Goal: Task Accomplishment & Management: Manage account settings

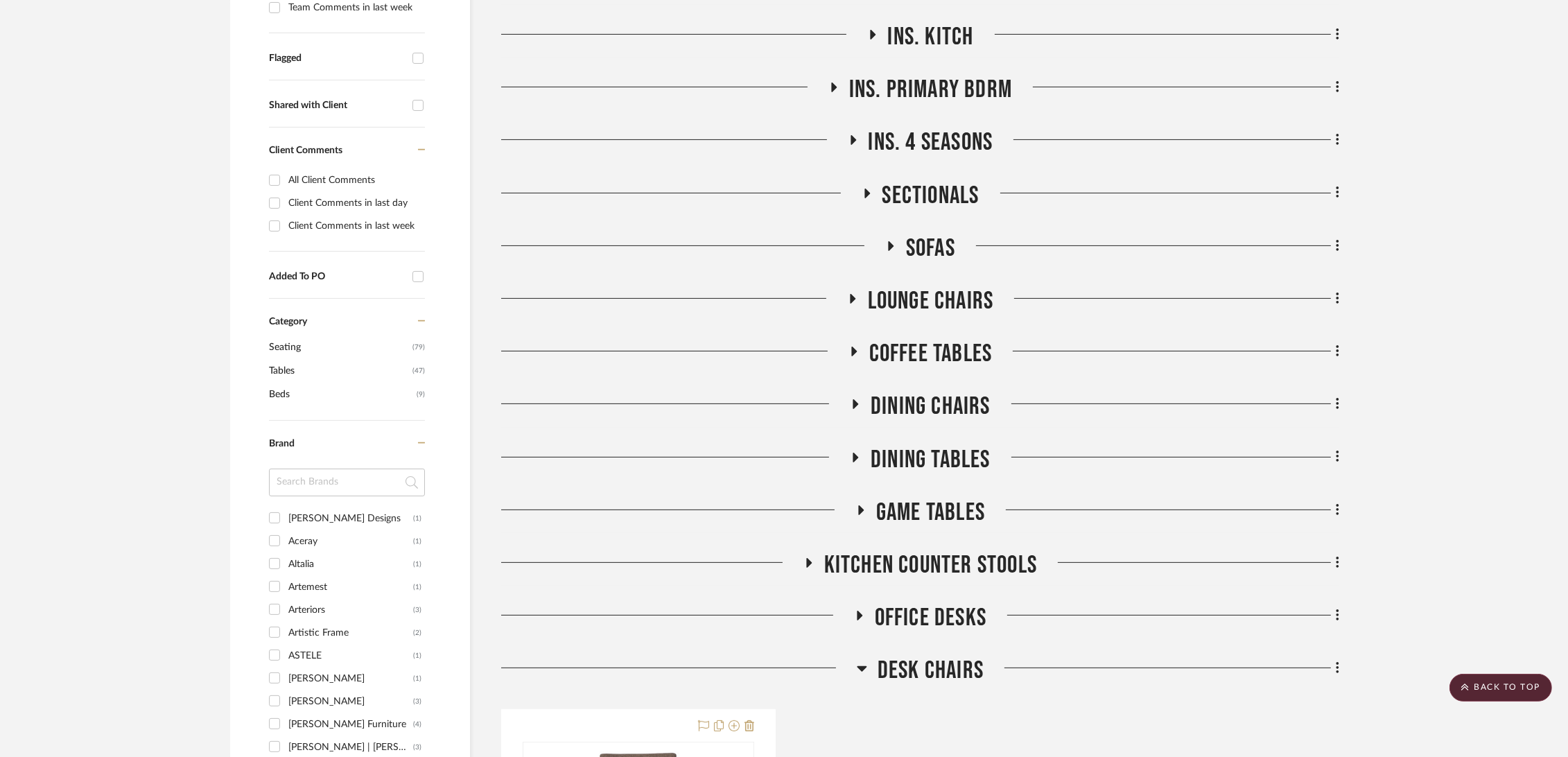
scroll to position [539, 0]
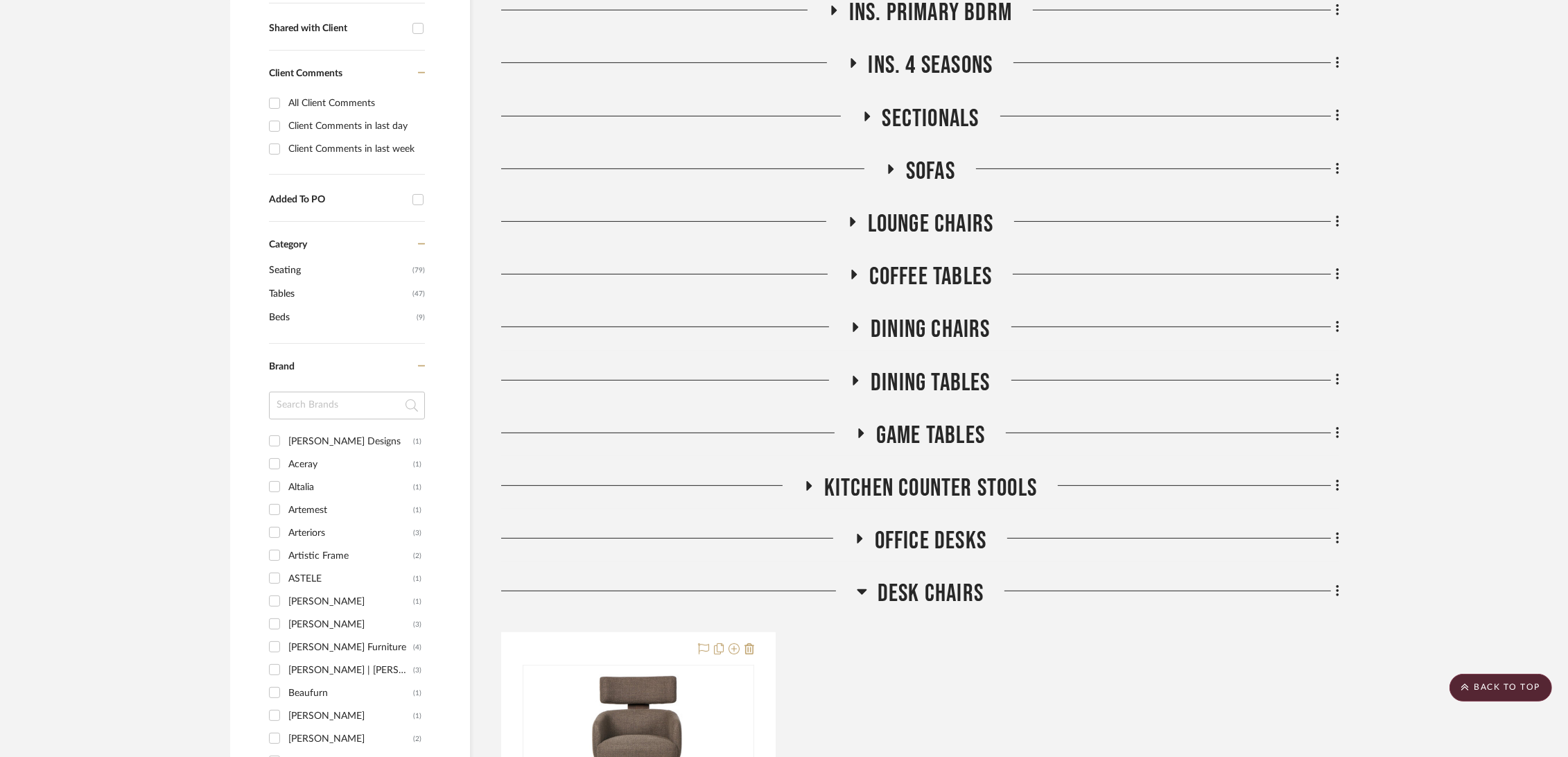
click at [911, 121] on span "Sectionals" at bounding box center [931, 119] width 97 height 30
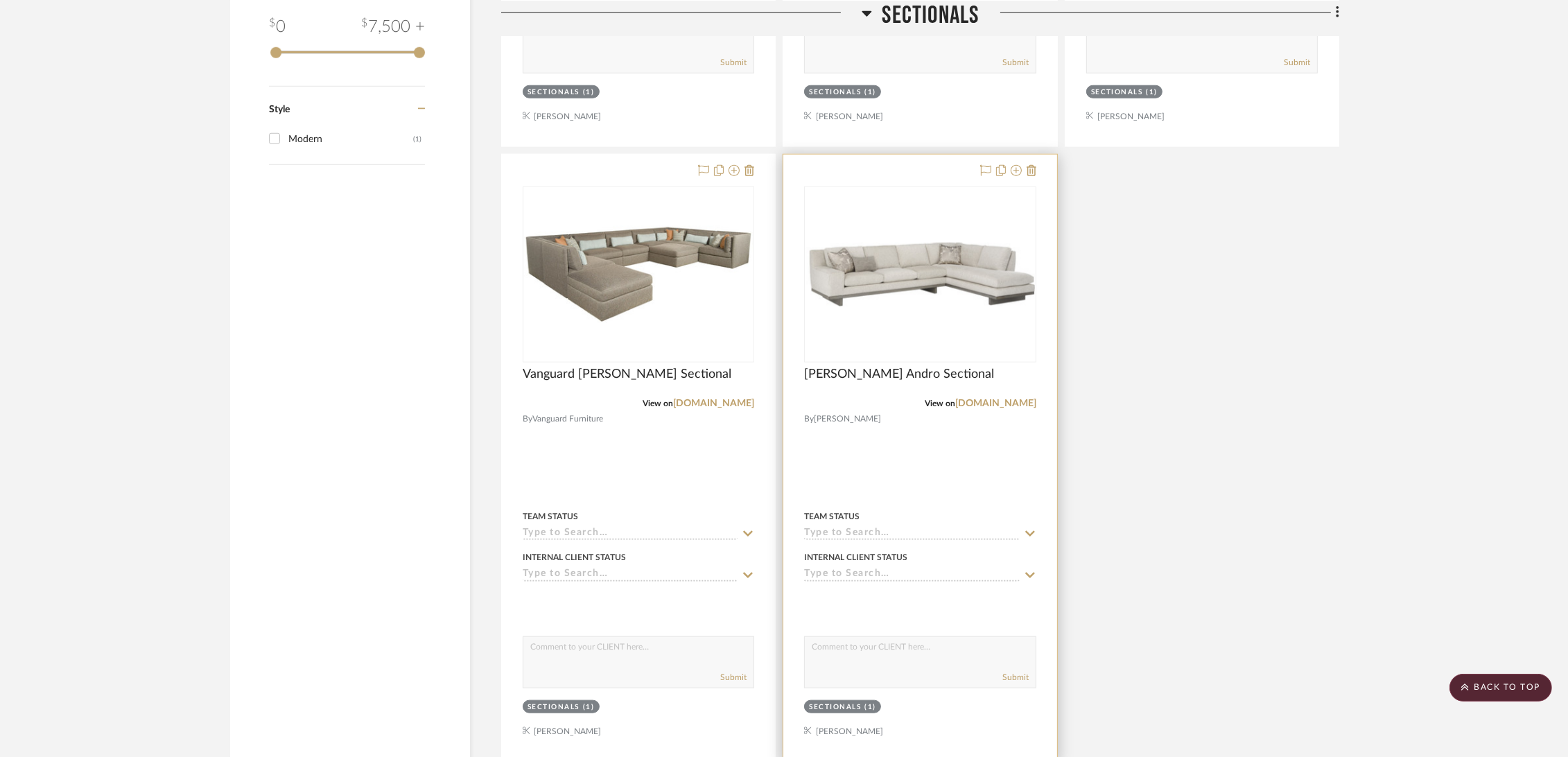
scroll to position [2003, 0]
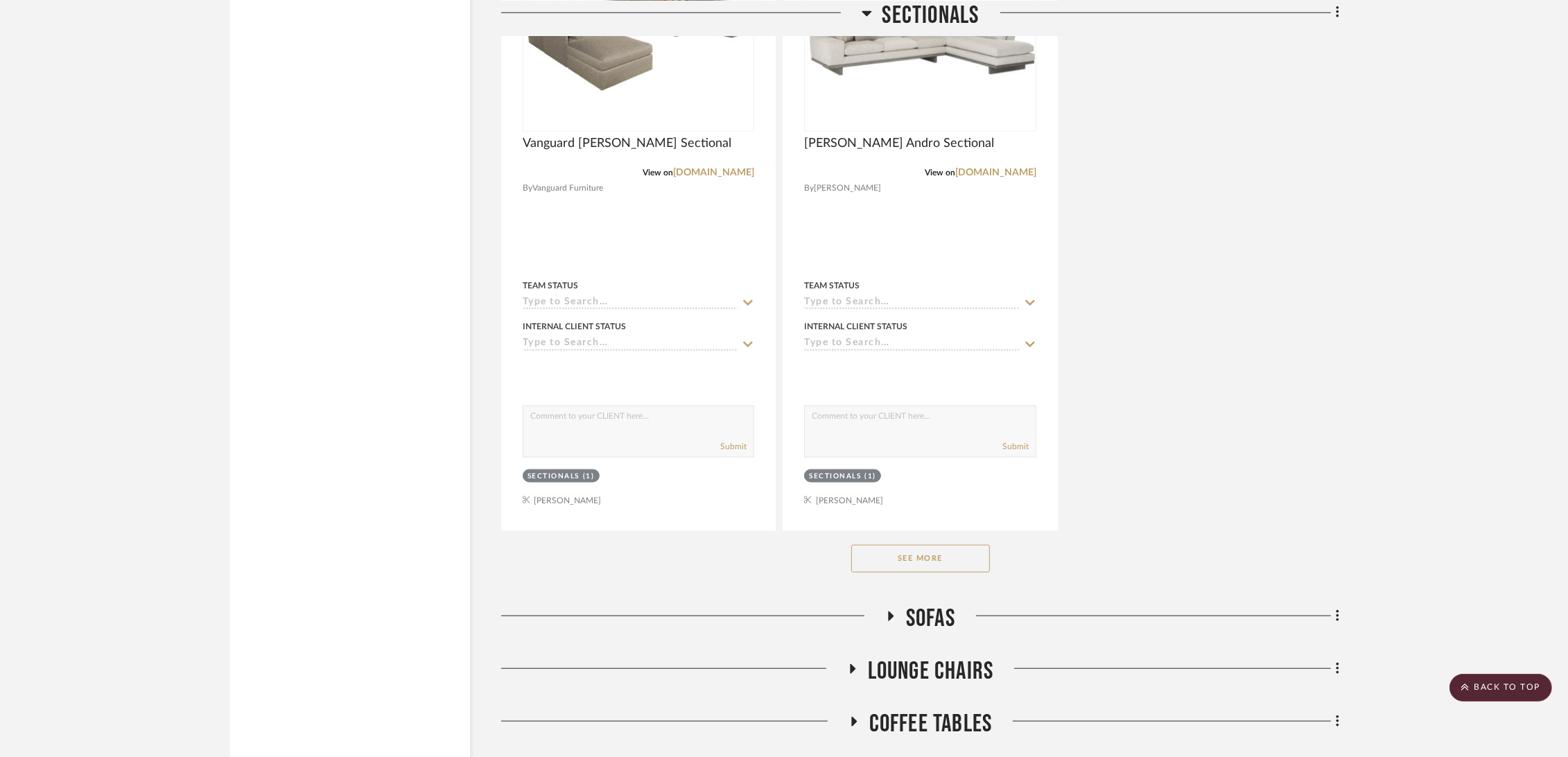
click at [932, 562] on button "See More" at bounding box center [921, 559] width 138 height 28
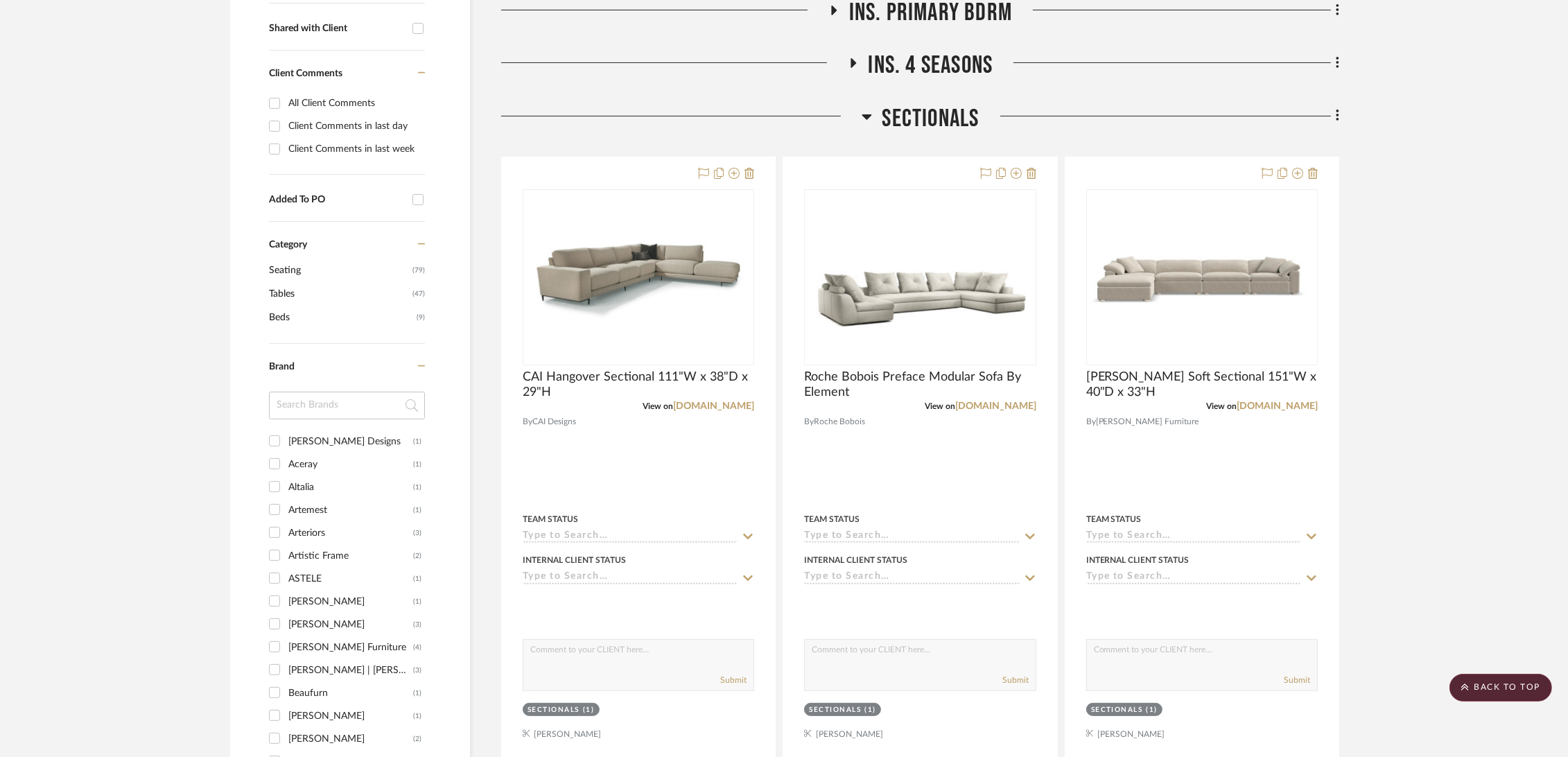
scroll to position [462, 0]
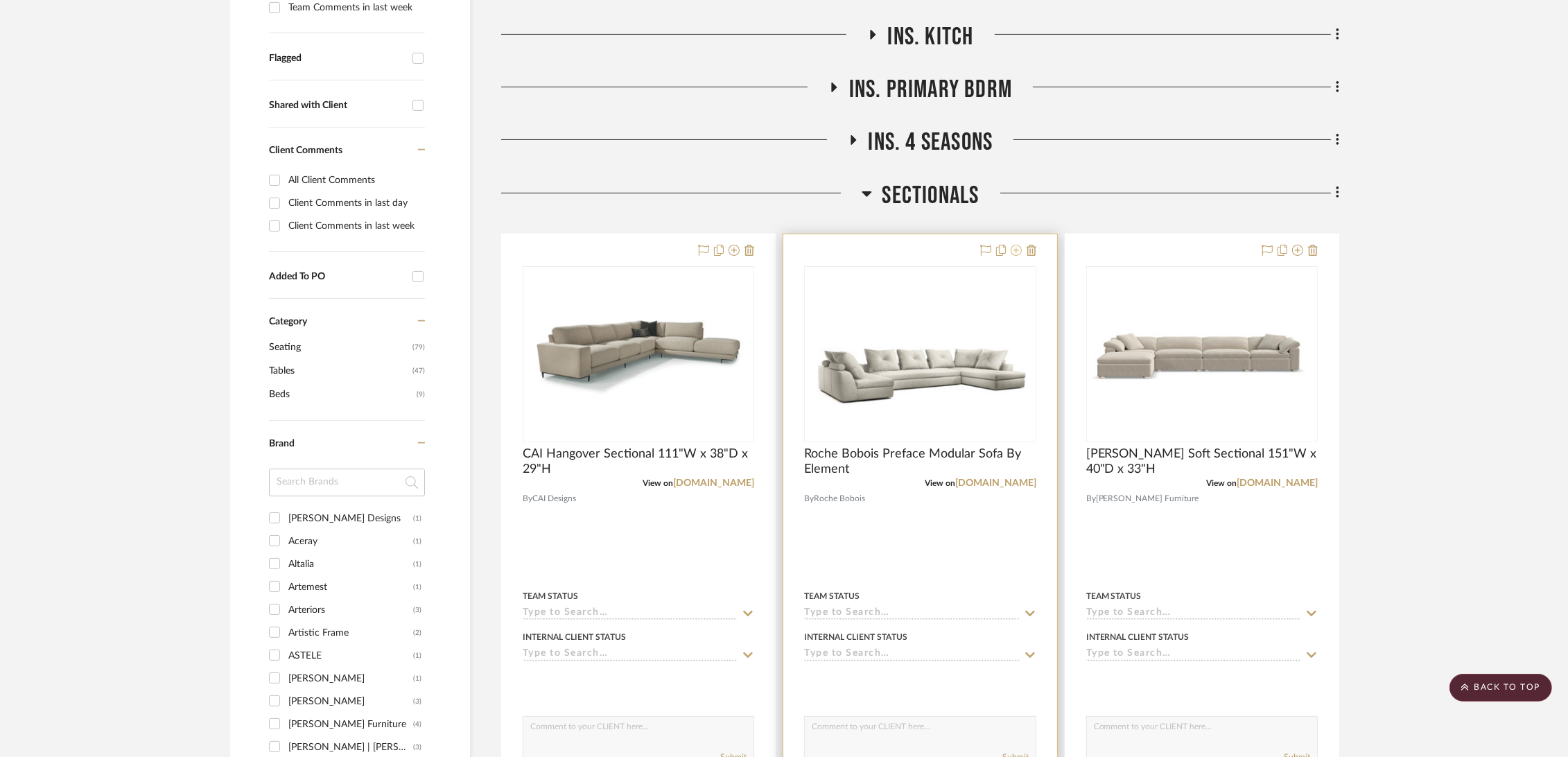
click at [1015, 248] on icon at bounding box center [1016, 250] width 11 height 11
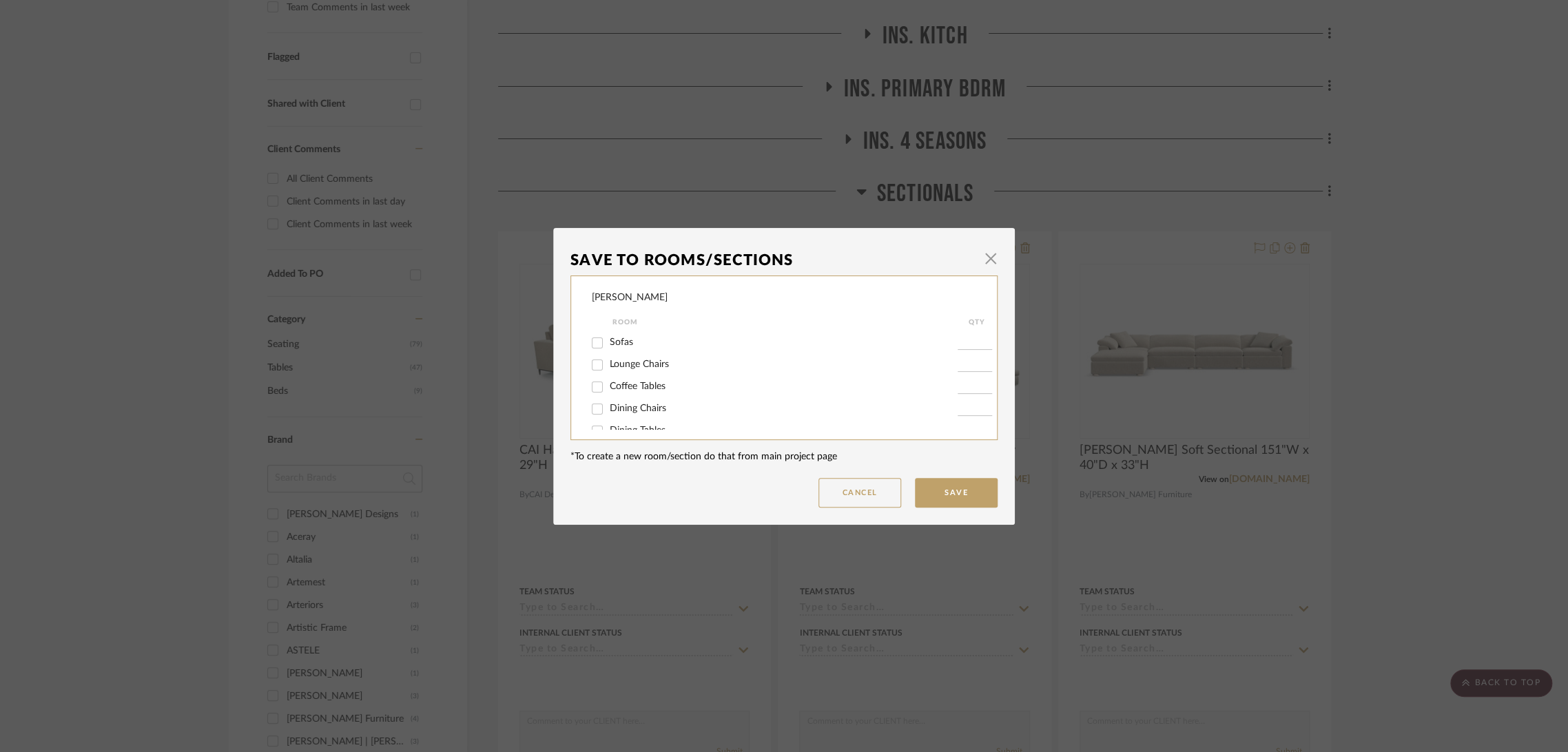
scroll to position [77, 0]
click at [631, 396] on span "Sectionals" at bounding box center [632, 396] width 44 height 9
click at [608, 396] on input "Sectionals" at bounding box center [597, 397] width 22 height 22
checkbox input "false"
click at [964, 492] on button "Save" at bounding box center [956, 493] width 83 height 30
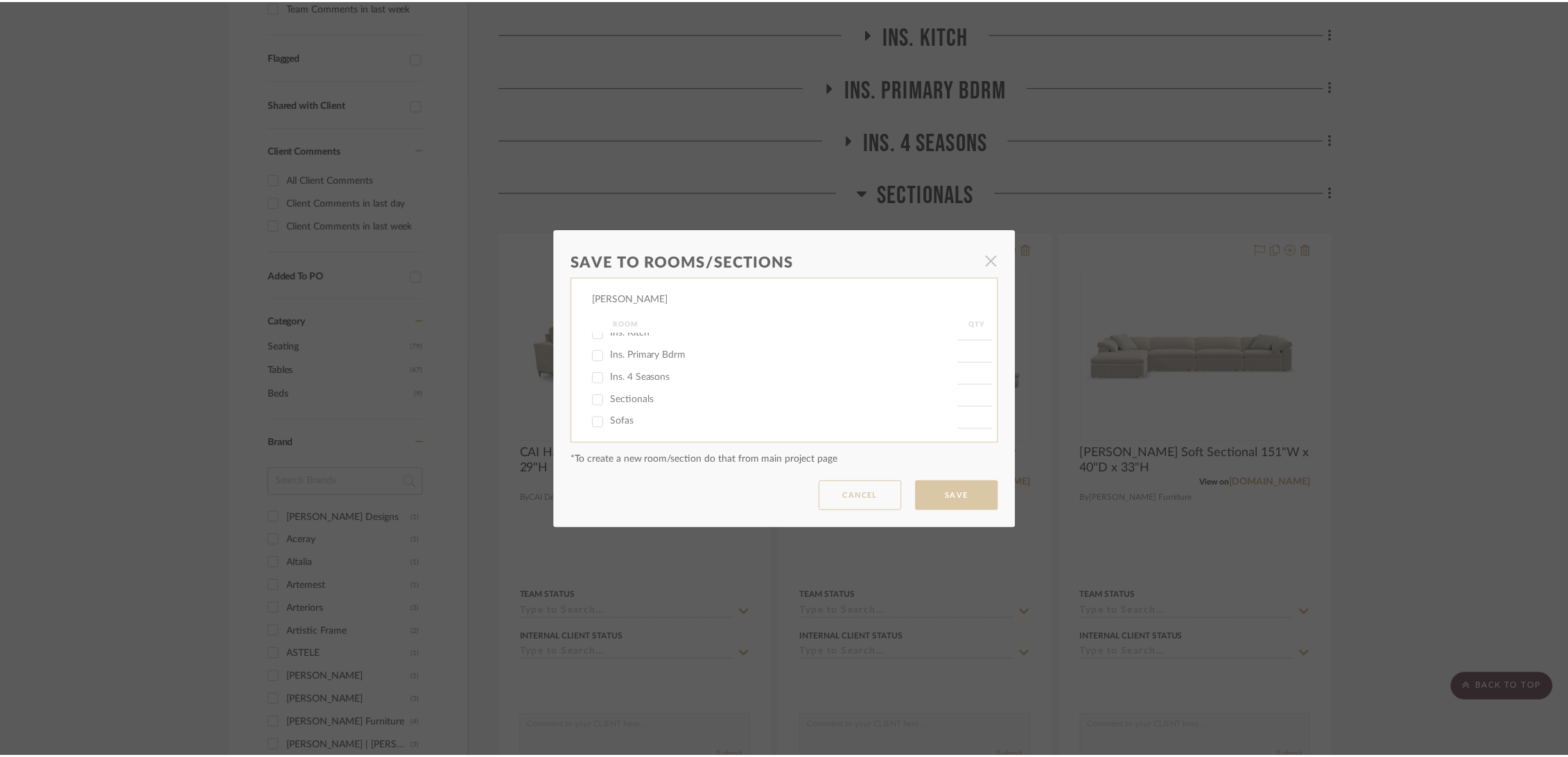
scroll to position [462, 0]
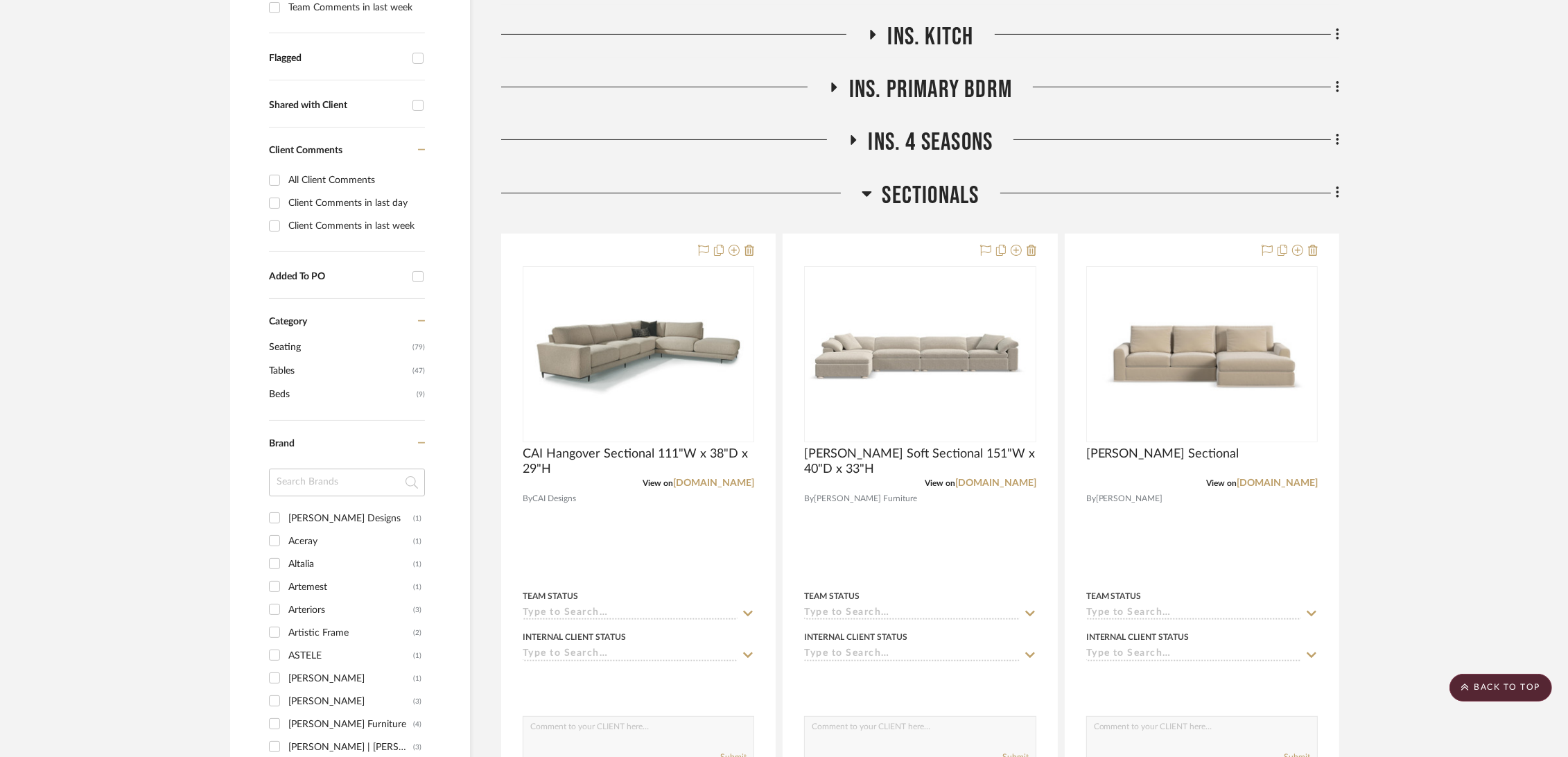
click at [915, 186] on span "Sectionals" at bounding box center [931, 196] width 97 height 30
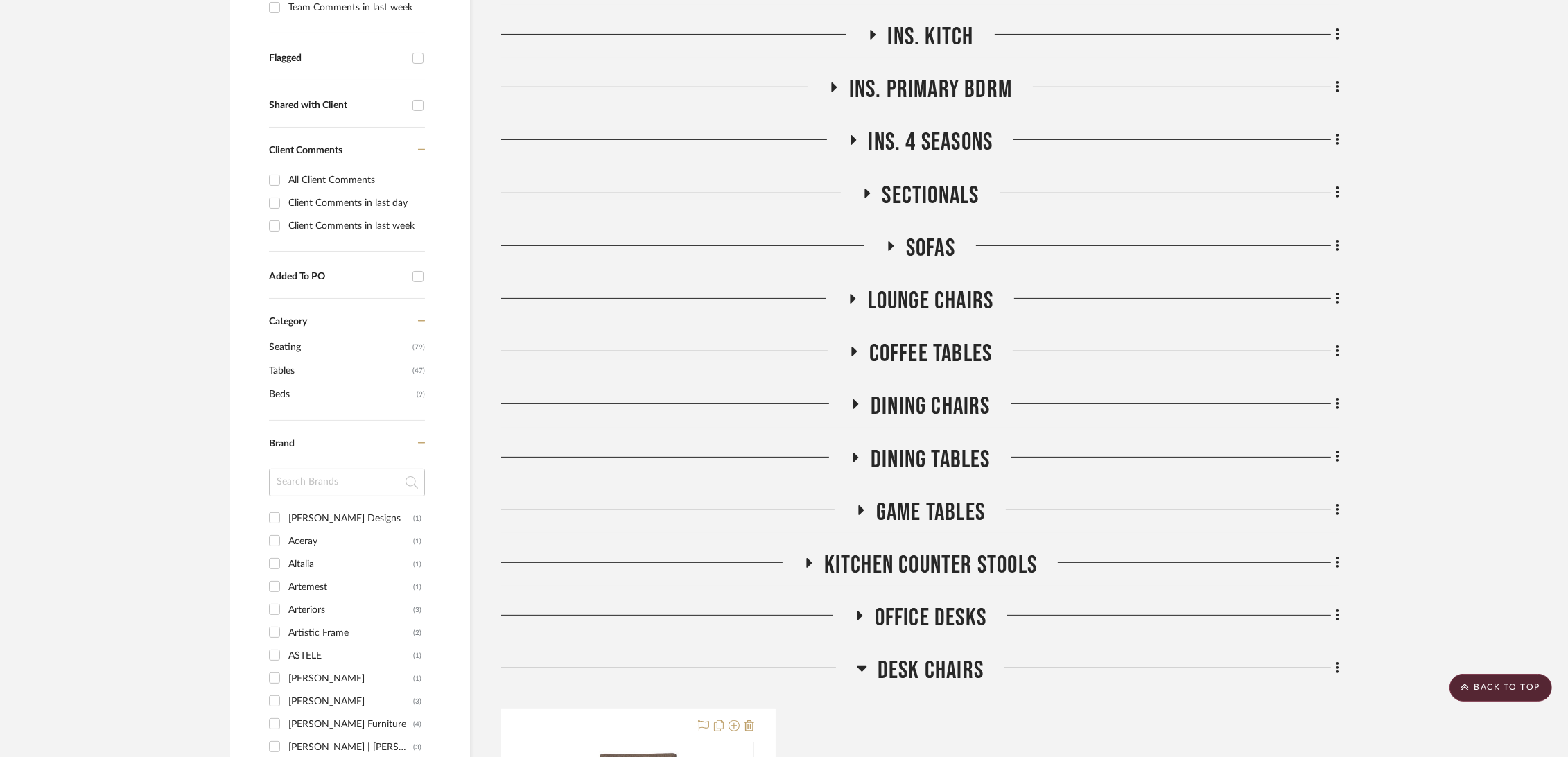
click at [920, 249] on span "Sofas" at bounding box center [931, 249] width 50 height 30
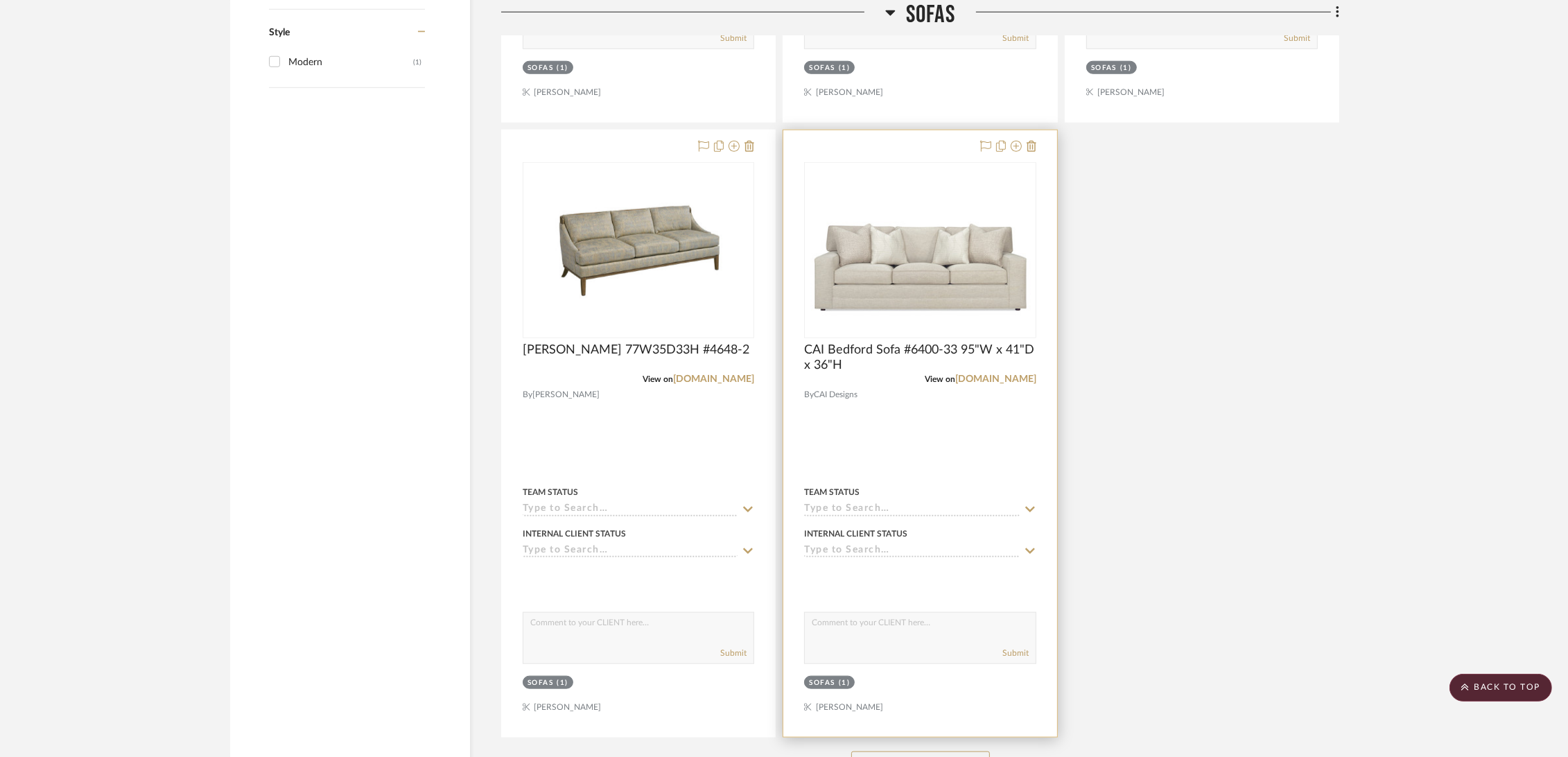
scroll to position [1926, 0]
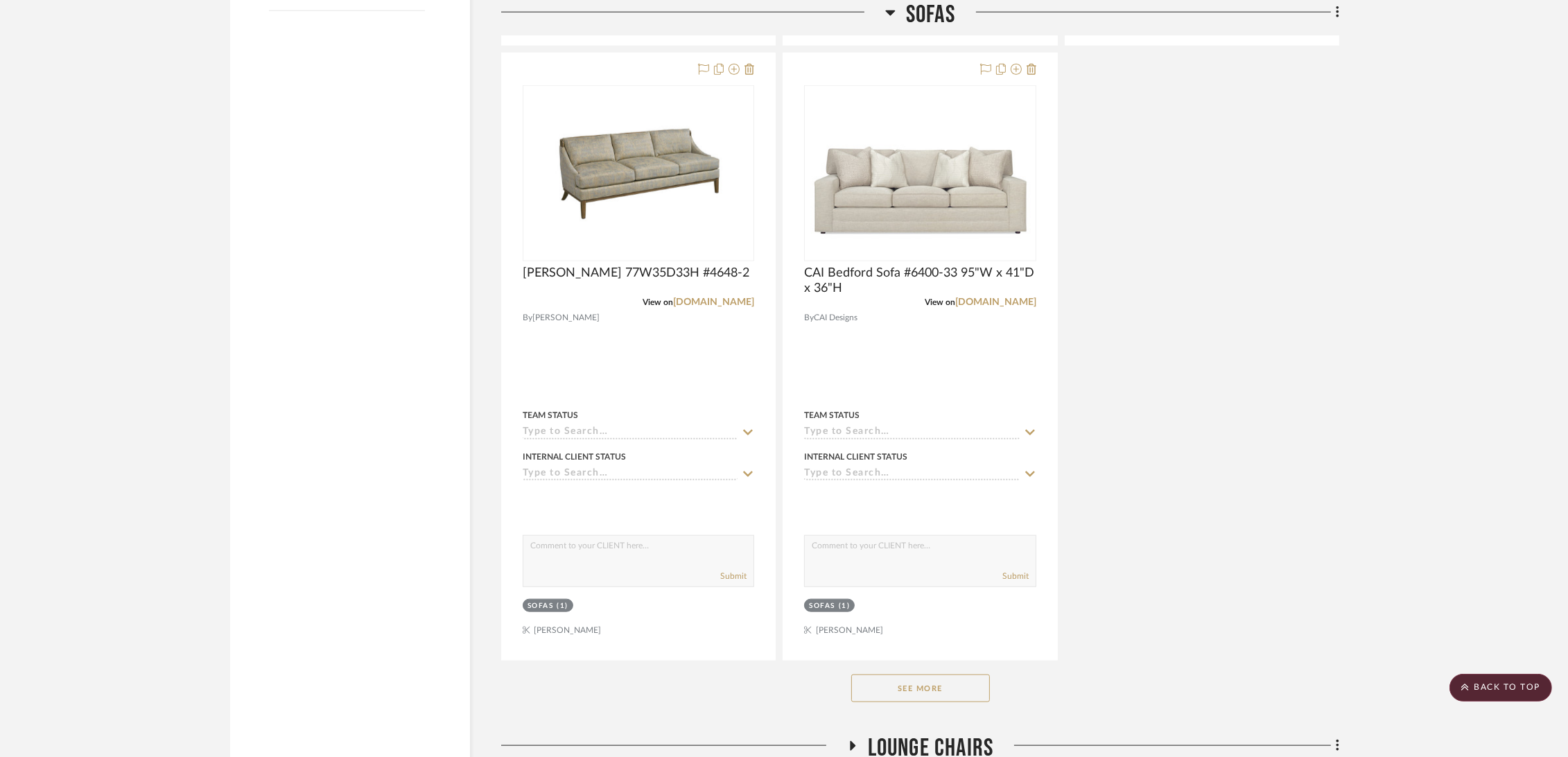
click at [926, 690] on button "See More" at bounding box center [921, 688] width 138 height 28
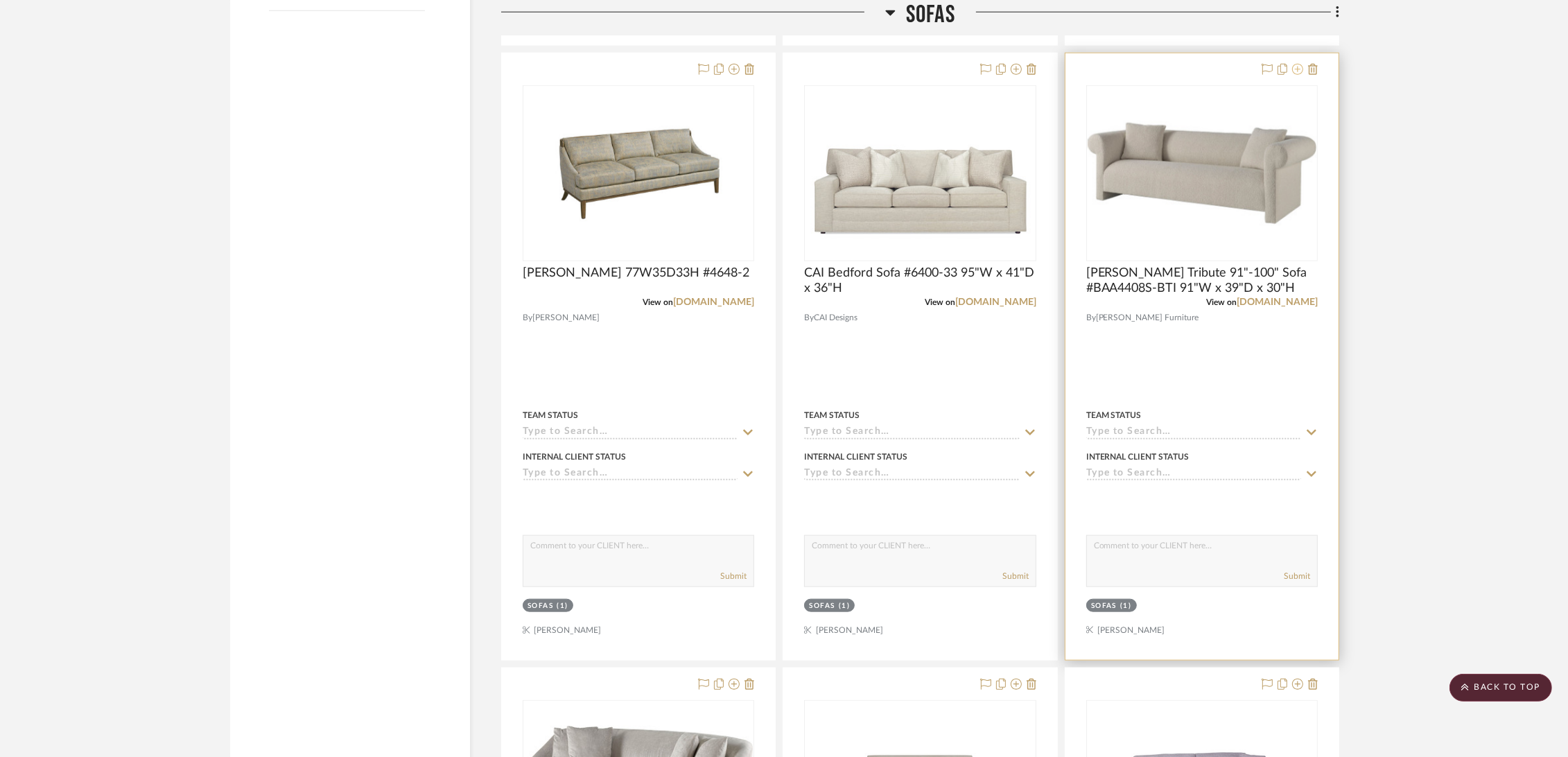
click at [1295, 65] on icon at bounding box center [1298, 69] width 11 height 11
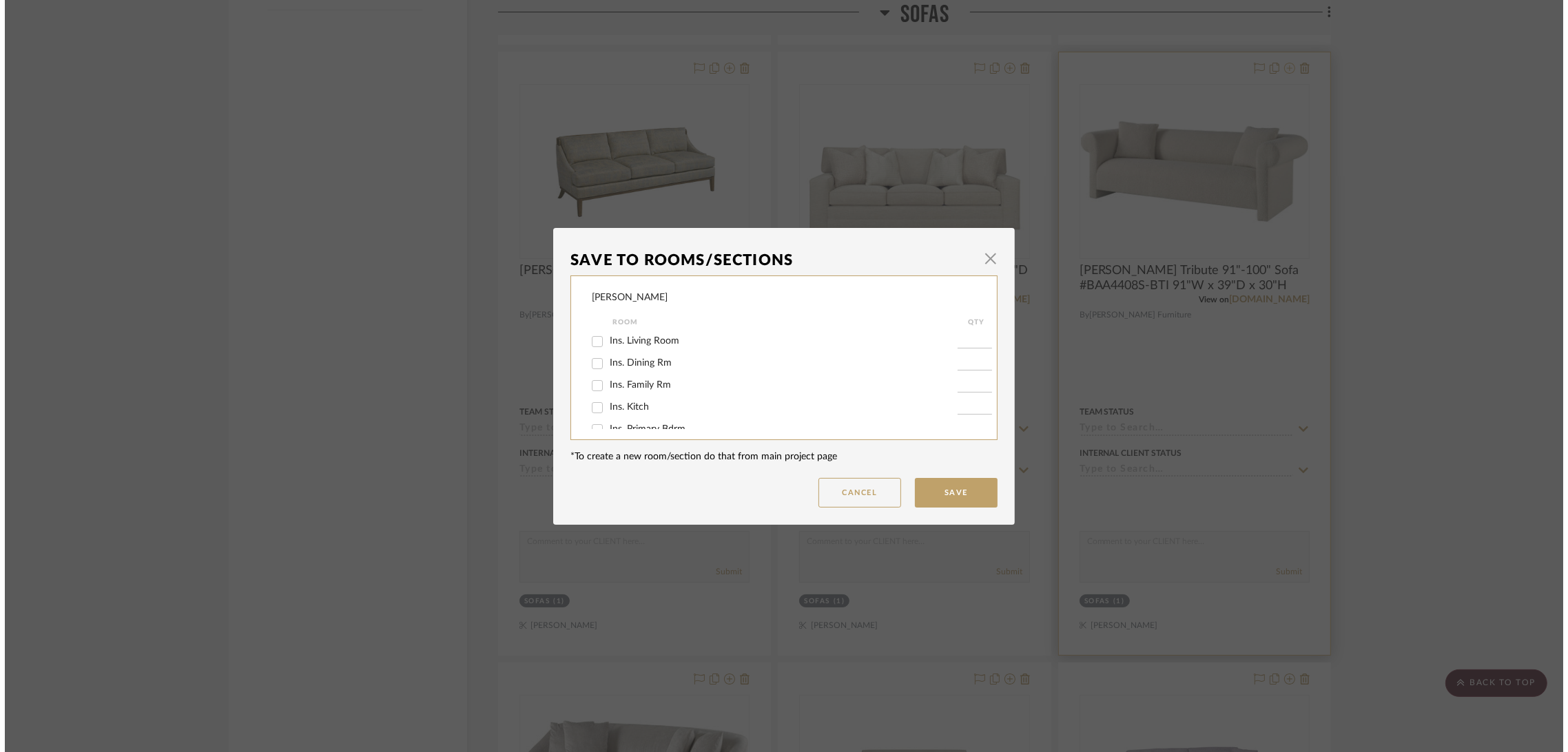
scroll to position [0, 0]
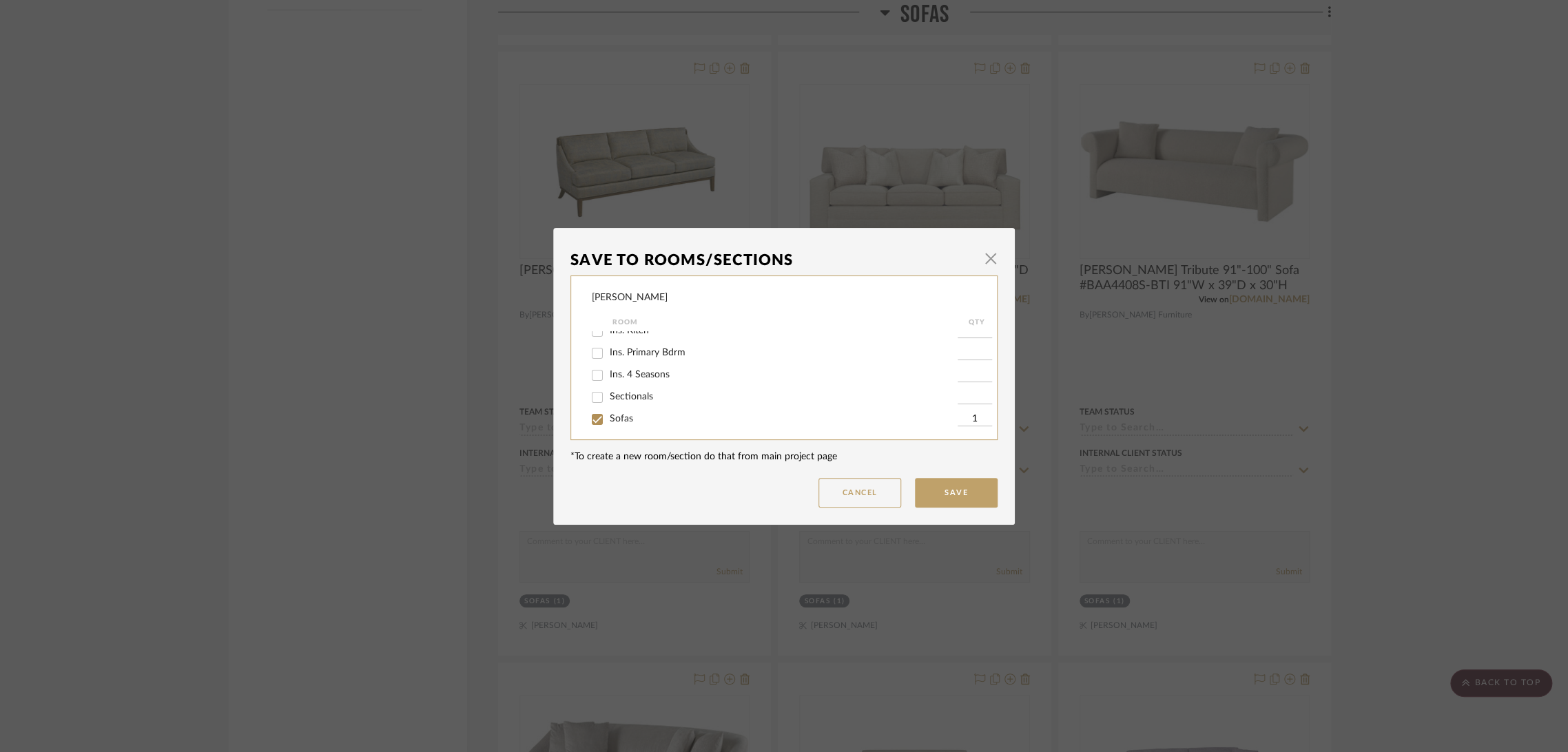
click at [611, 417] on span "Sofas" at bounding box center [621, 419] width 23 height 9
click at [608, 417] on input "Sofas" at bounding box center [597, 420] width 22 height 22
checkbox input "false"
click at [932, 489] on button "Save" at bounding box center [956, 493] width 83 height 30
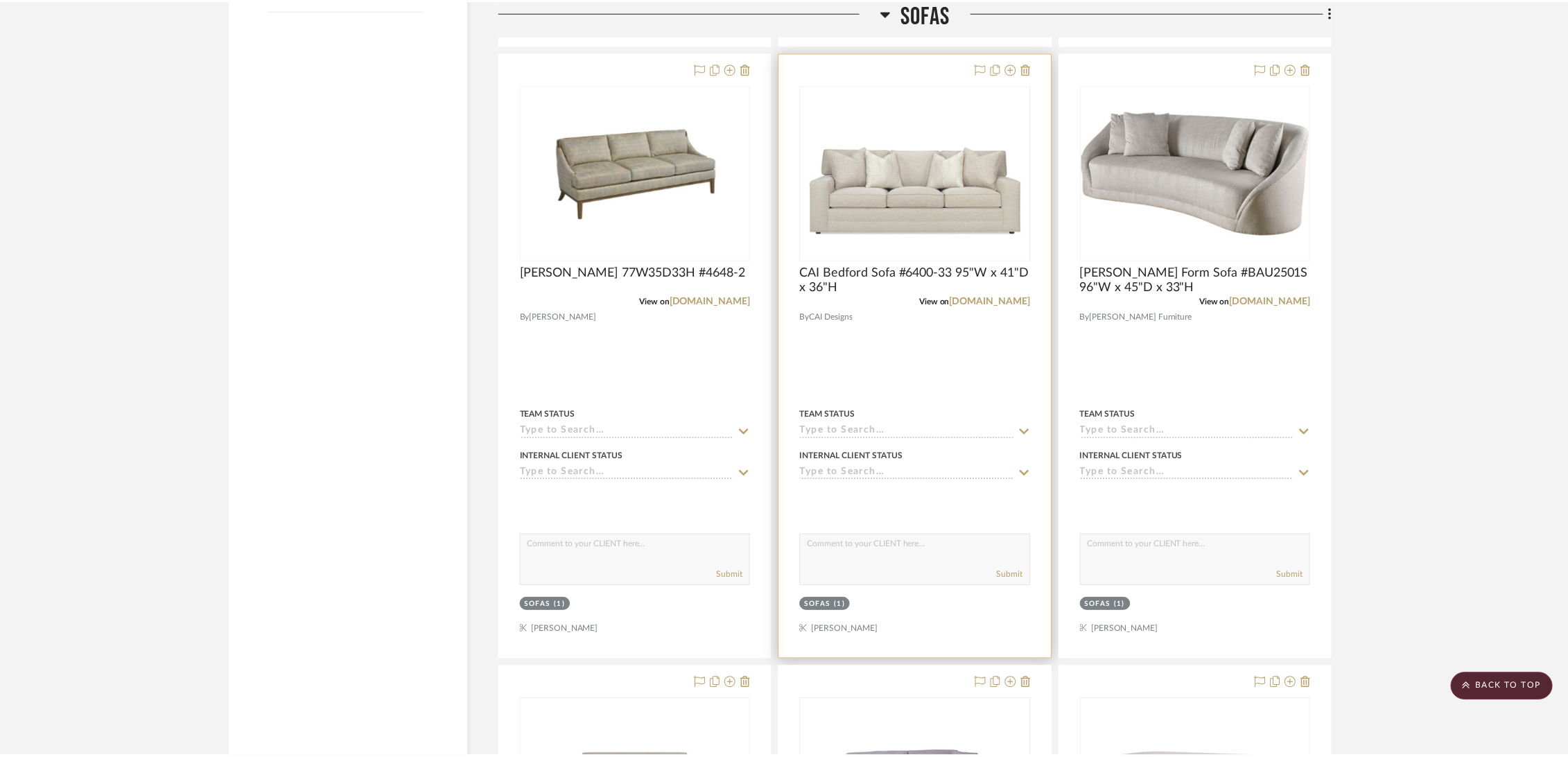
scroll to position [1926, 0]
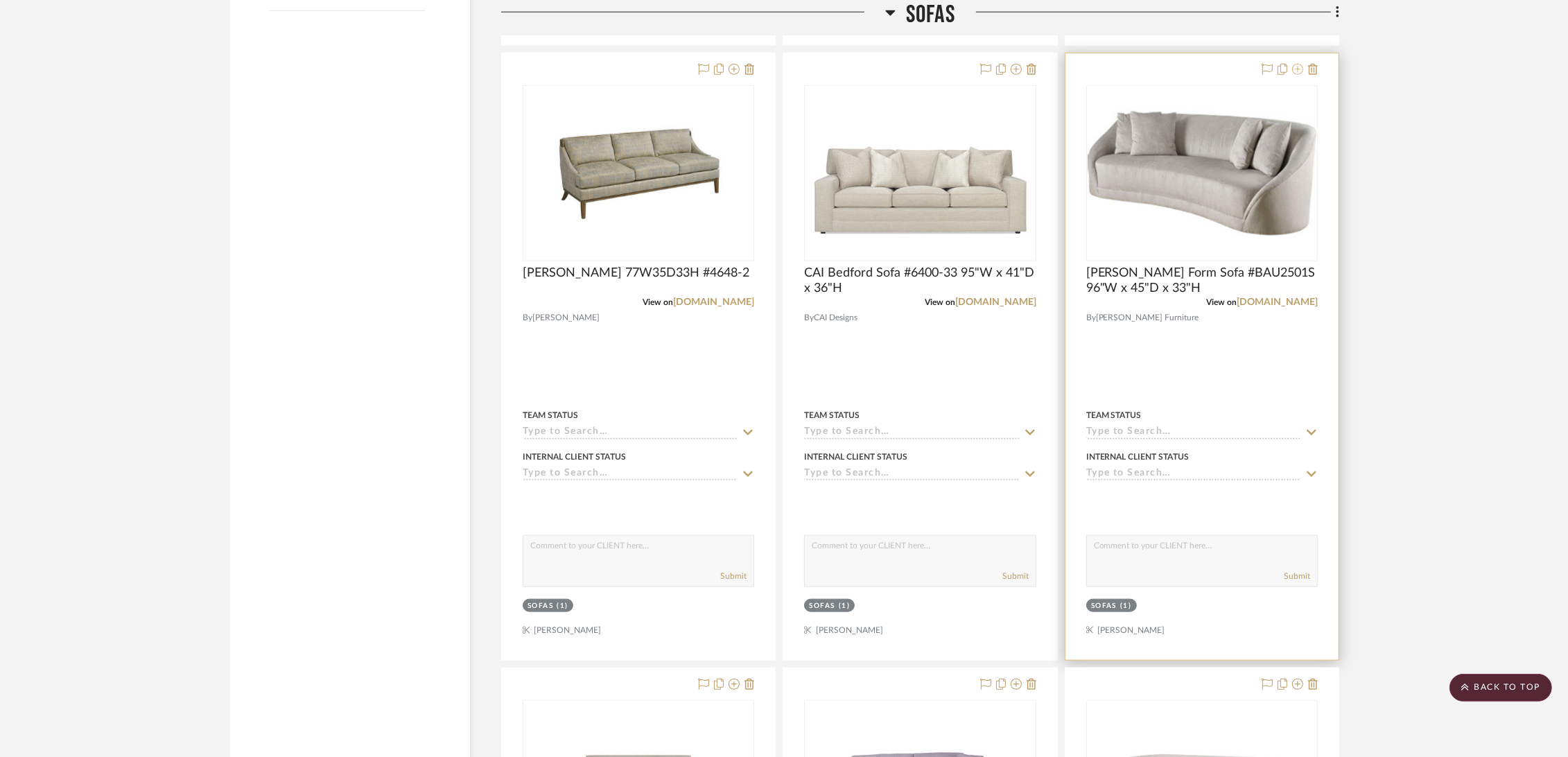
click at [1297, 67] on icon at bounding box center [1298, 69] width 11 height 11
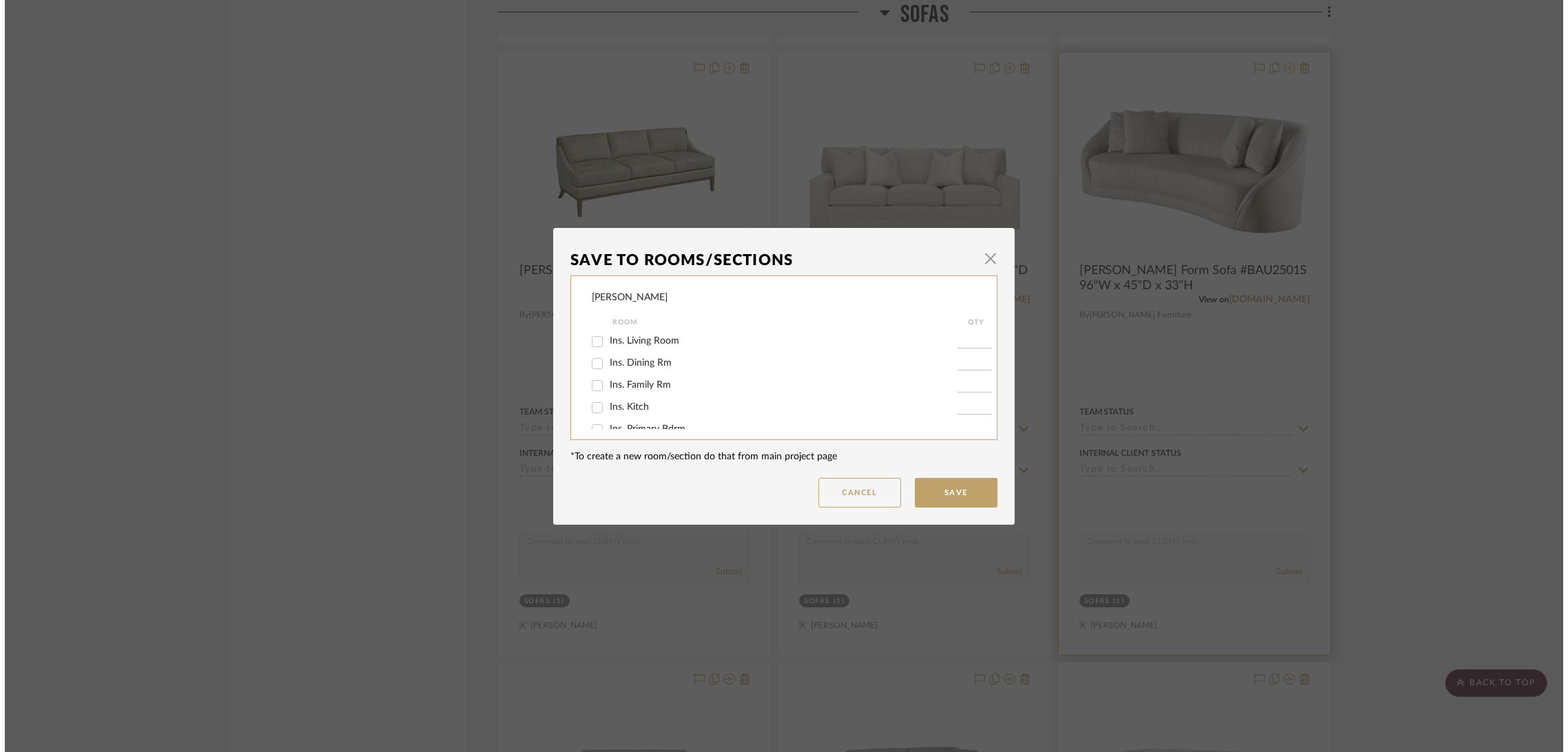
scroll to position [0, 0]
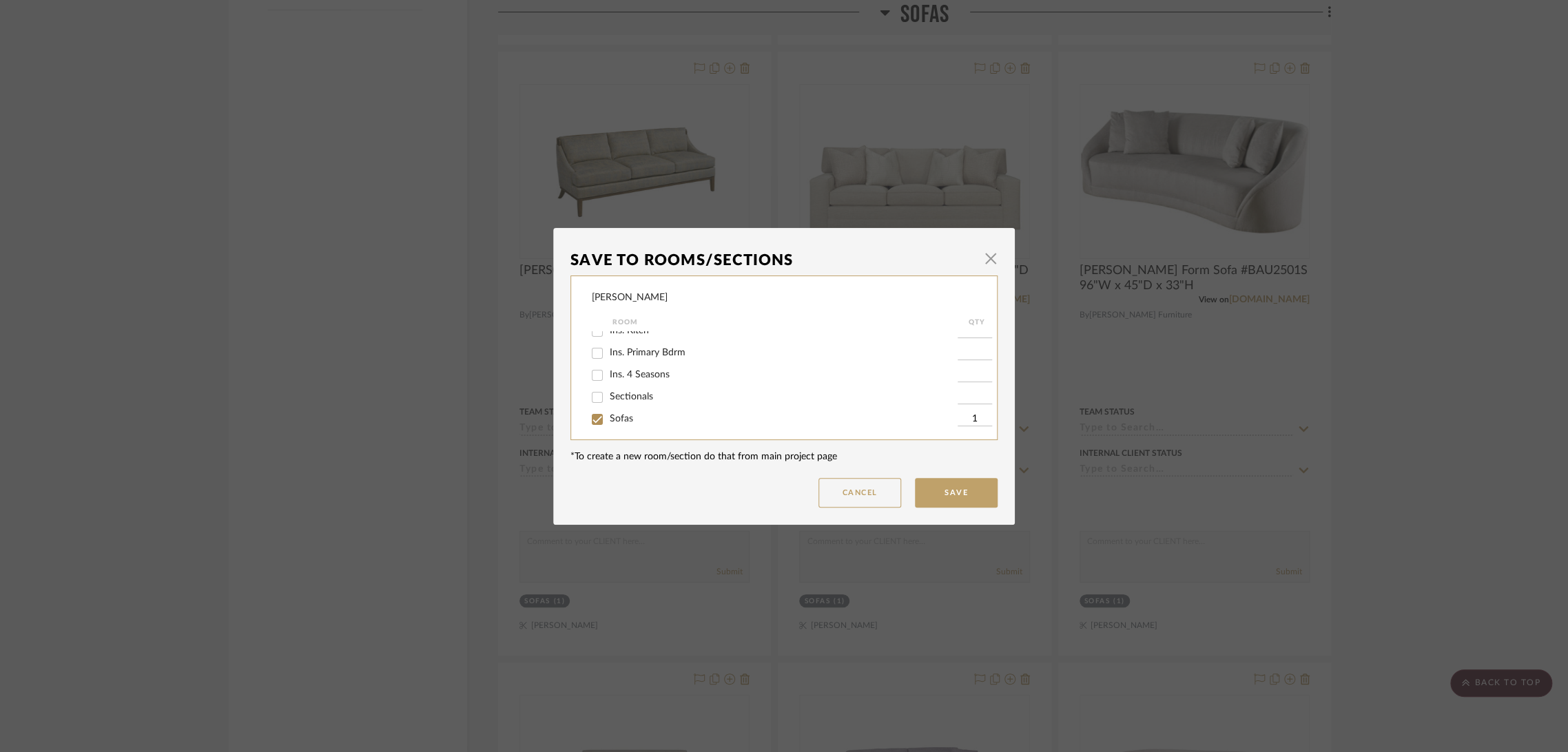
click at [610, 417] on span "Sofas" at bounding box center [621, 419] width 23 height 9
click at [606, 417] on input "Sofas" at bounding box center [597, 420] width 22 height 22
checkbox input "false"
click at [961, 496] on button "Save" at bounding box center [956, 493] width 83 height 30
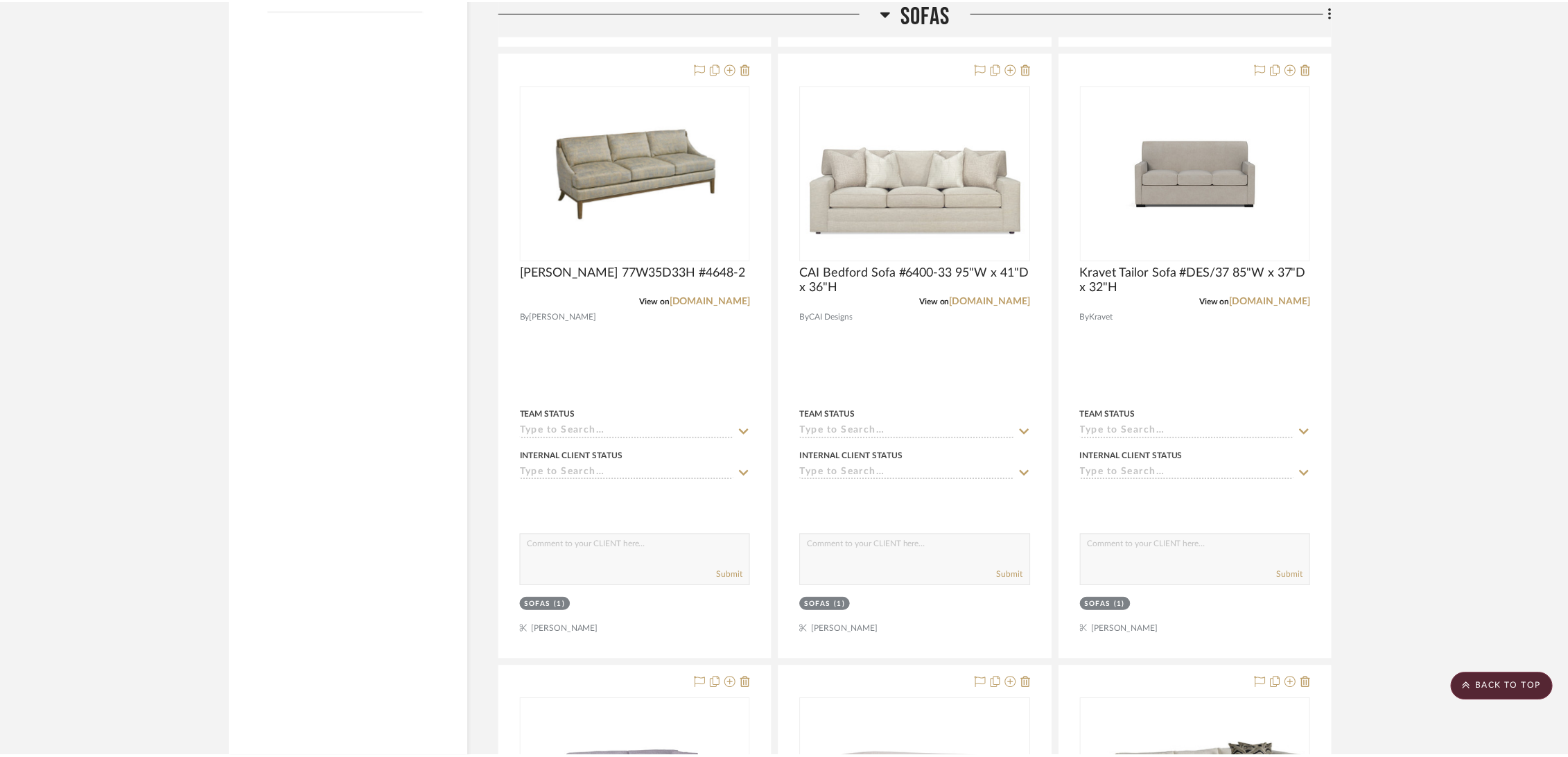
scroll to position [1926, 0]
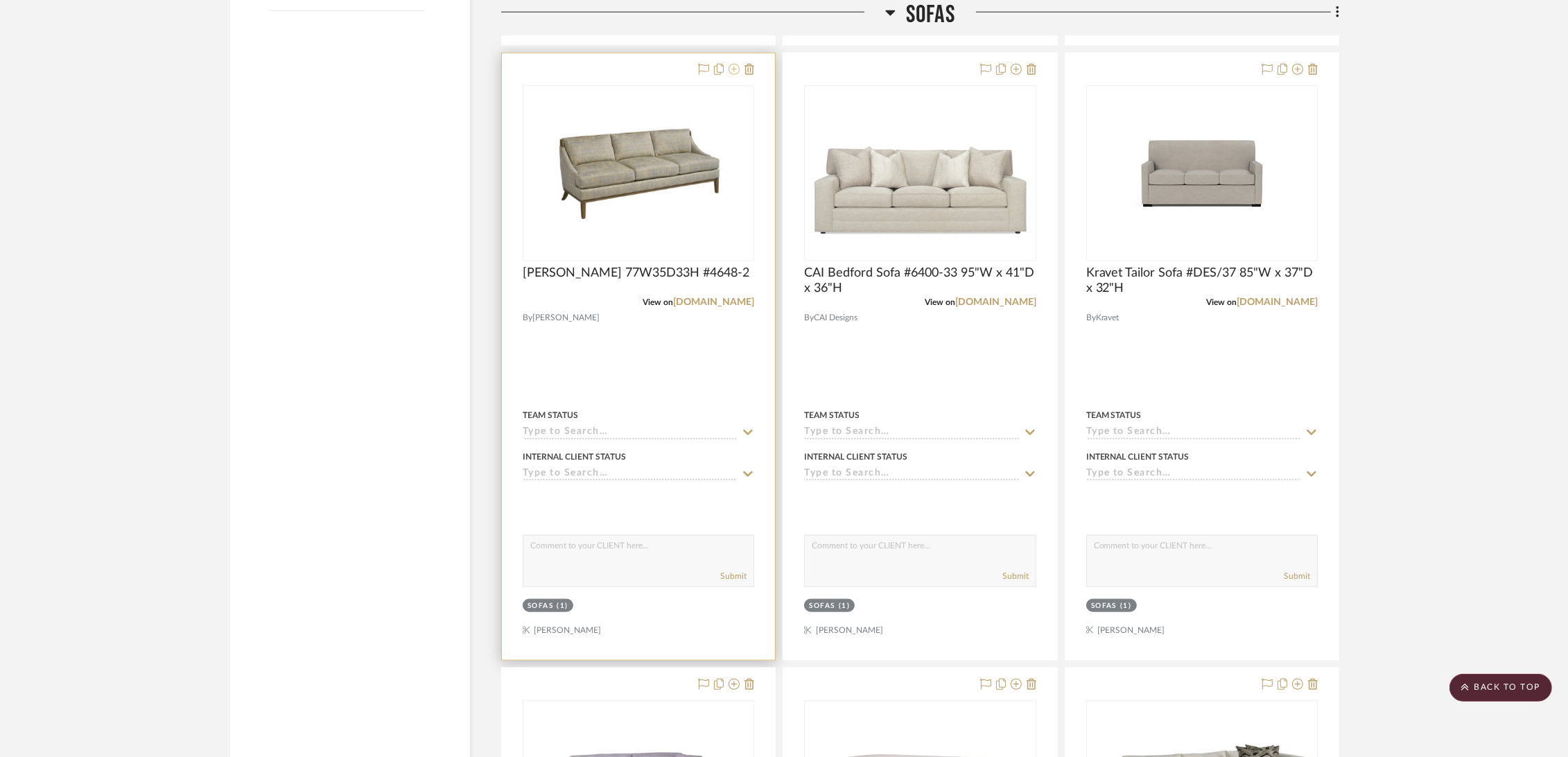
click at [735, 65] on icon at bounding box center [734, 69] width 11 height 11
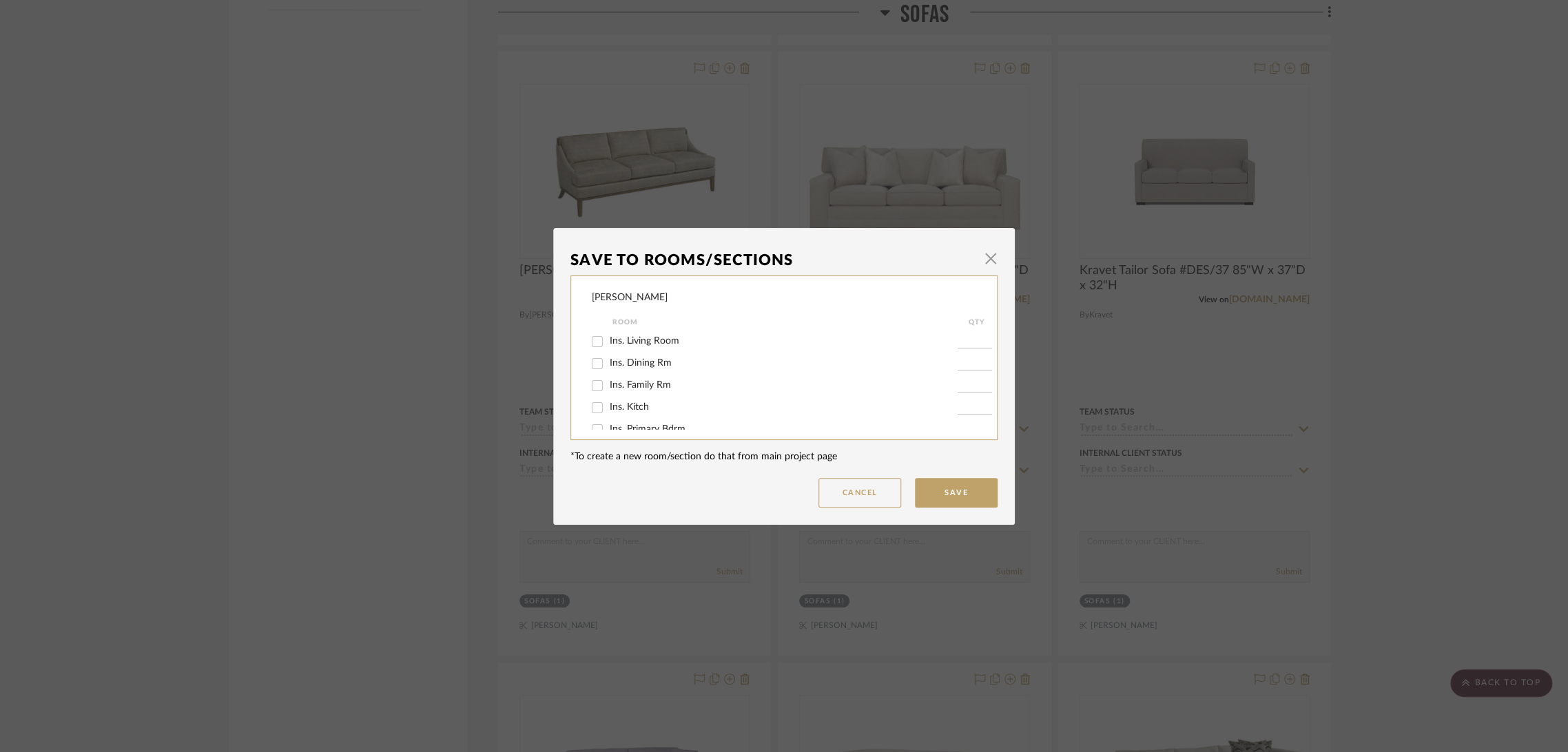
scroll to position [77, 0]
click at [610, 417] on span "Sofas" at bounding box center [621, 419] width 23 height 9
click at [606, 417] on input "Sofas" at bounding box center [597, 420] width 22 height 22
checkbox input "false"
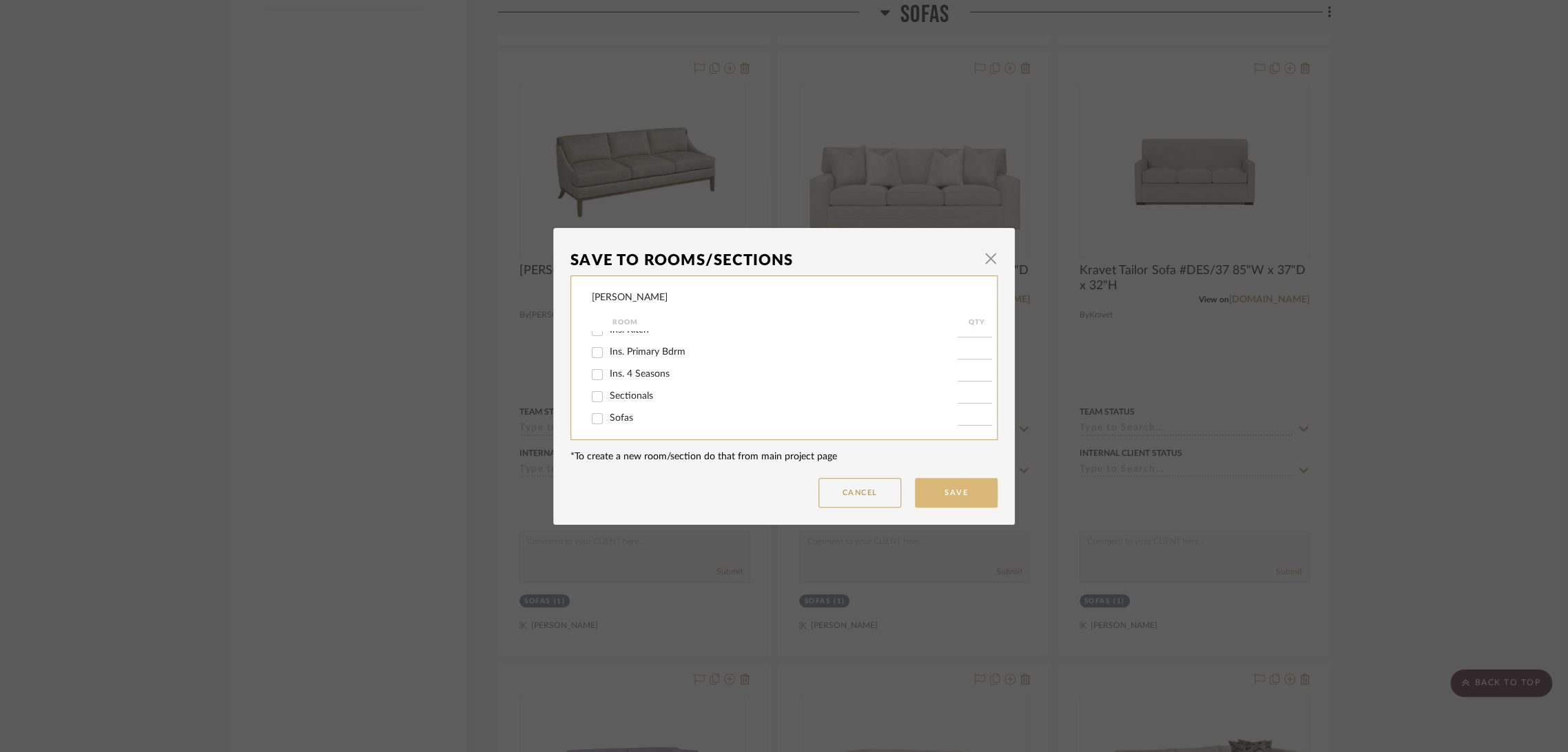
click at [923, 493] on button "Save" at bounding box center [956, 493] width 83 height 30
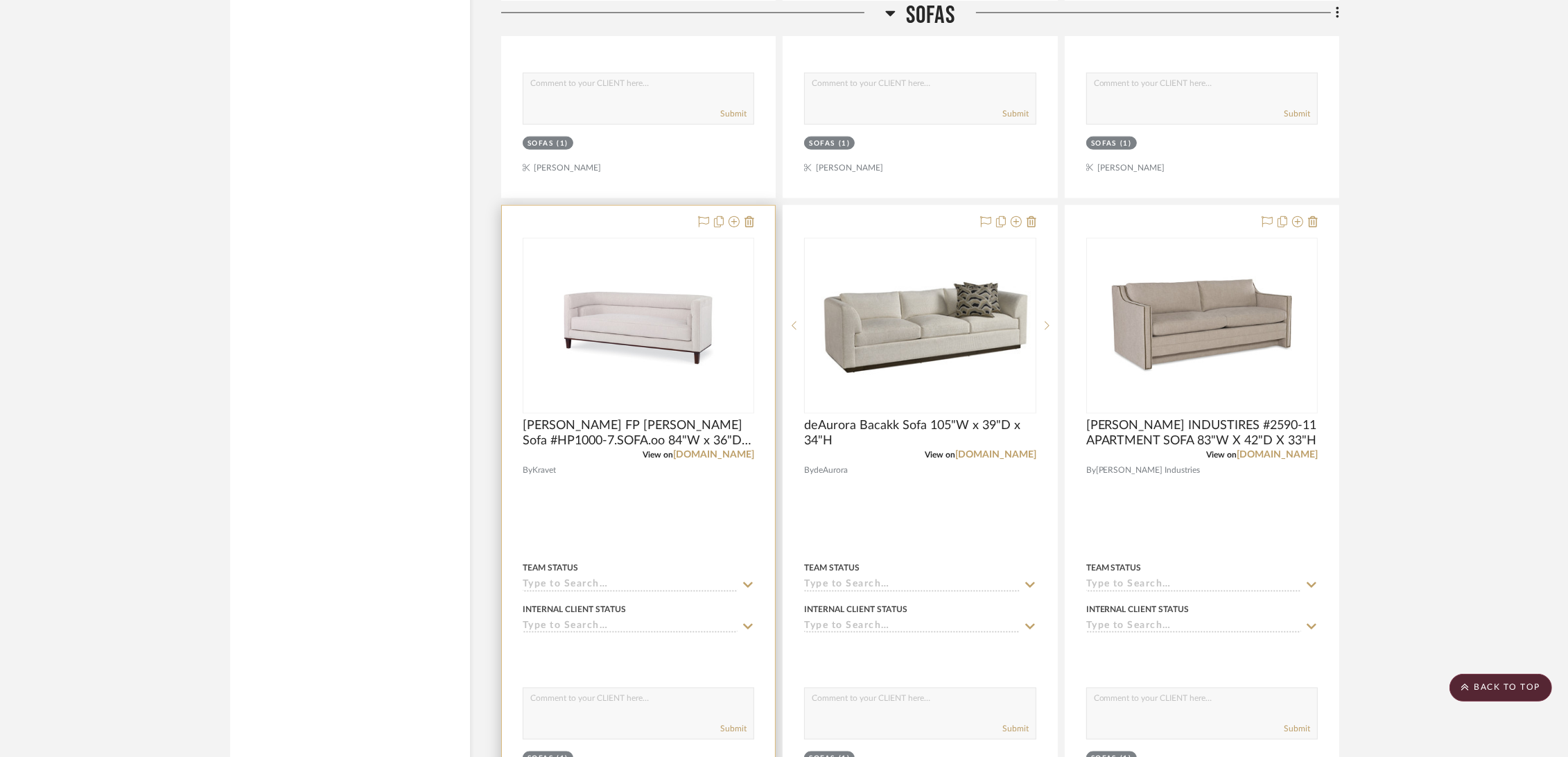
scroll to position [2465, 0]
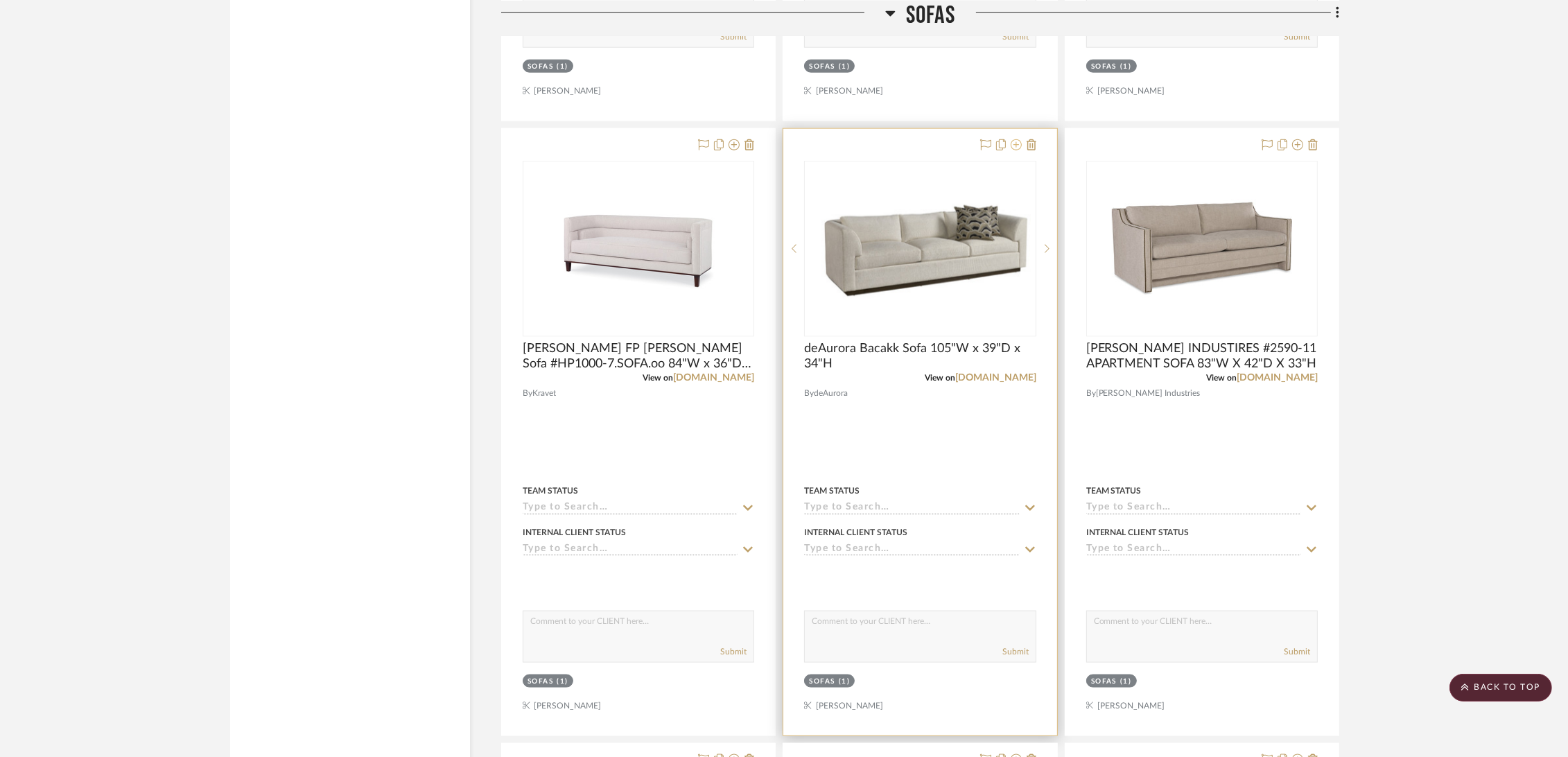
click at [1014, 143] on icon at bounding box center [1016, 145] width 11 height 11
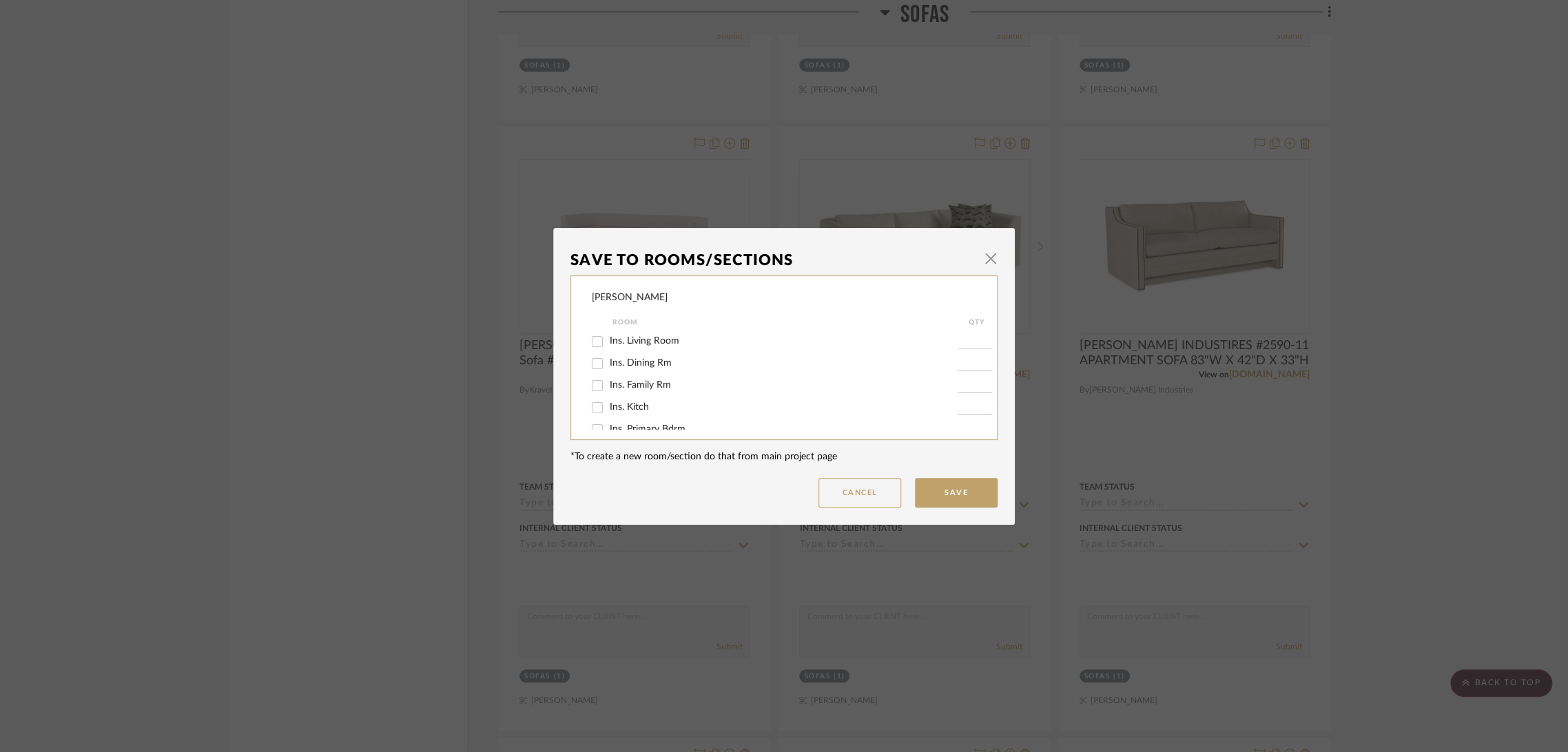
scroll to position [77, 0]
click at [593, 422] on input "Sofas" at bounding box center [597, 420] width 22 height 22
checkbox input "false"
click at [934, 489] on button "Save" at bounding box center [956, 493] width 83 height 30
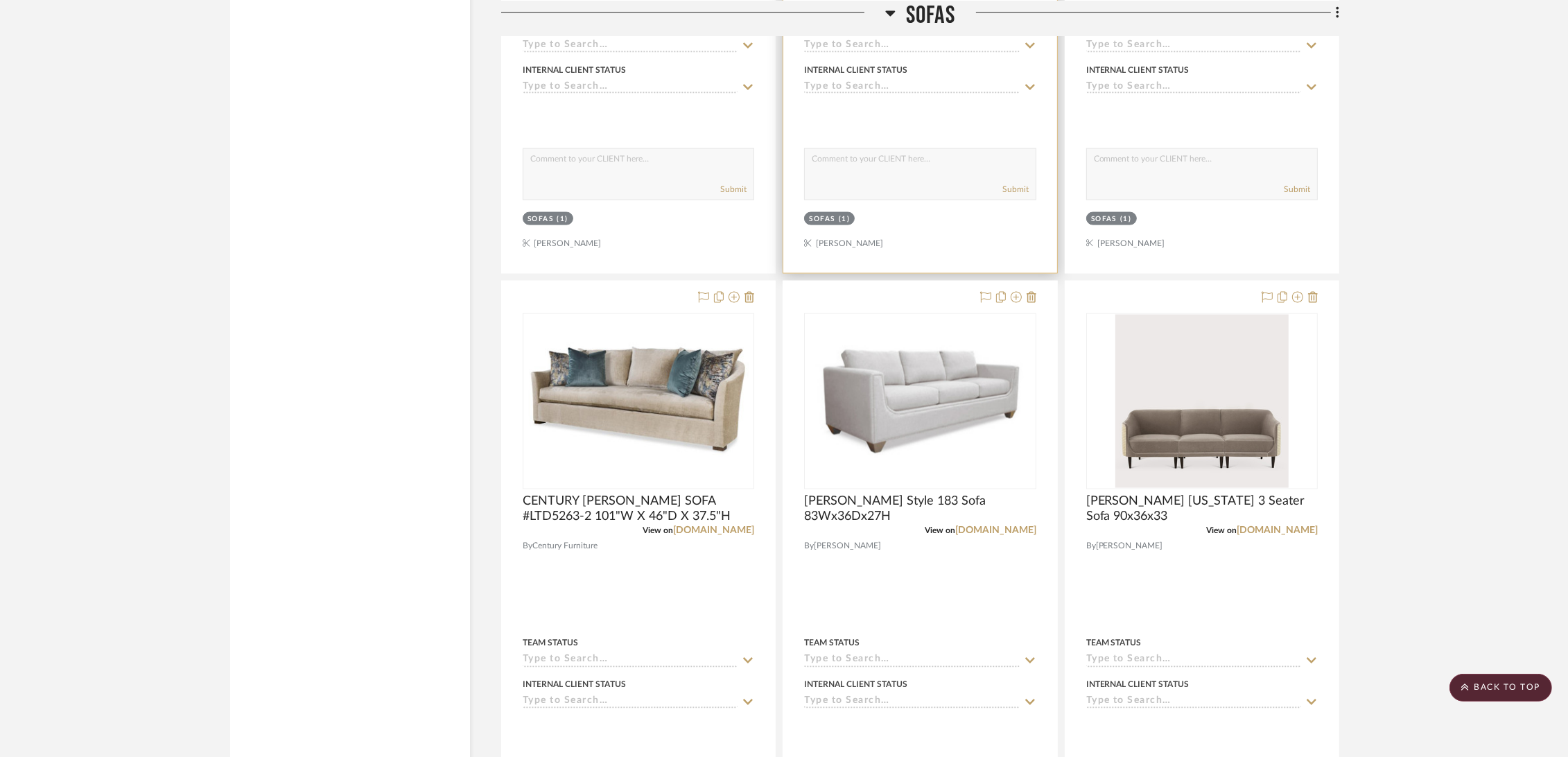
scroll to position [3004, 0]
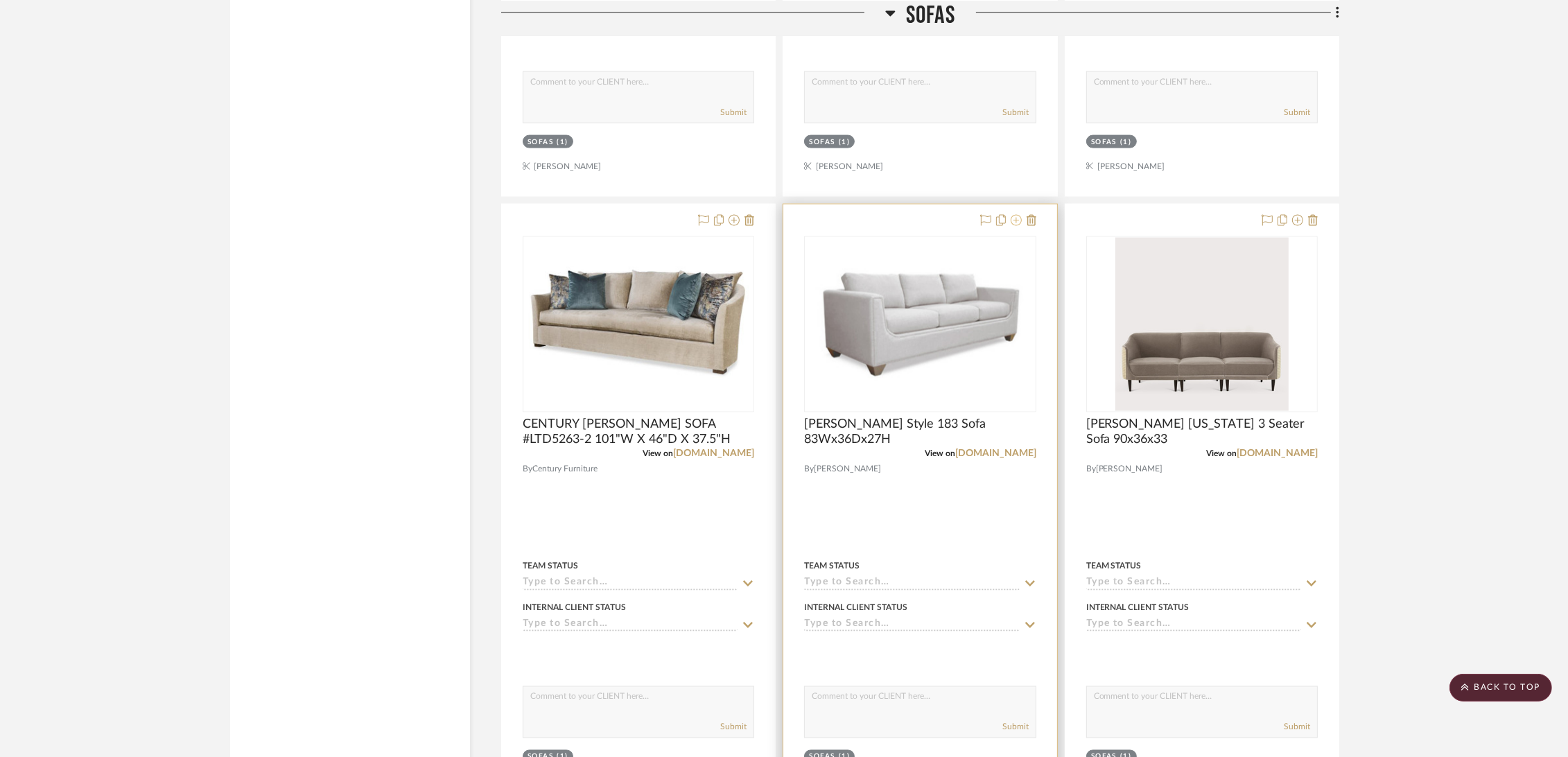
click at [1016, 217] on icon at bounding box center [1016, 220] width 11 height 11
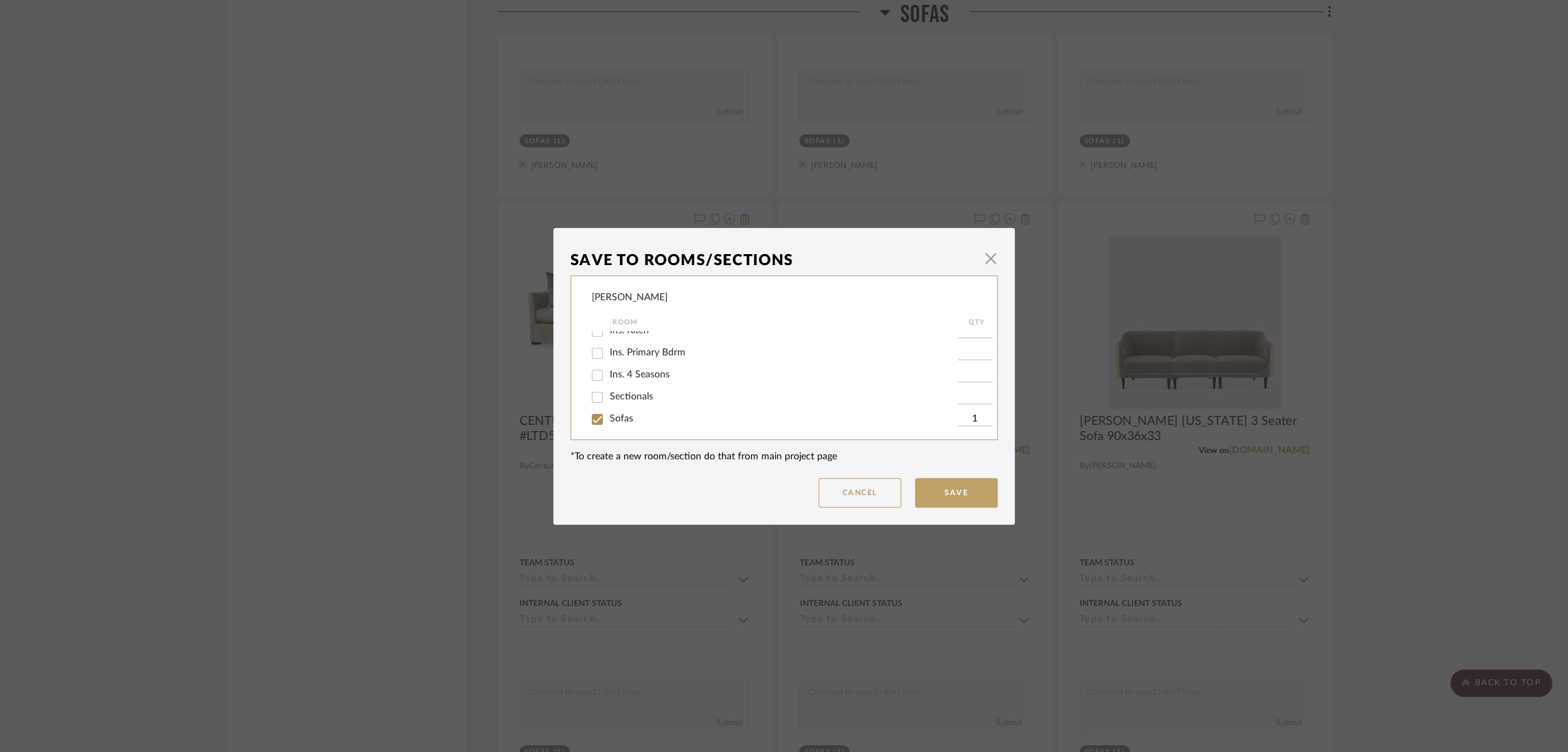
click at [614, 419] on span "Sofas" at bounding box center [621, 419] width 23 height 9
click at [608, 419] on input "Sofas" at bounding box center [597, 420] width 22 height 22
checkbox input "false"
click at [943, 493] on button "Save" at bounding box center [956, 493] width 83 height 30
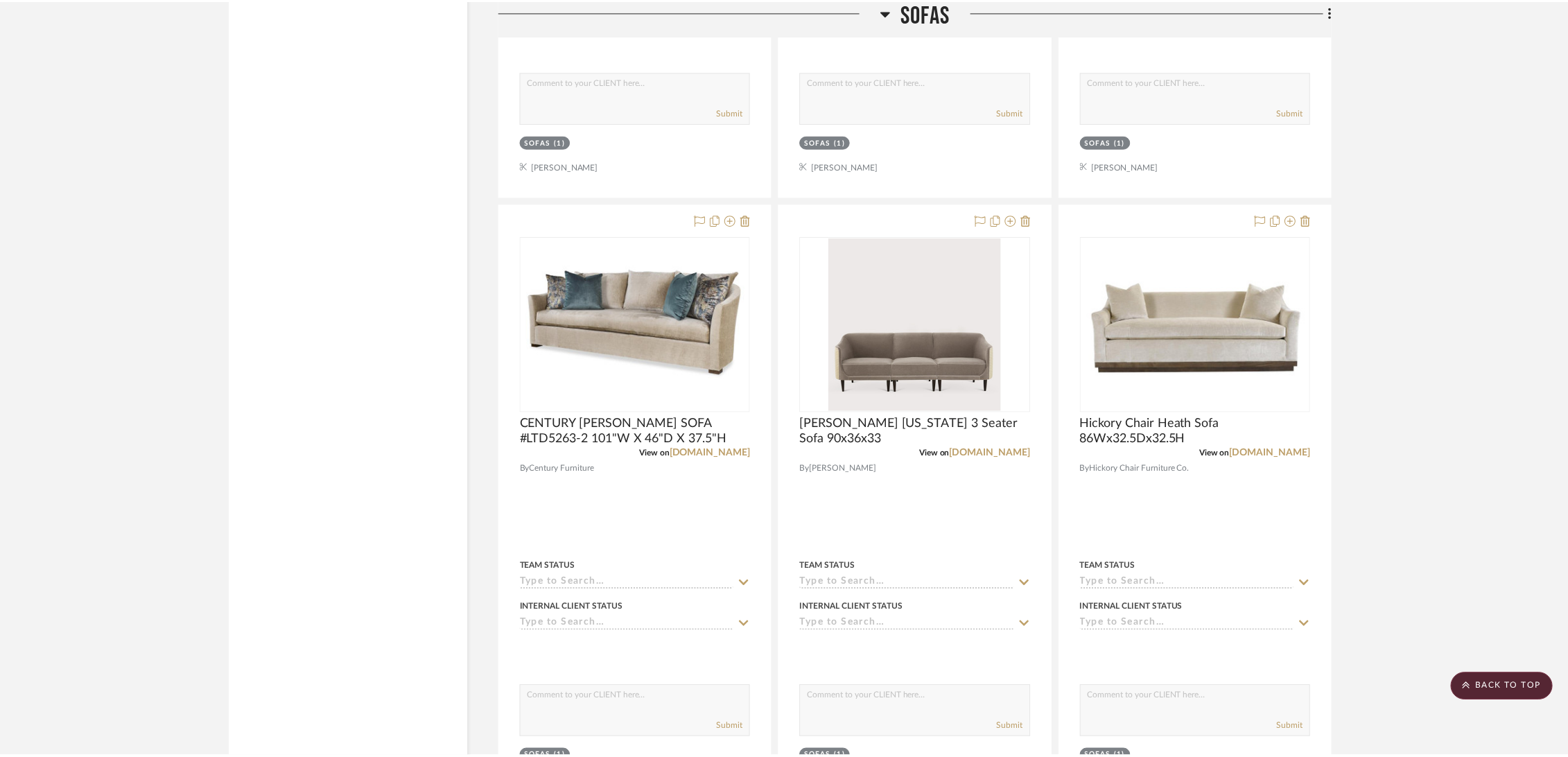
scroll to position [3004, 0]
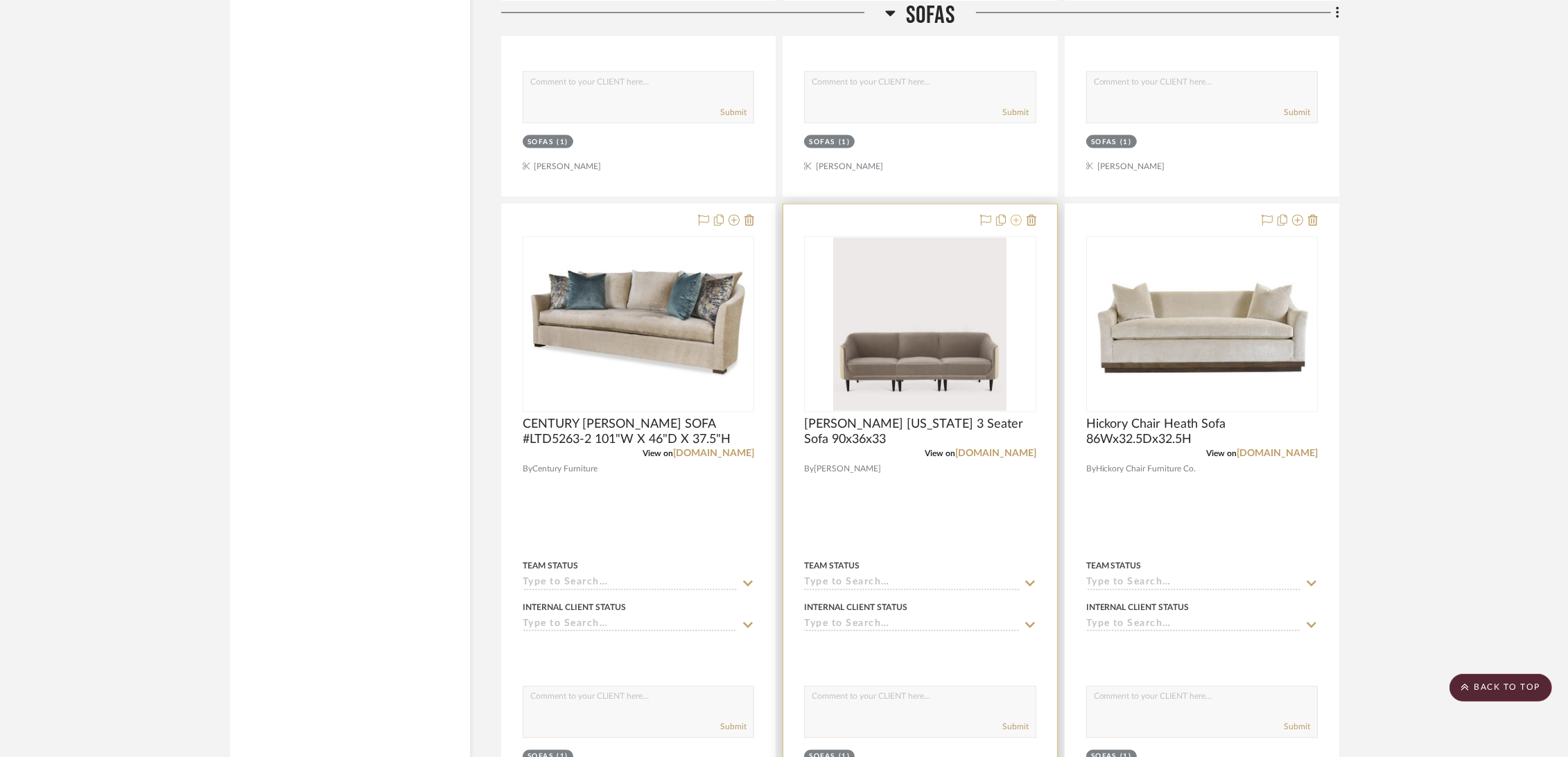
click at [1016, 220] on icon at bounding box center [1016, 220] width 11 height 11
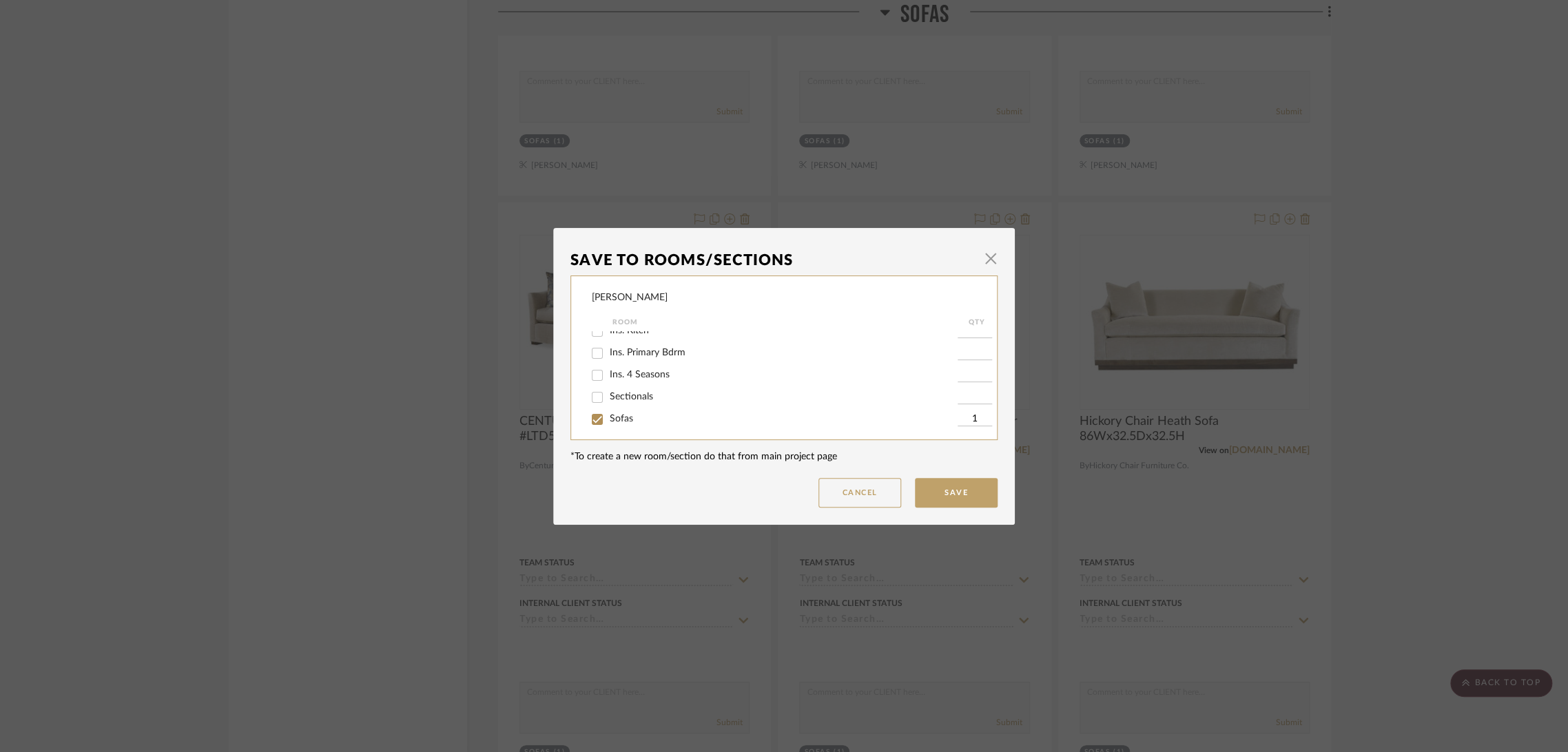
click at [610, 421] on span "Sofas" at bounding box center [621, 419] width 23 height 9
click at [608, 421] on input "Sofas" at bounding box center [597, 420] width 22 height 22
checkbox input "false"
click at [927, 490] on button "Save" at bounding box center [956, 493] width 83 height 30
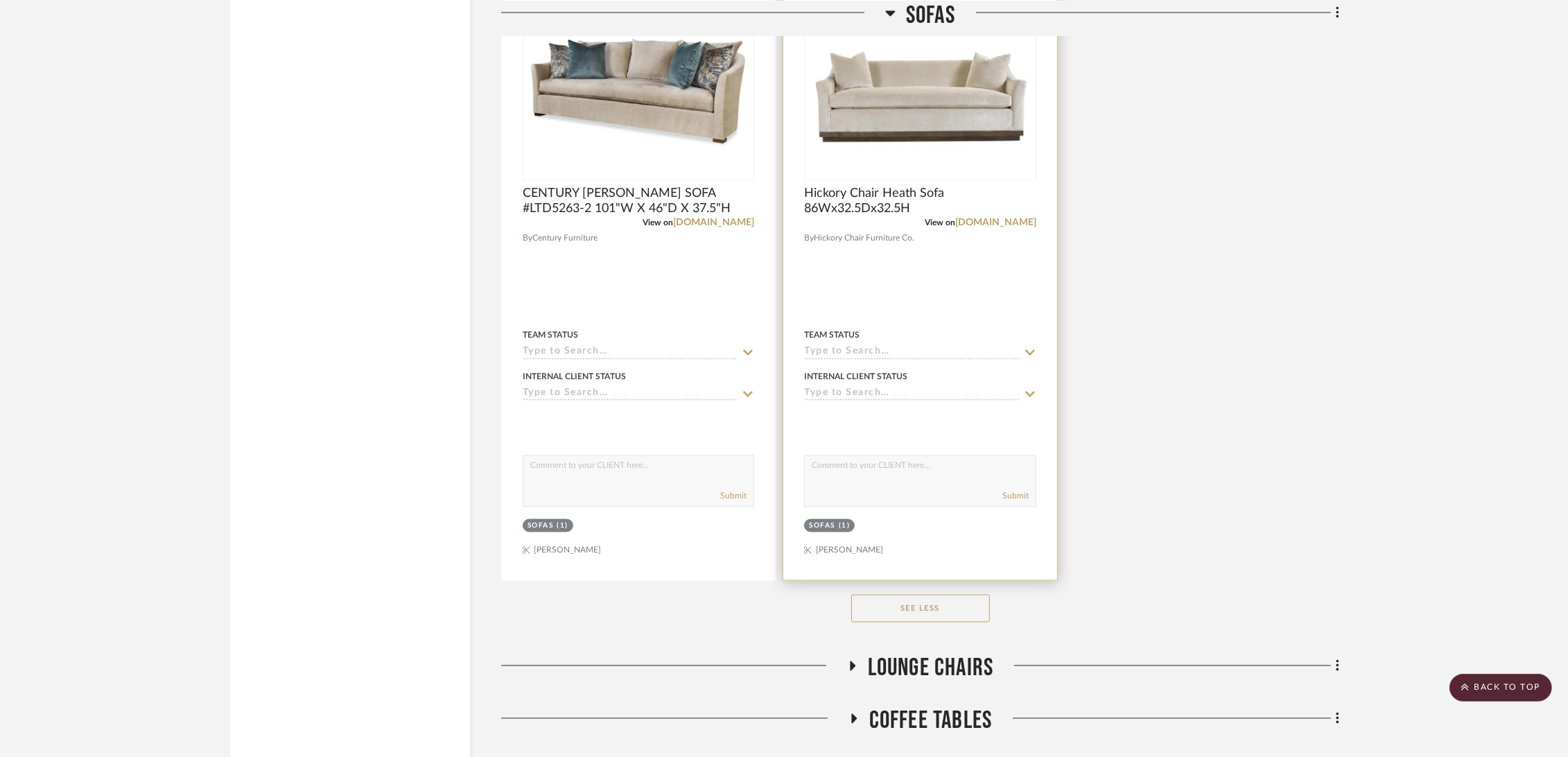
scroll to position [3621, 0]
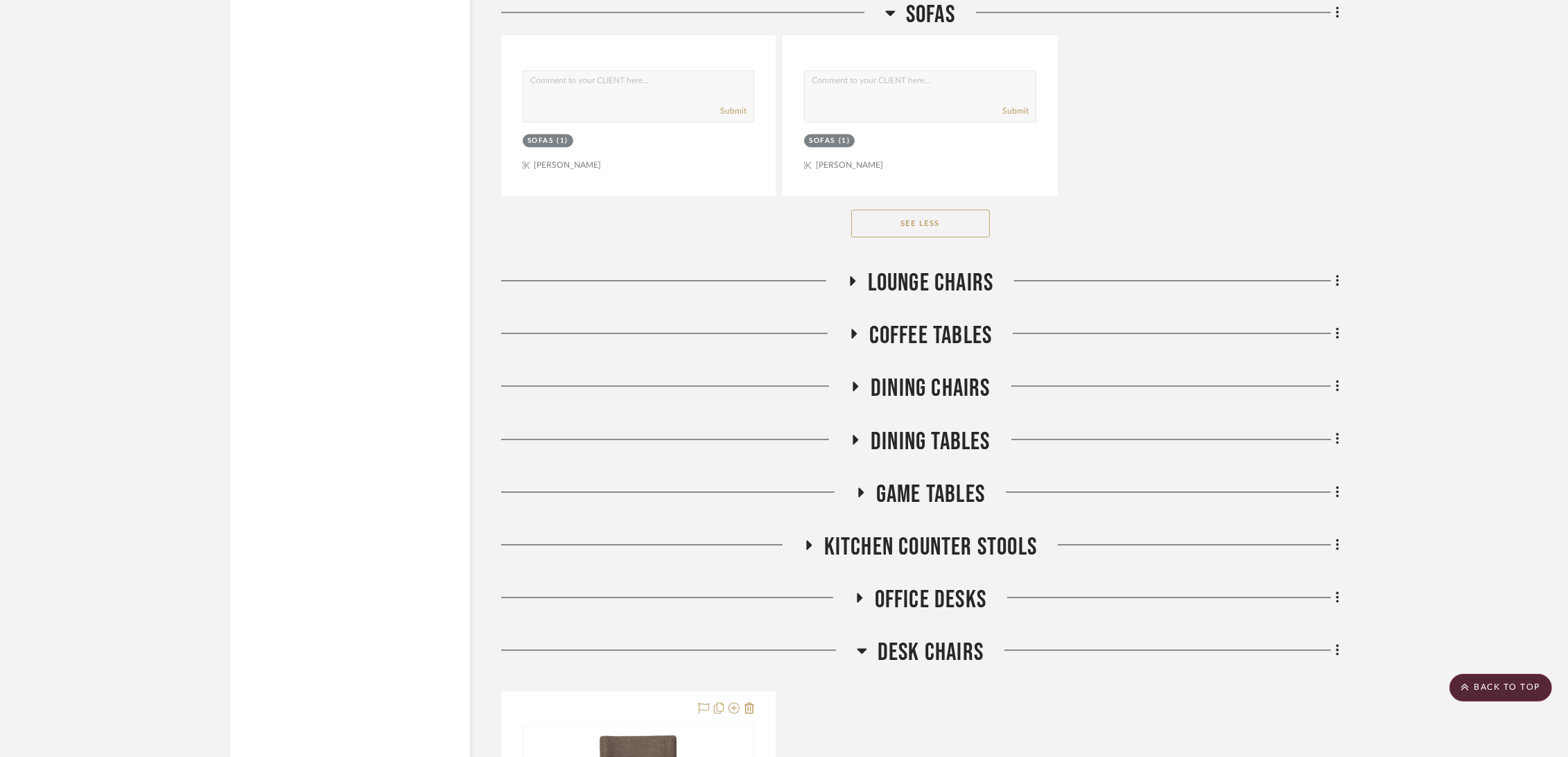
click at [943, 291] on span "Lounge Chairs" at bounding box center [931, 283] width 126 height 30
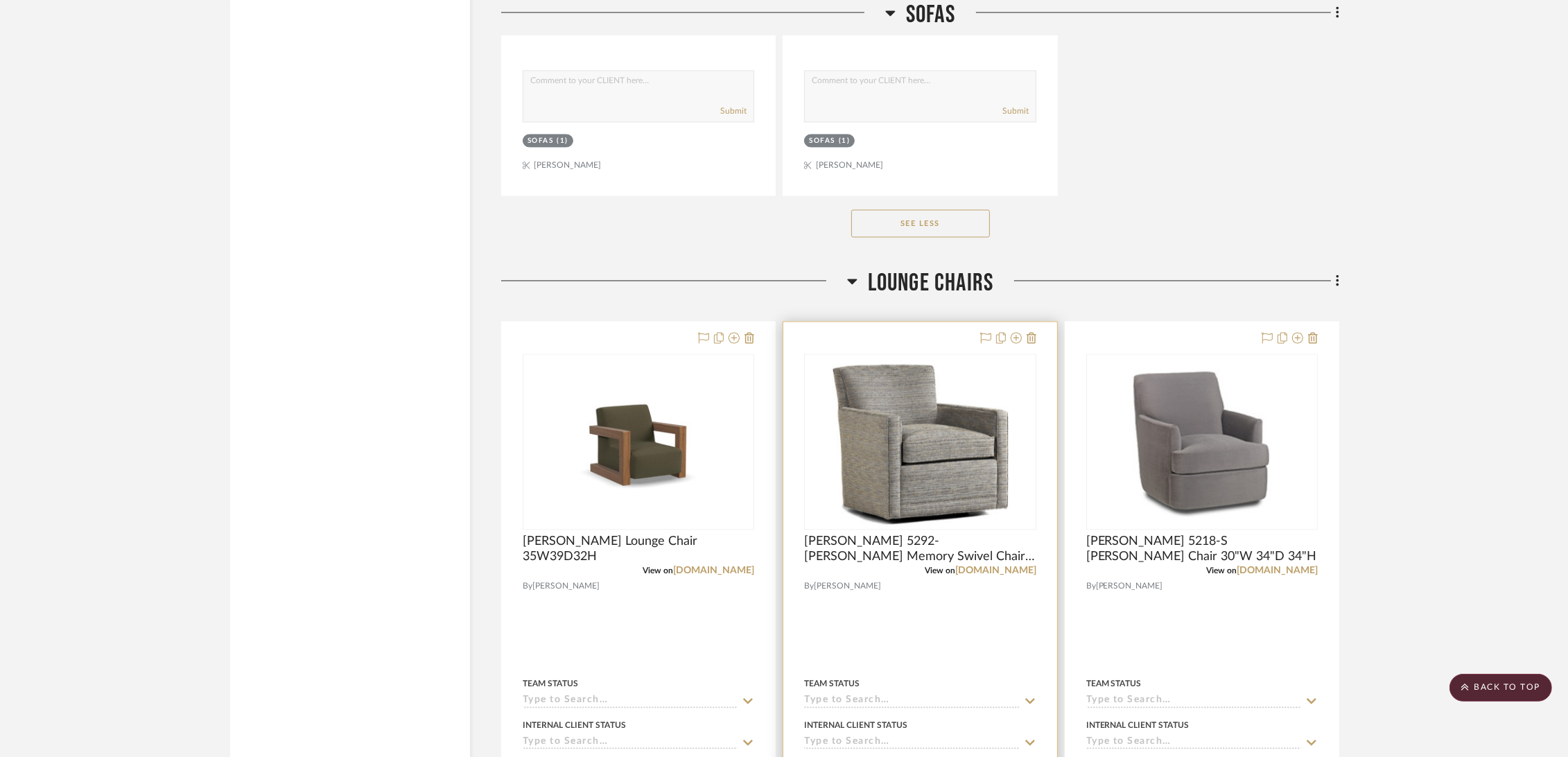
scroll to position [3775, 0]
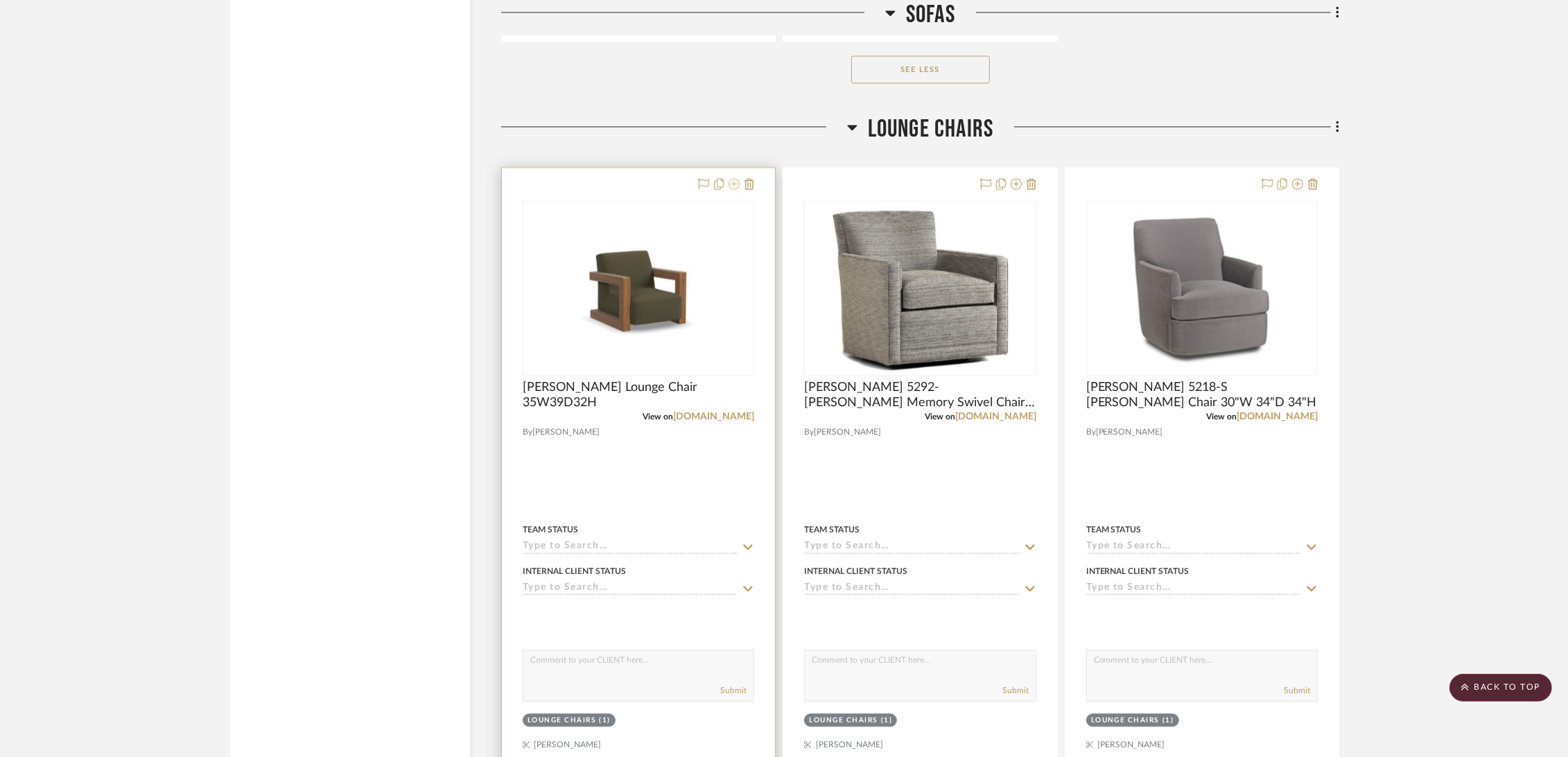
click at [734, 180] on icon at bounding box center [734, 183] width 11 height 11
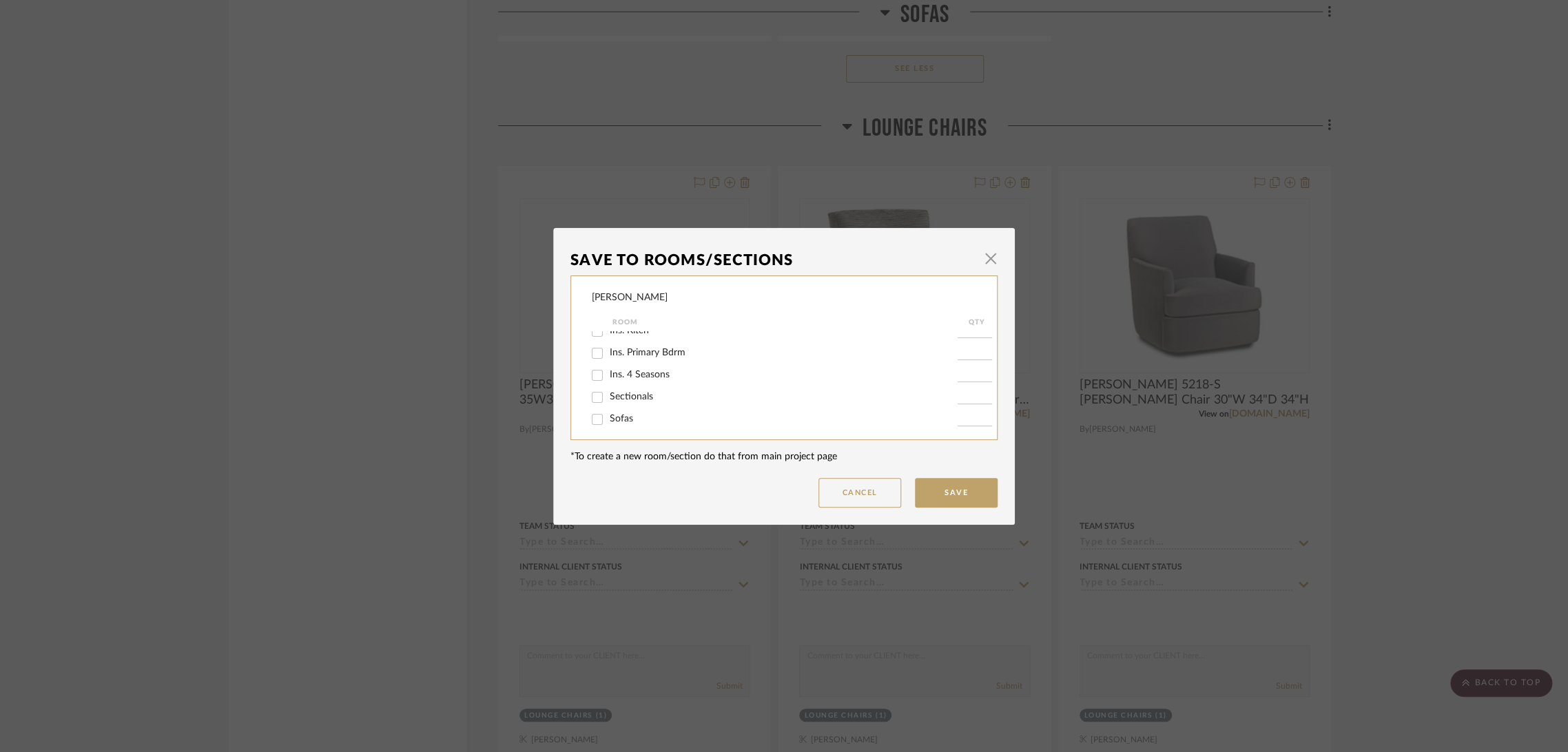
scroll to position [153, 0]
click at [625, 363] on span "Lounge Chairs" at bounding box center [639, 364] width 59 height 9
click at [608, 363] on input "Lounge Chairs" at bounding box center [597, 365] width 22 height 22
checkbox input "false"
click at [951, 496] on button "Save" at bounding box center [956, 493] width 83 height 30
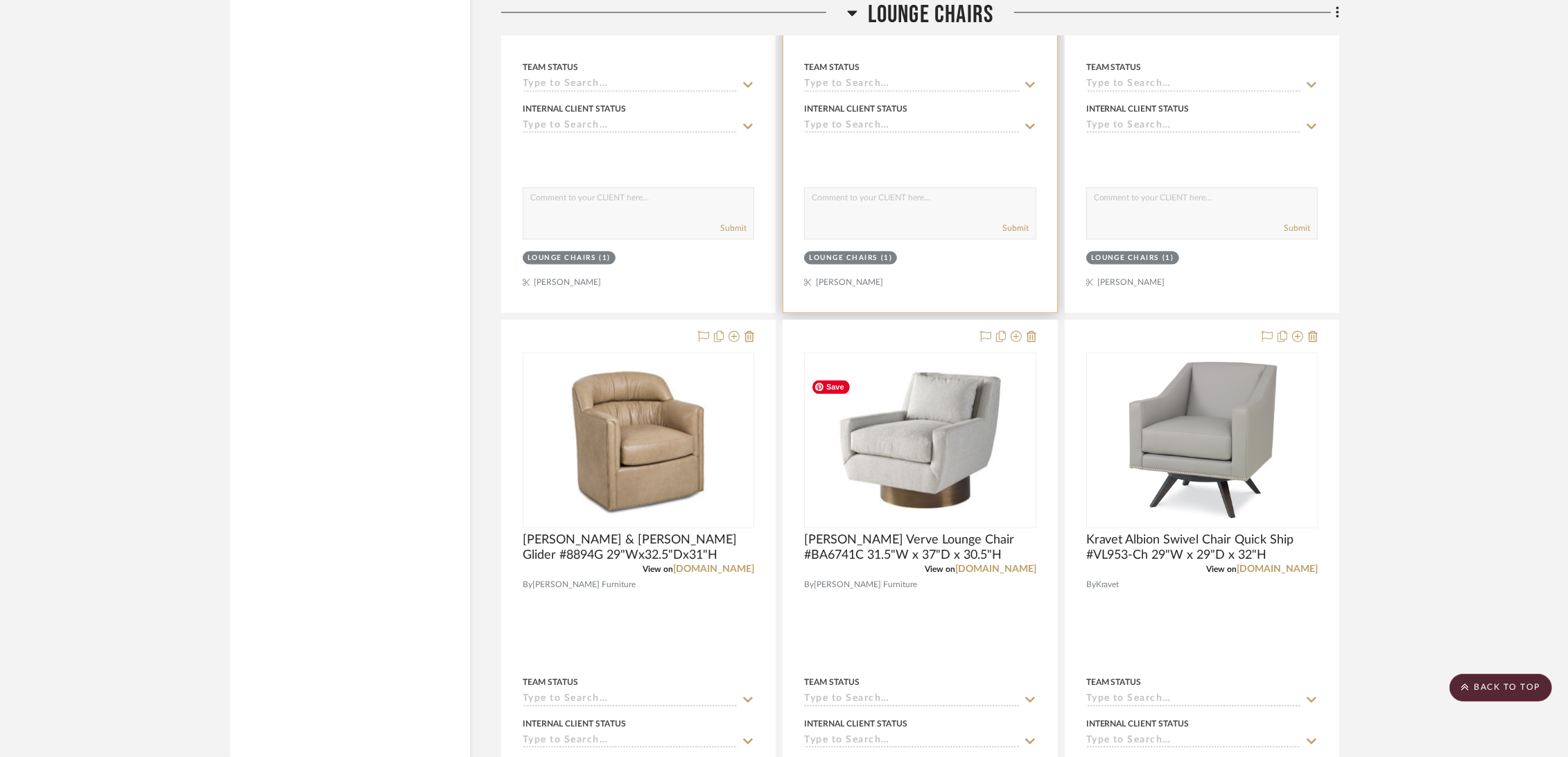
scroll to position [4315, 0]
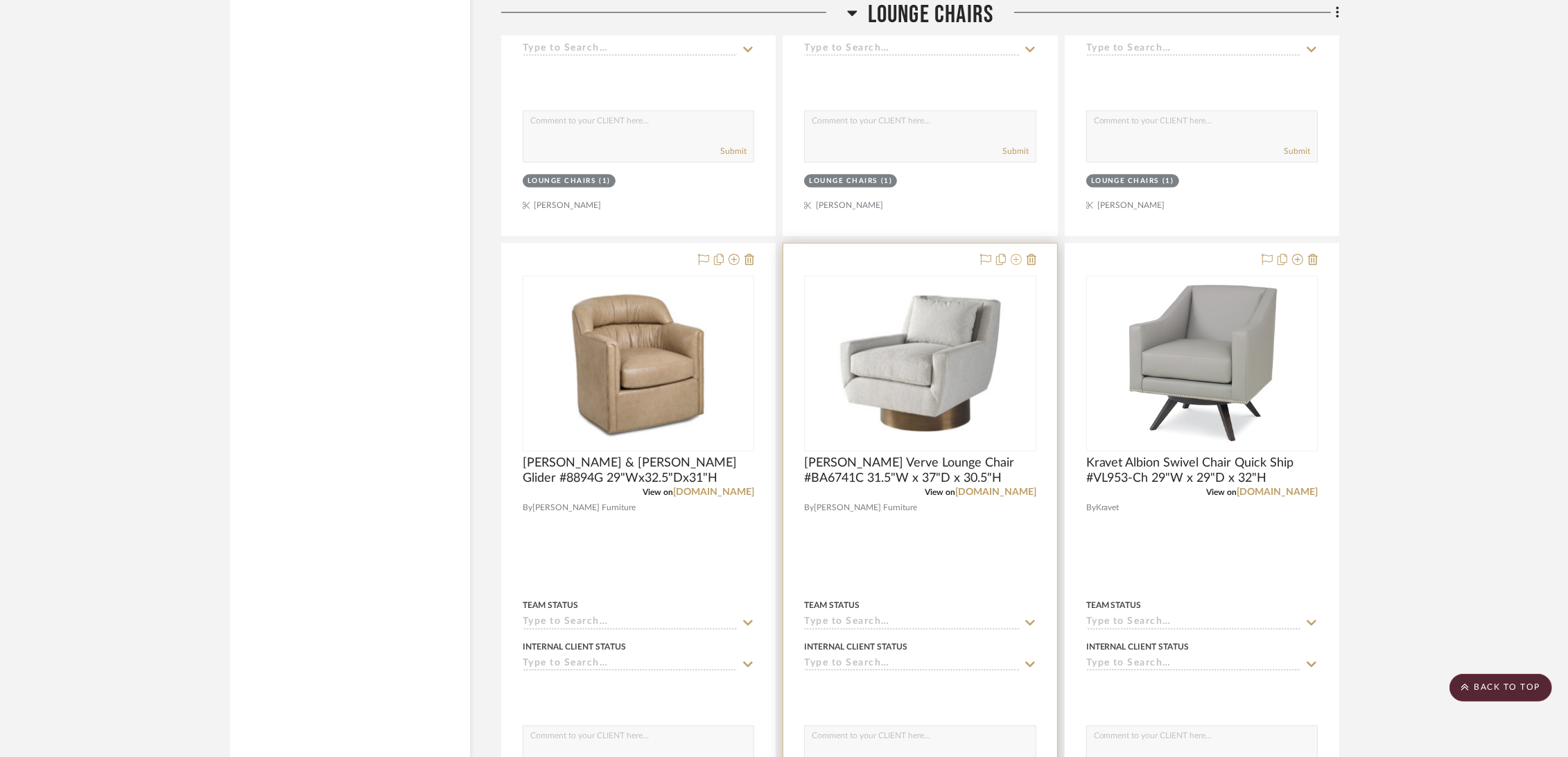
click at [1015, 257] on icon at bounding box center [1016, 260] width 11 height 11
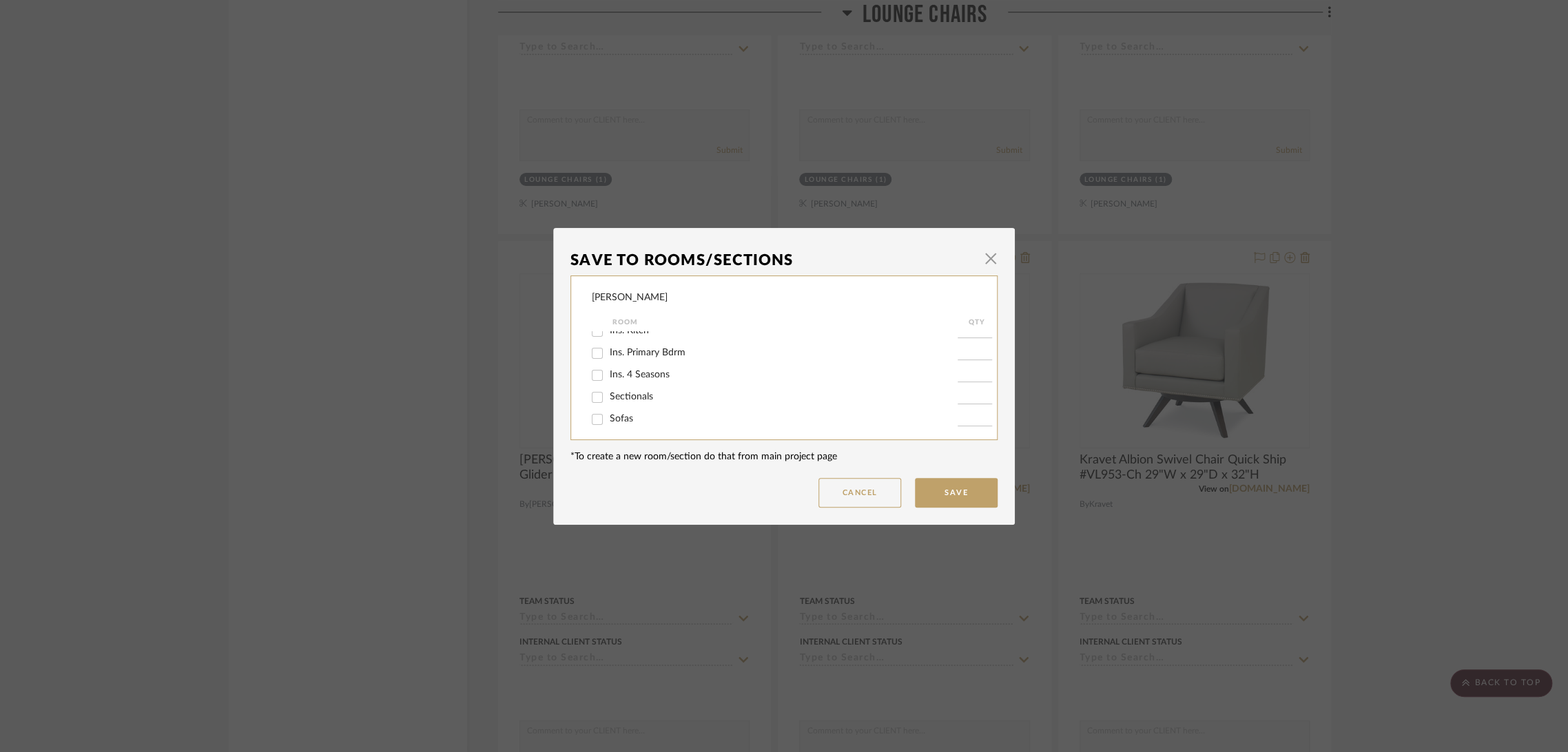
scroll to position [153, 0]
click at [641, 363] on span "Lounge Chairs" at bounding box center [639, 364] width 59 height 9
click at [608, 363] on input "Lounge Chairs" at bounding box center [597, 365] width 22 height 22
checkbox input "false"
click at [958, 495] on button "Save" at bounding box center [956, 493] width 83 height 30
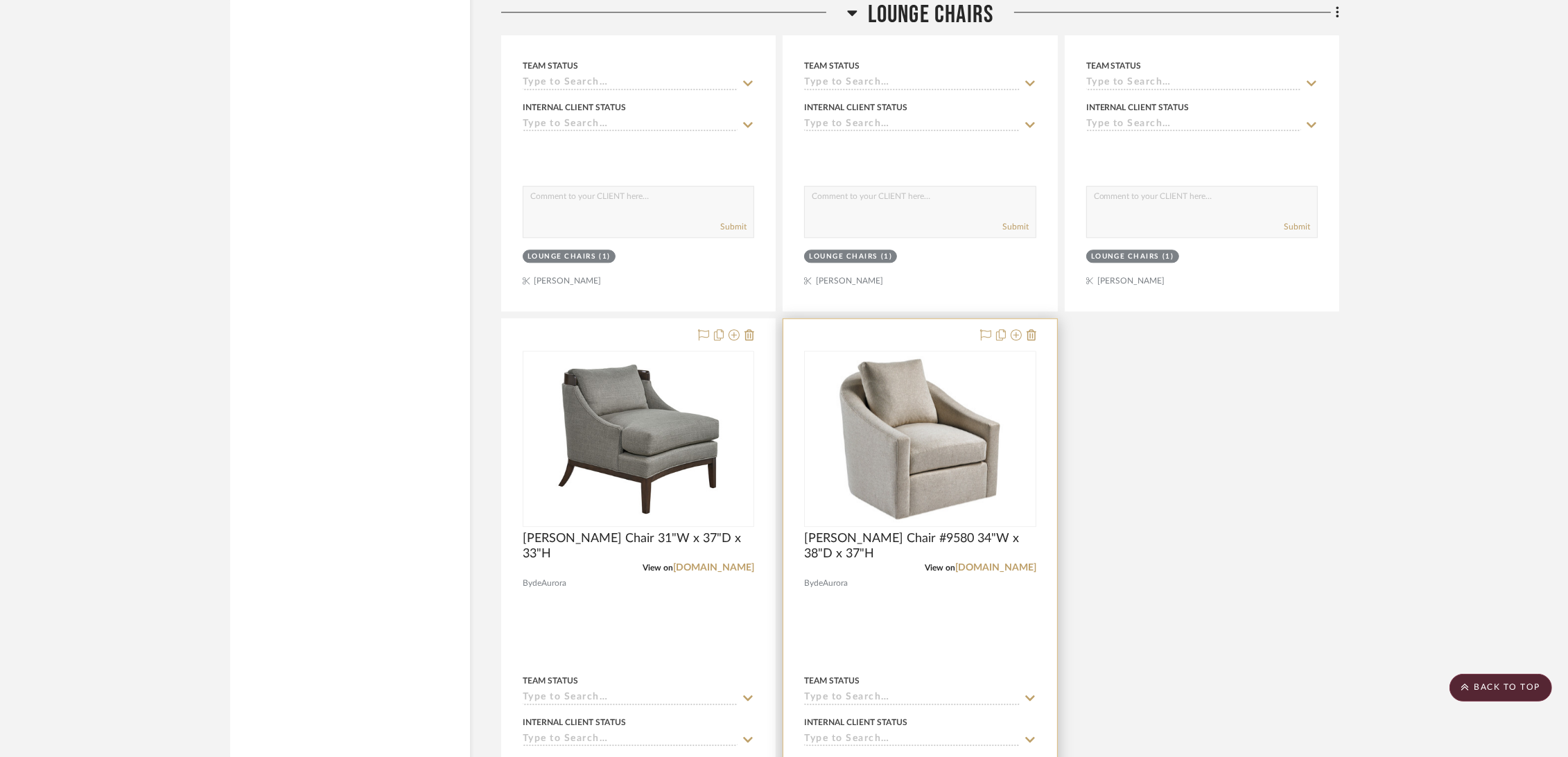
scroll to position [5008, 0]
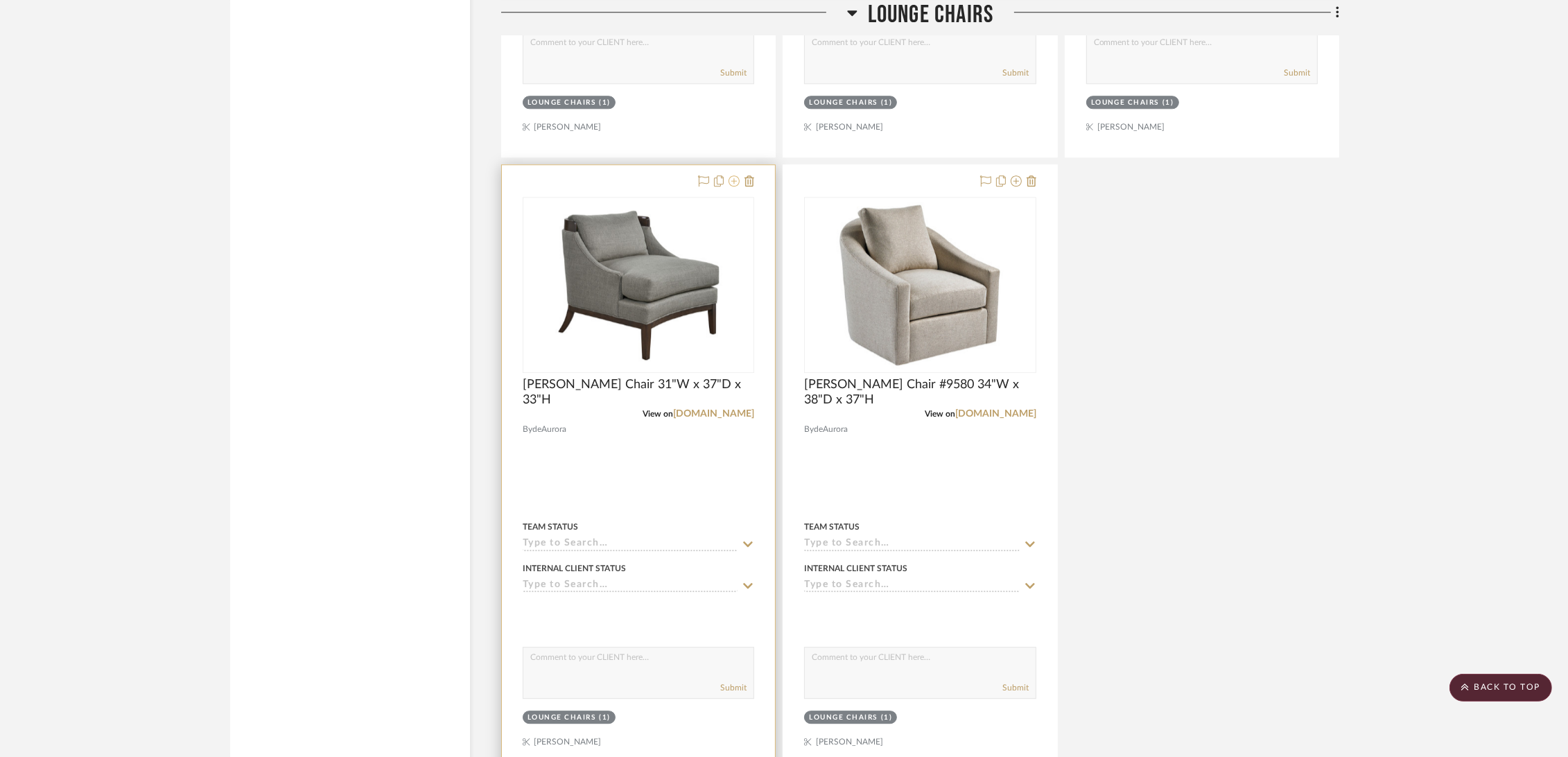
click at [732, 183] on icon at bounding box center [734, 181] width 11 height 11
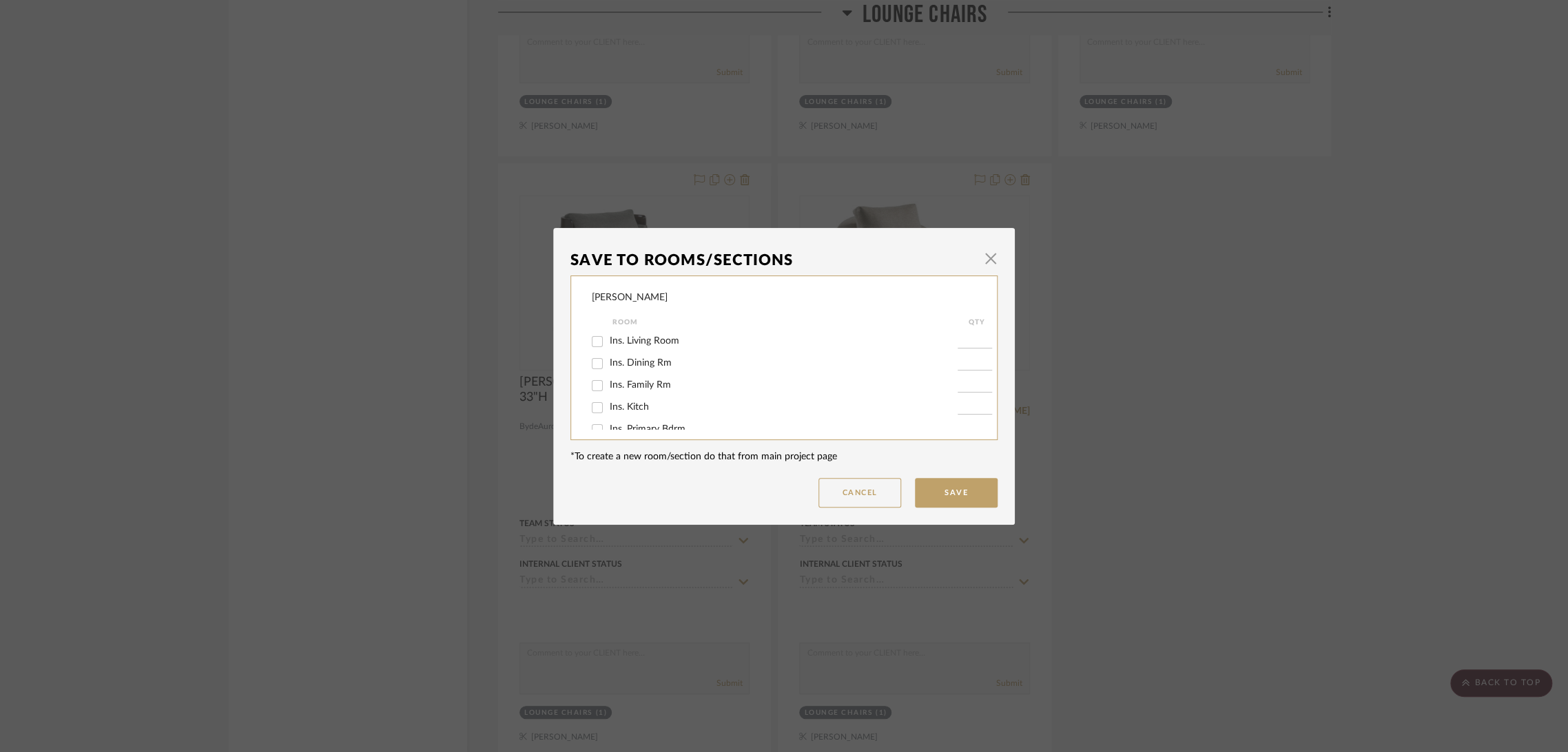
scroll to position [153, 0]
click at [639, 360] on span "Lounge Chairs" at bounding box center [639, 364] width 59 height 9
click at [608, 360] on input "Lounge Chairs" at bounding box center [597, 365] width 22 height 22
checkbox input "false"
click at [954, 489] on button "Save" at bounding box center [956, 493] width 83 height 30
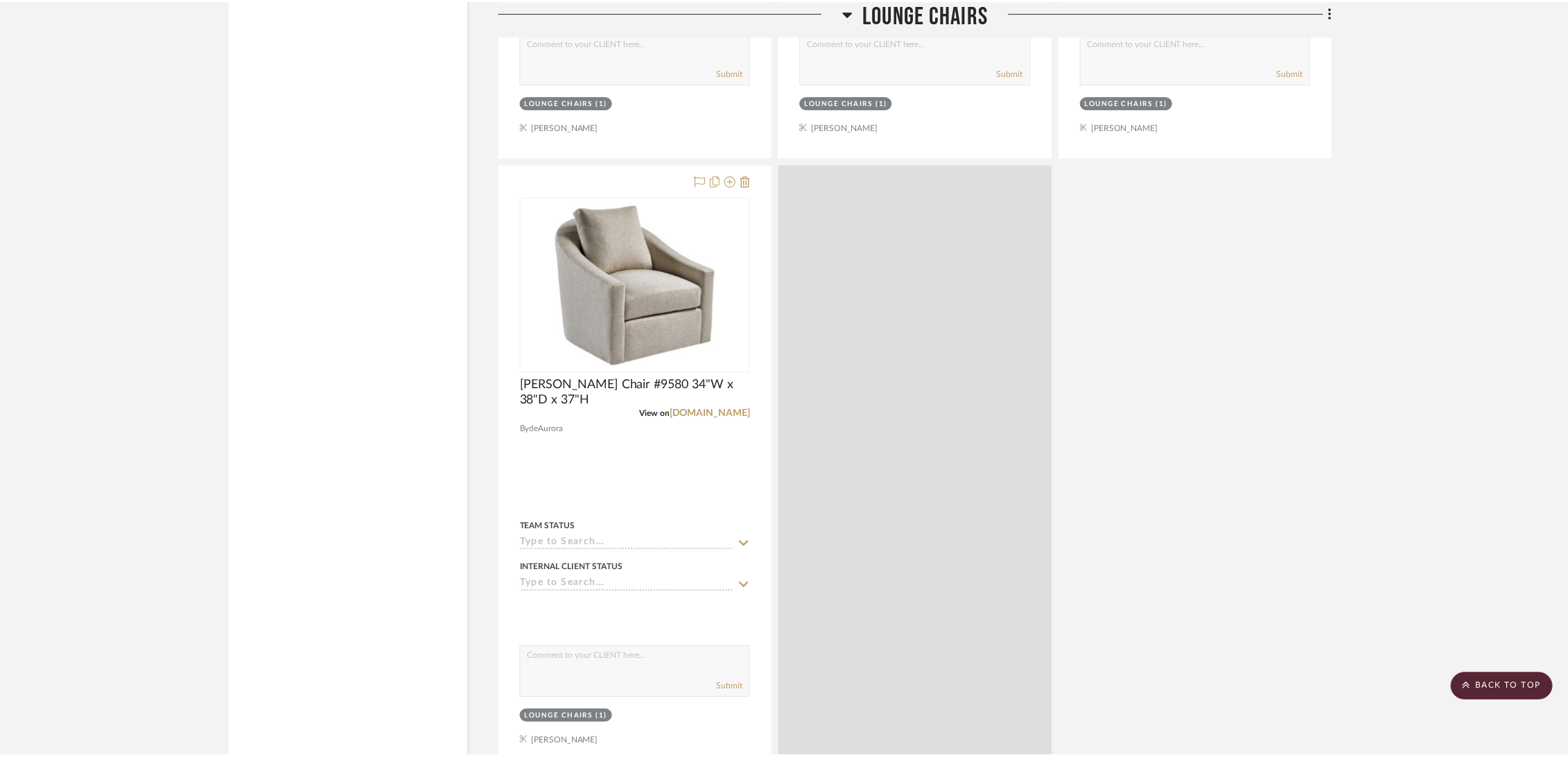
scroll to position [5008, 0]
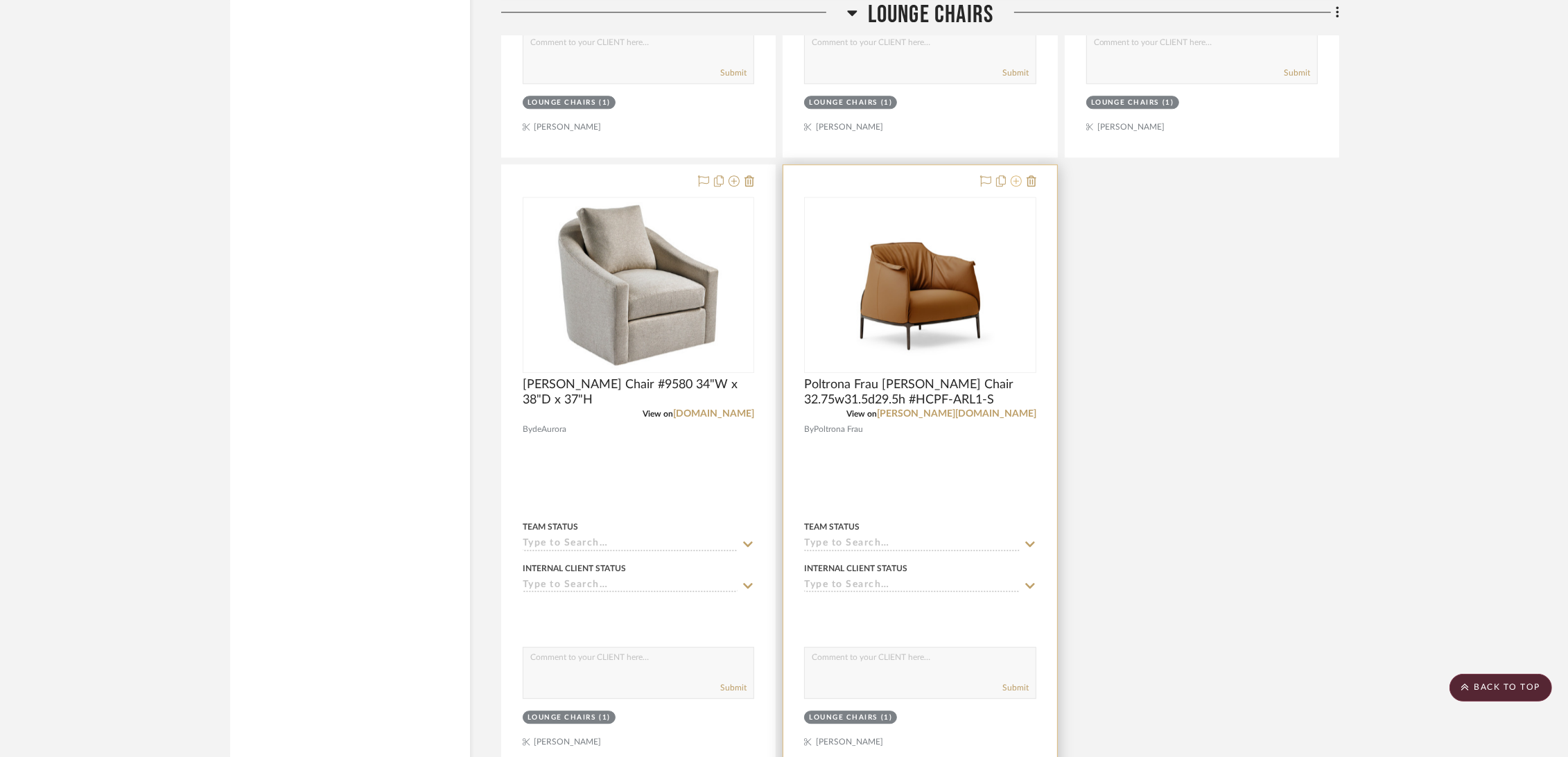
click at [1020, 181] on icon at bounding box center [1016, 181] width 11 height 11
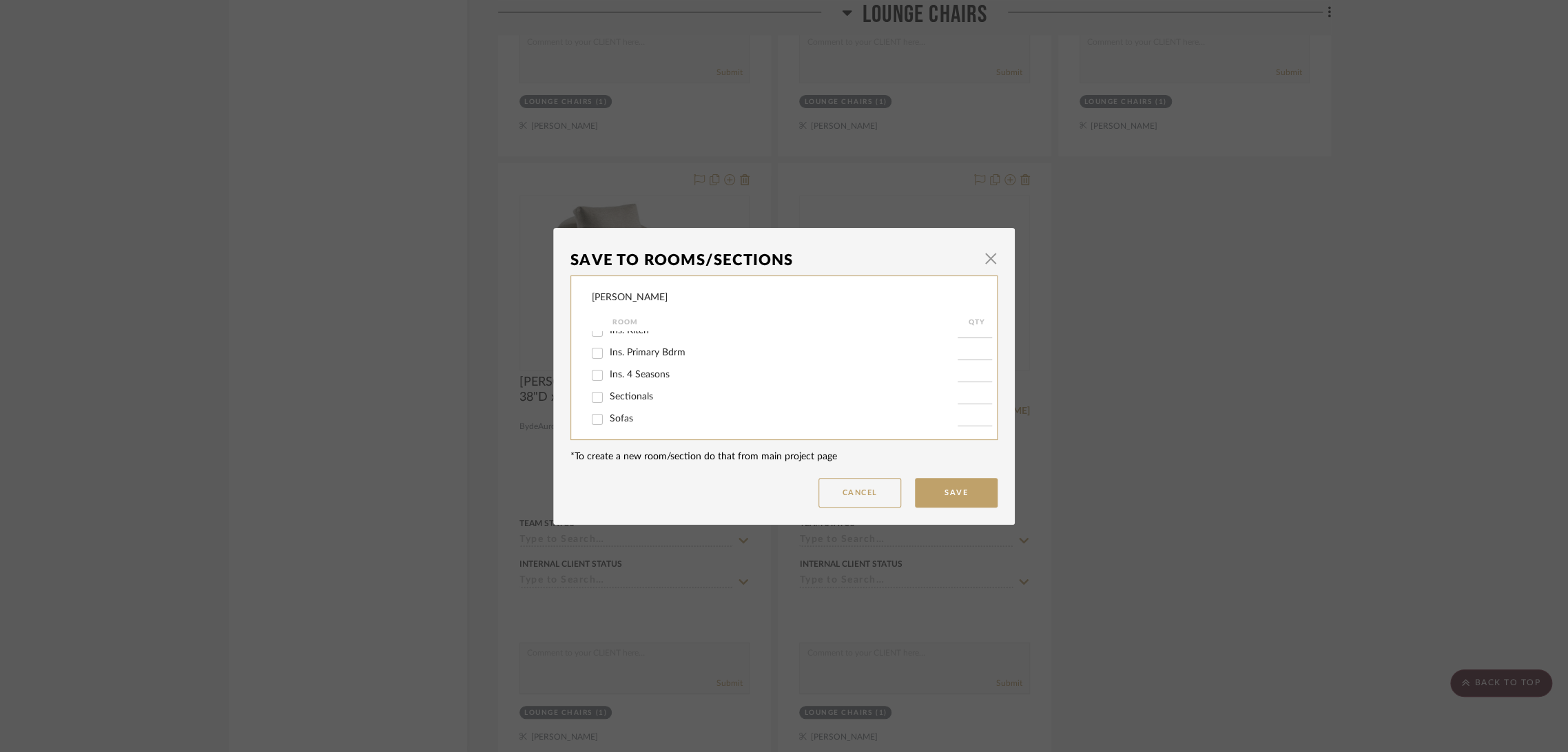
scroll to position [153, 0]
click at [618, 365] on span "Lounge Chairs" at bounding box center [639, 364] width 59 height 9
click at [608, 365] on input "Lounge Chairs" at bounding box center [597, 365] width 22 height 22
checkbox input "false"
click at [947, 494] on button "Save" at bounding box center [956, 493] width 83 height 30
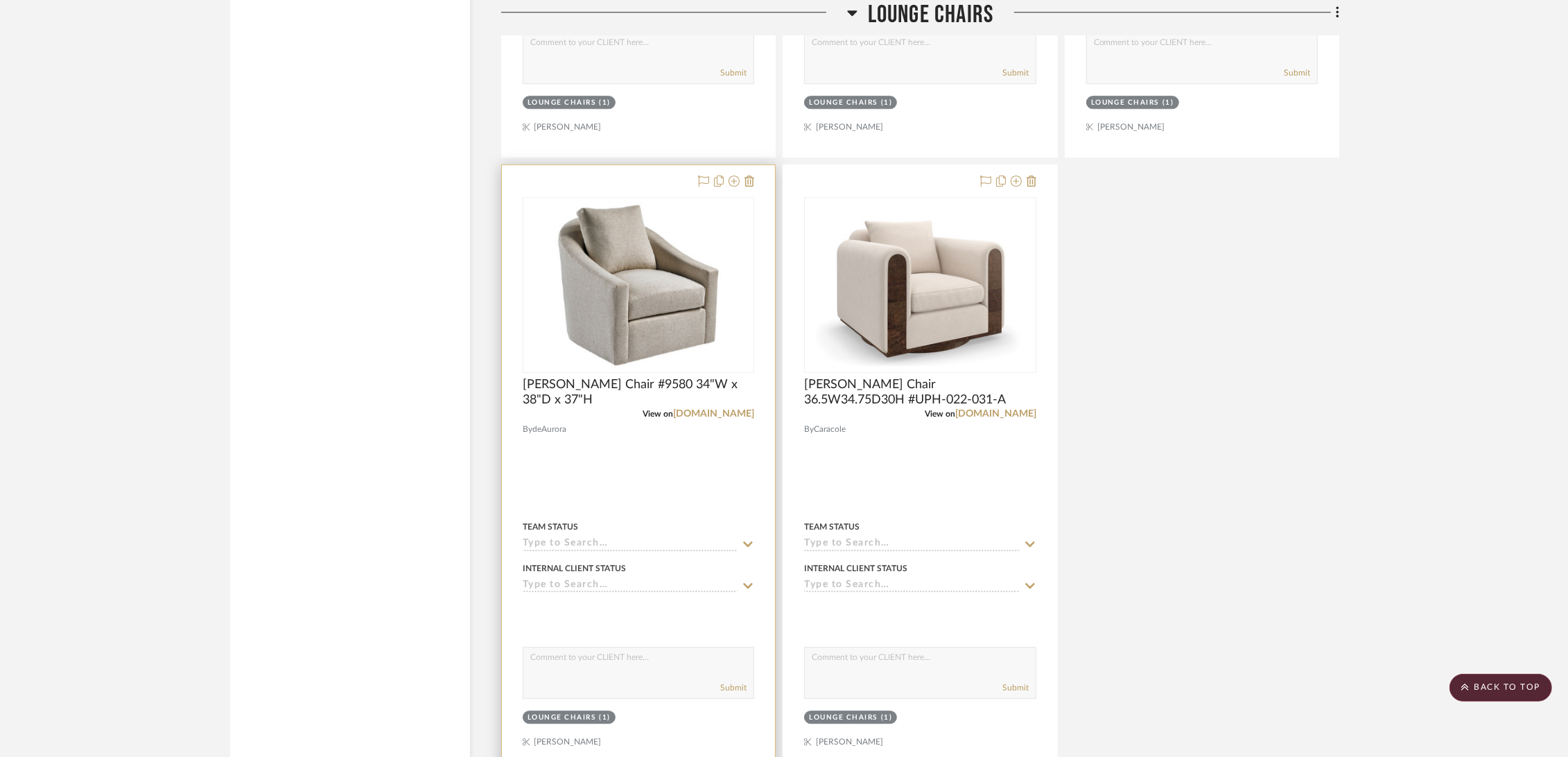
scroll to position [5085, 0]
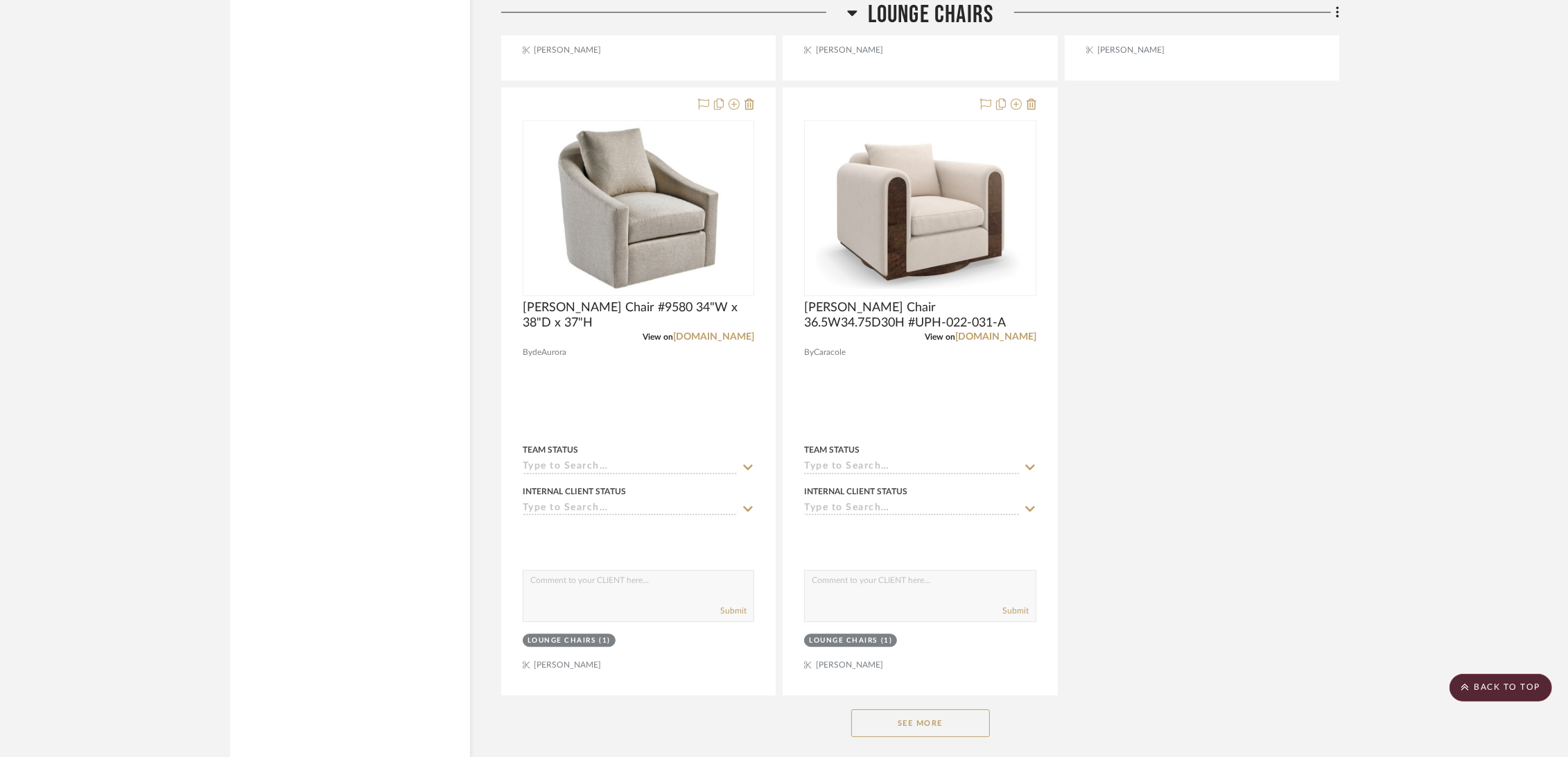
click at [922, 722] on button "See More" at bounding box center [921, 722] width 138 height 28
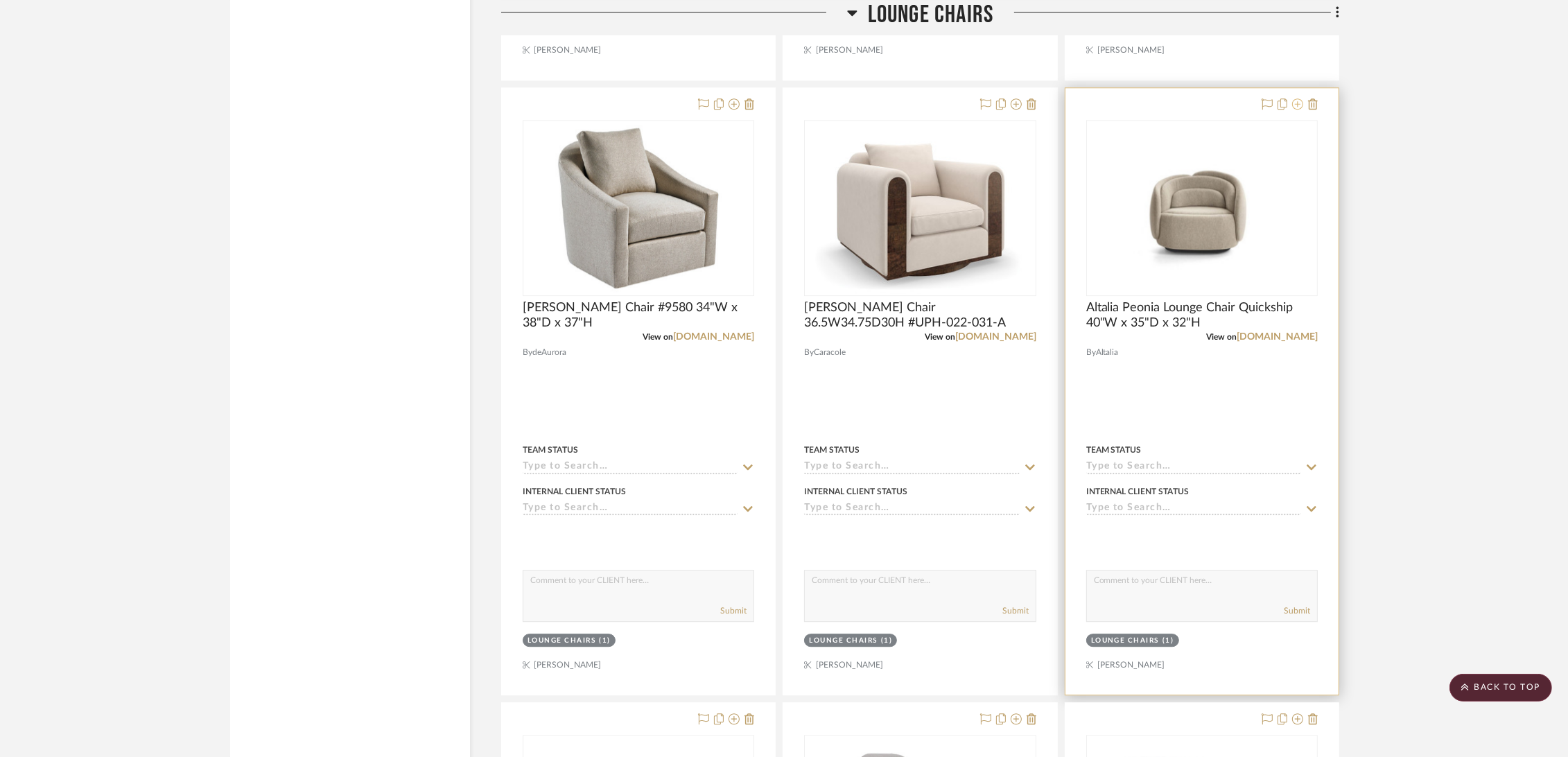
click at [1298, 103] on icon at bounding box center [1298, 104] width 11 height 11
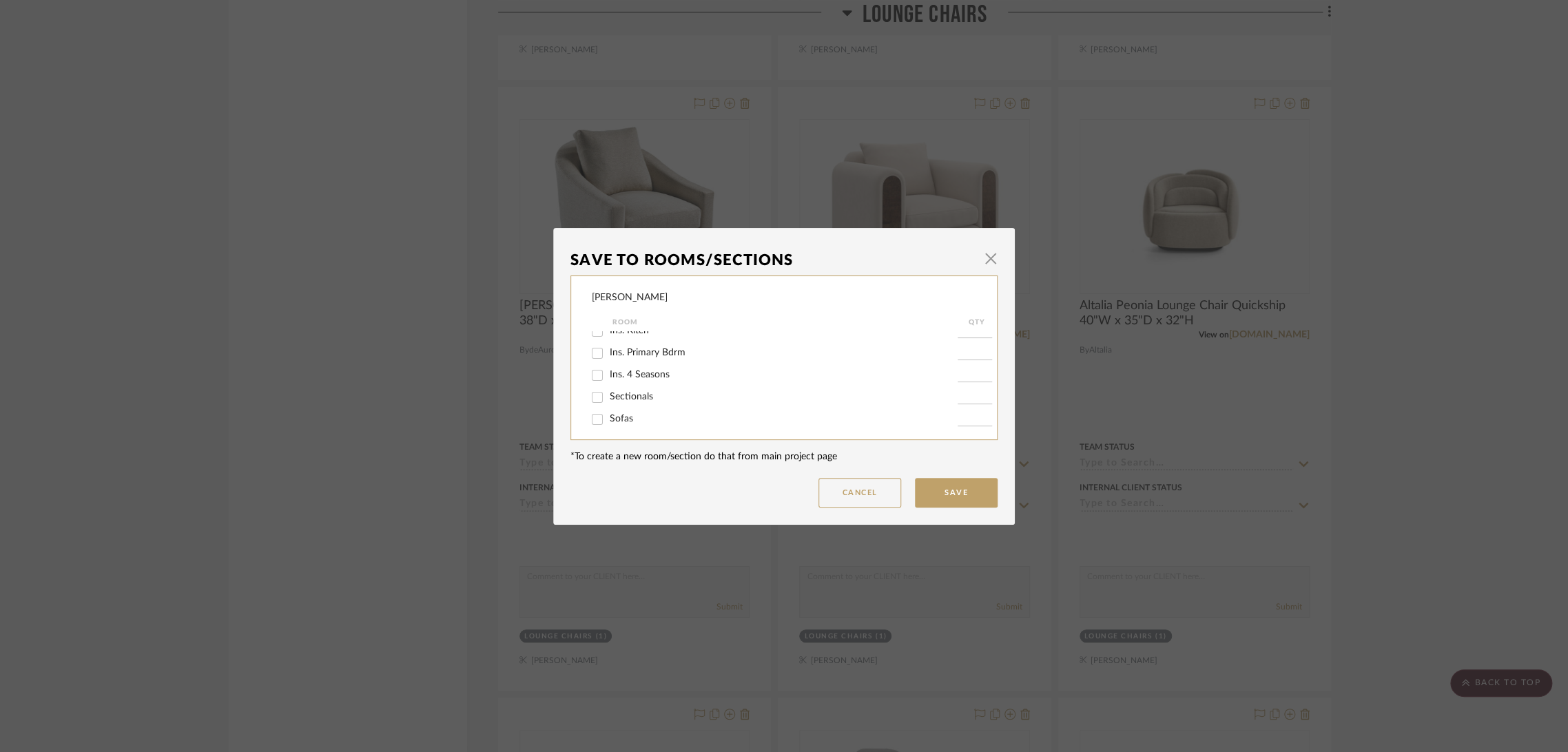
scroll to position [153, 0]
click at [635, 355] on div "Lounge Chairs" at bounding box center [775, 365] width 366 height 22
click at [634, 367] on span "Lounge Chairs" at bounding box center [639, 364] width 59 height 9
click at [608, 367] on input "Lounge Chairs" at bounding box center [597, 365] width 22 height 22
checkbox input "false"
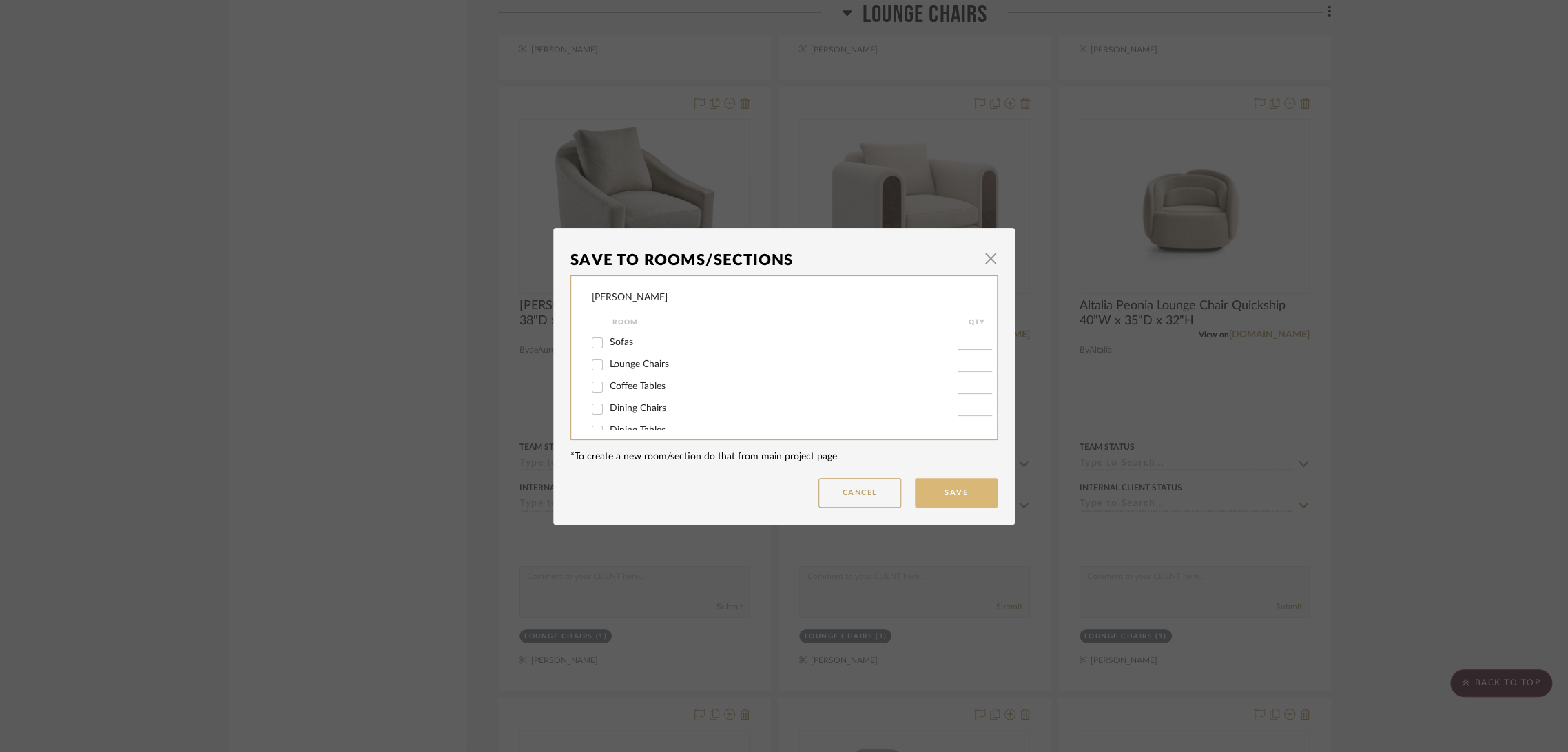
click at [959, 497] on button "Save" at bounding box center [956, 493] width 83 height 30
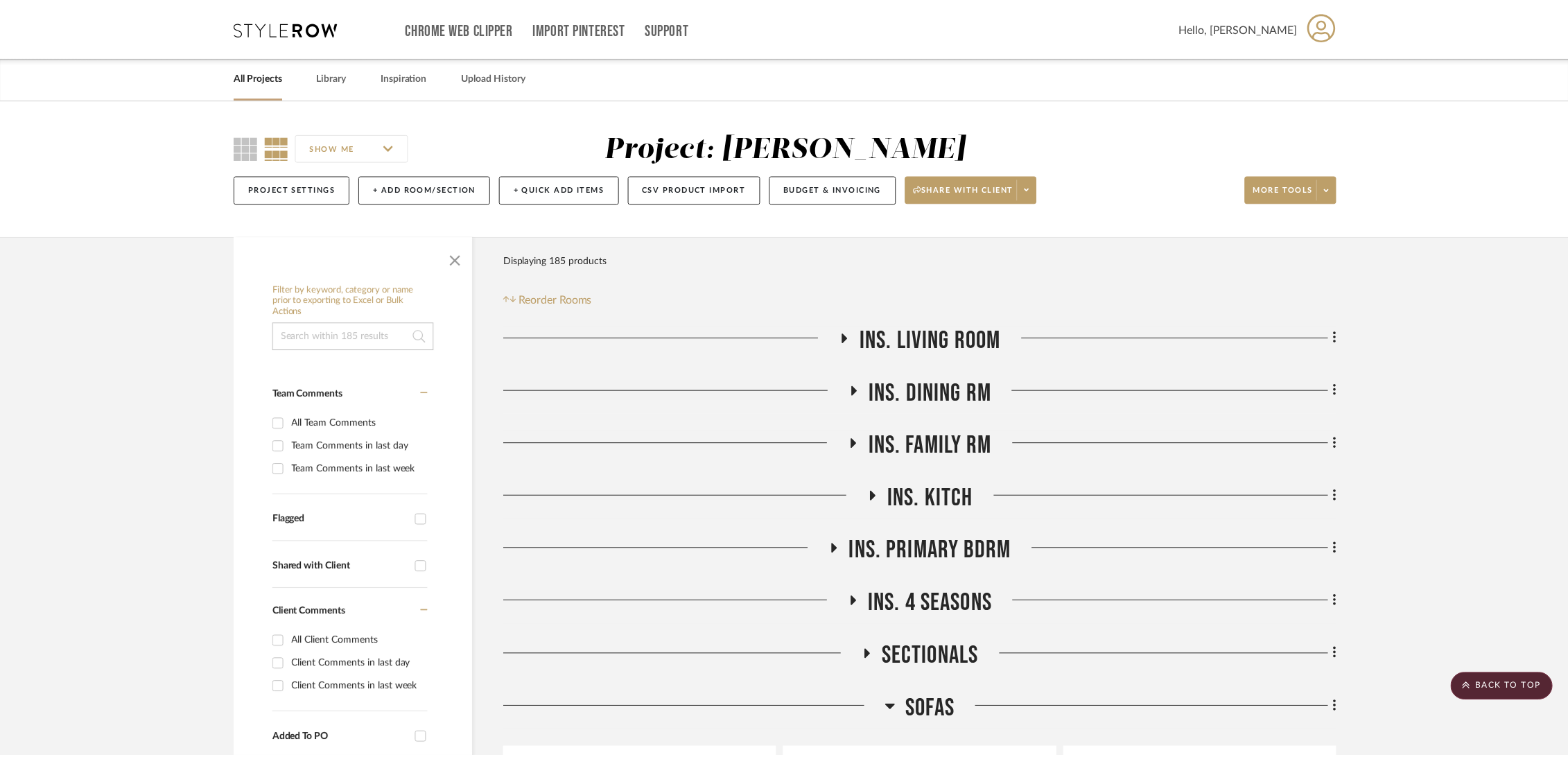
scroll to position [5085, 0]
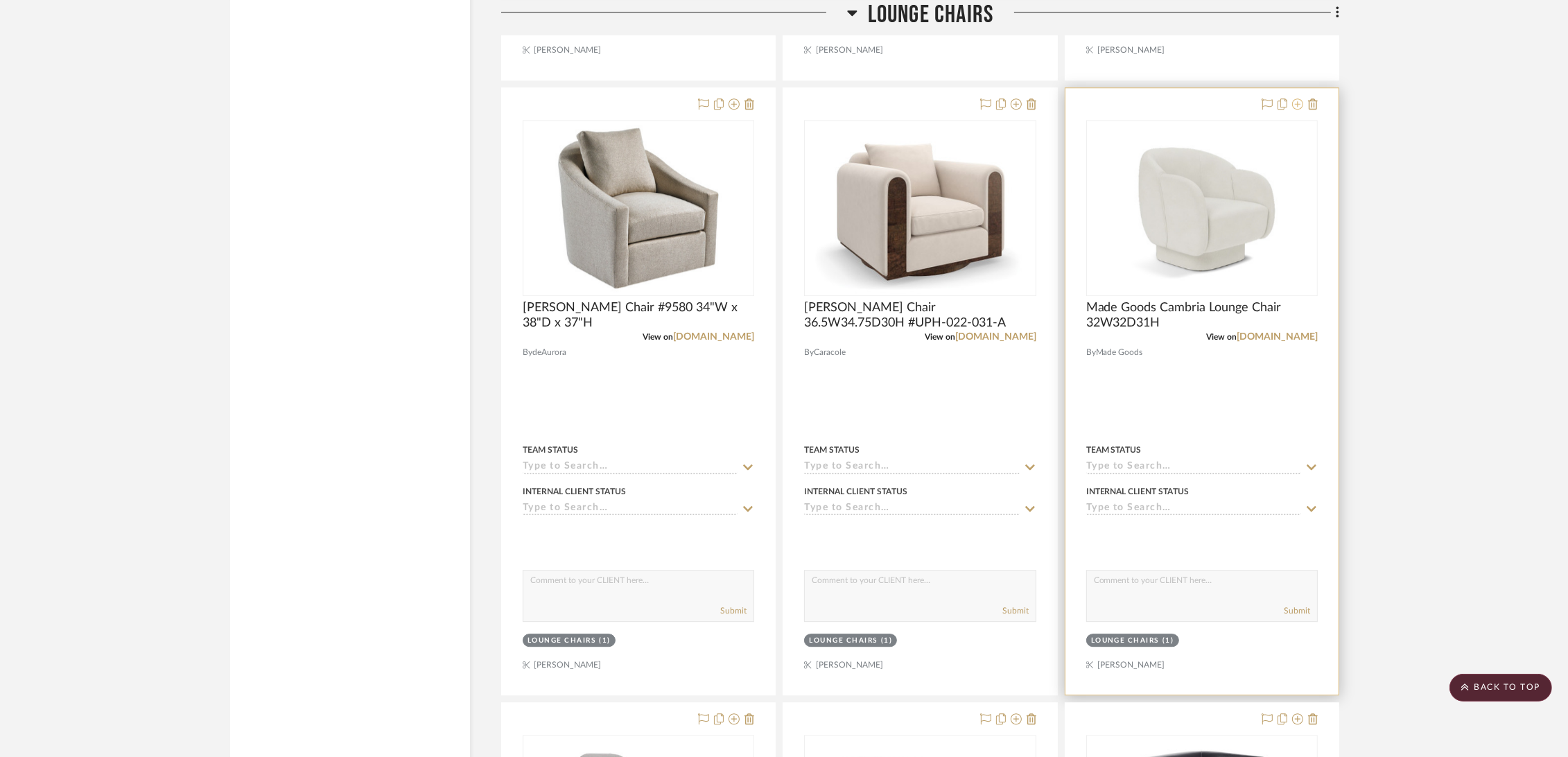
click at [1294, 102] on icon at bounding box center [1298, 104] width 11 height 11
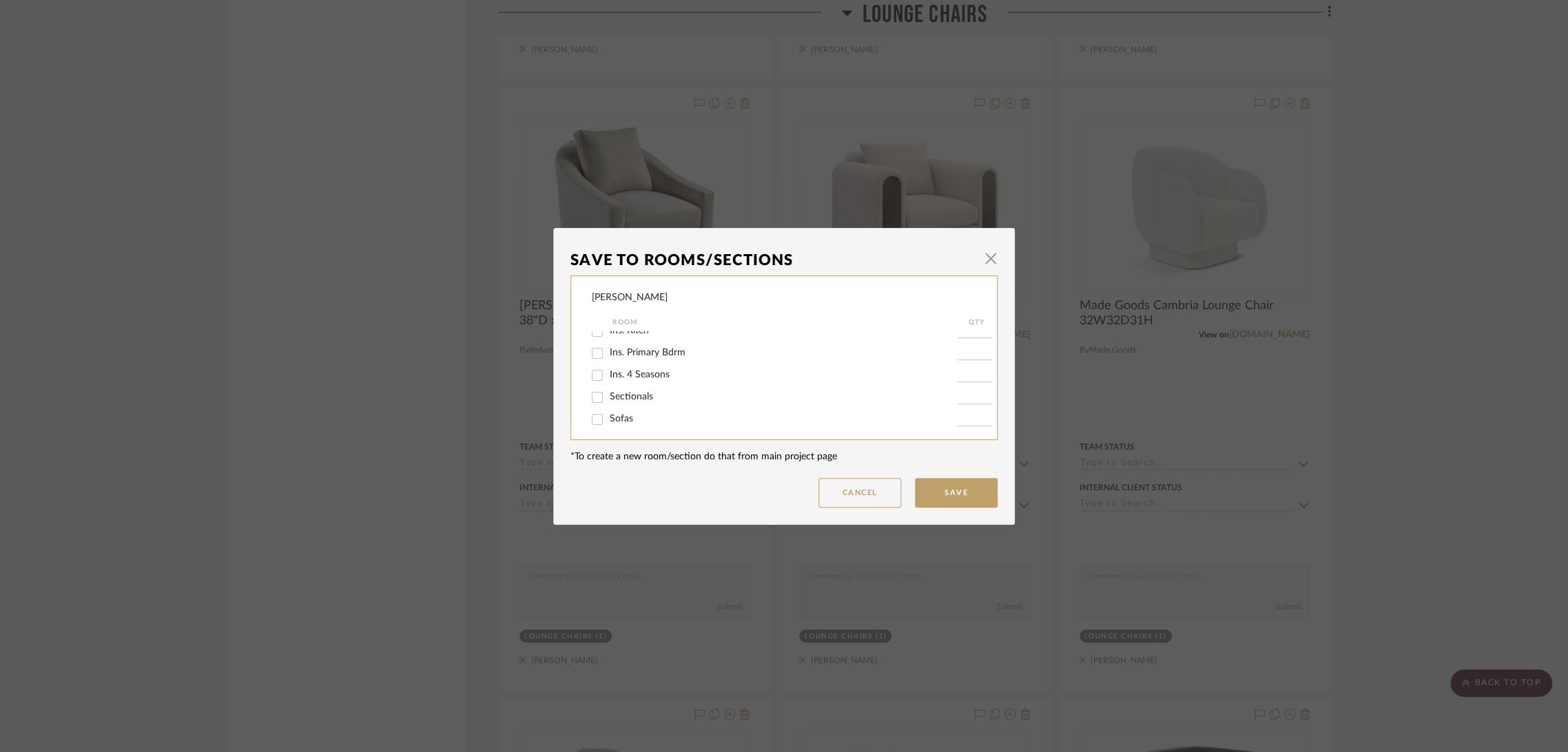
scroll to position [153, 0]
click at [646, 367] on span "Lounge Chairs" at bounding box center [639, 364] width 59 height 9
click at [608, 367] on input "Lounge Chairs" at bounding box center [597, 365] width 22 height 22
checkbox input "false"
click at [942, 493] on button "Save" at bounding box center [956, 493] width 83 height 30
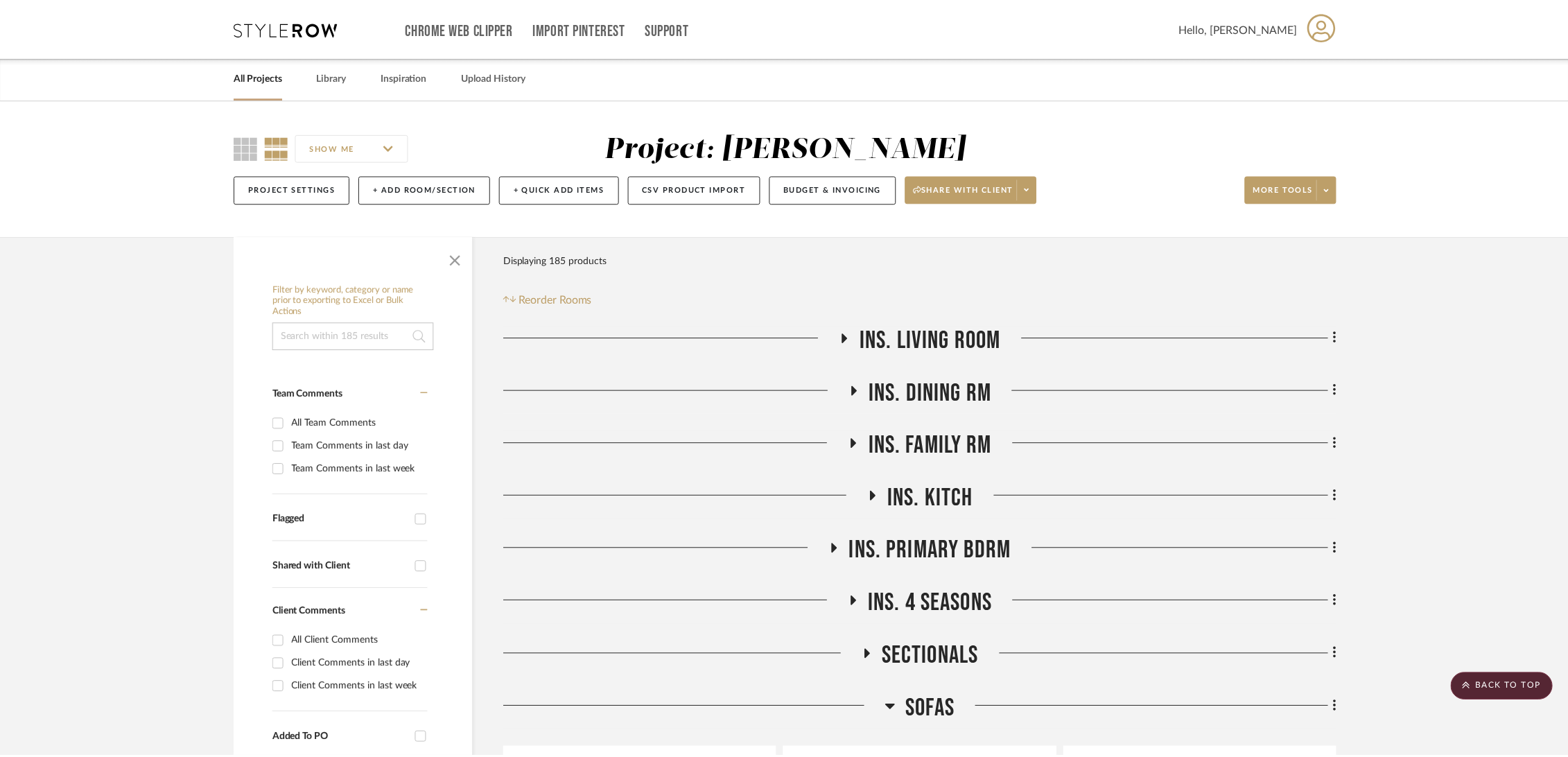
scroll to position [5085, 0]
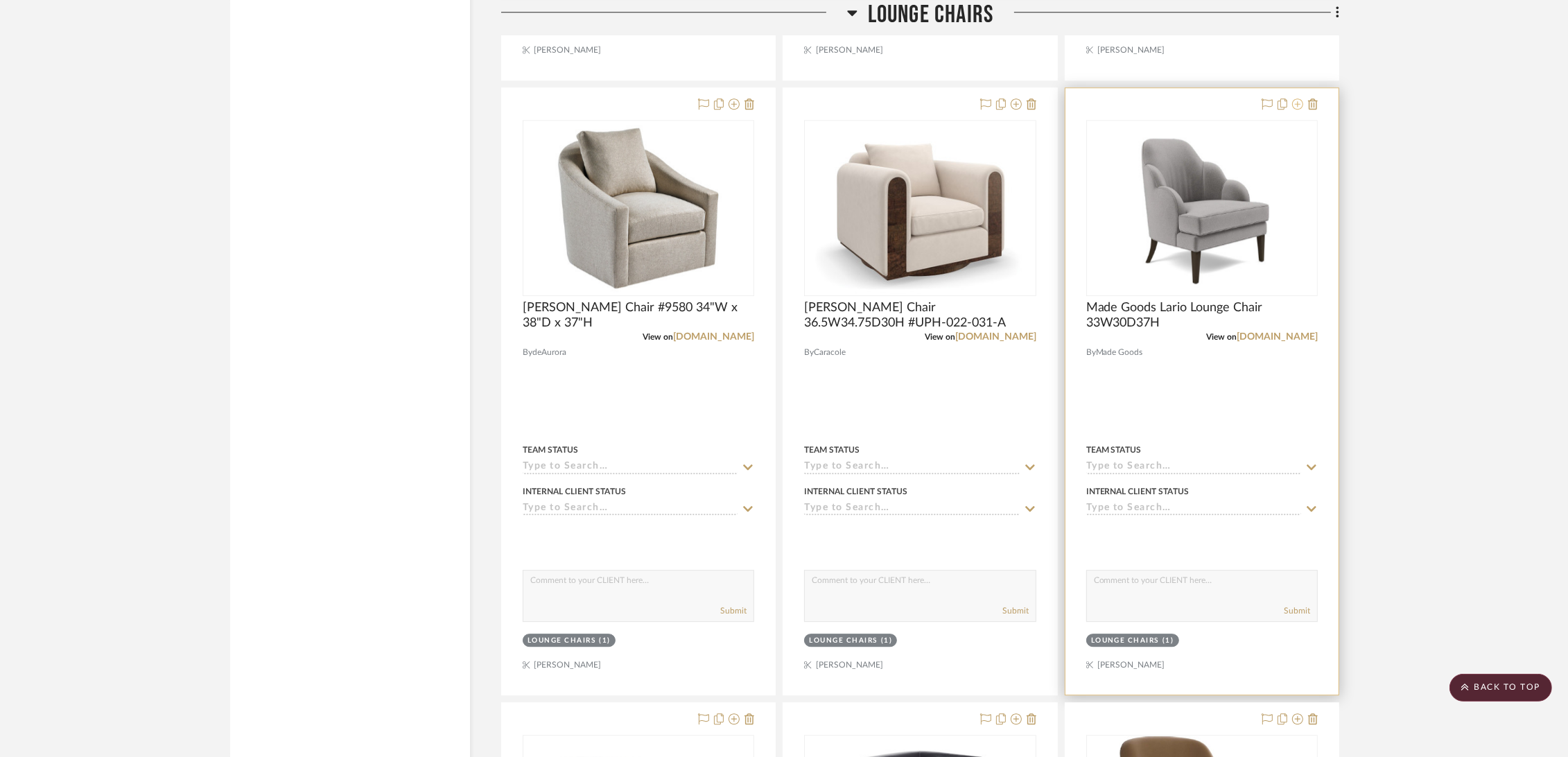
click at [1297, 102] on icon at bounding box center [1298, 104] width 11 height 11
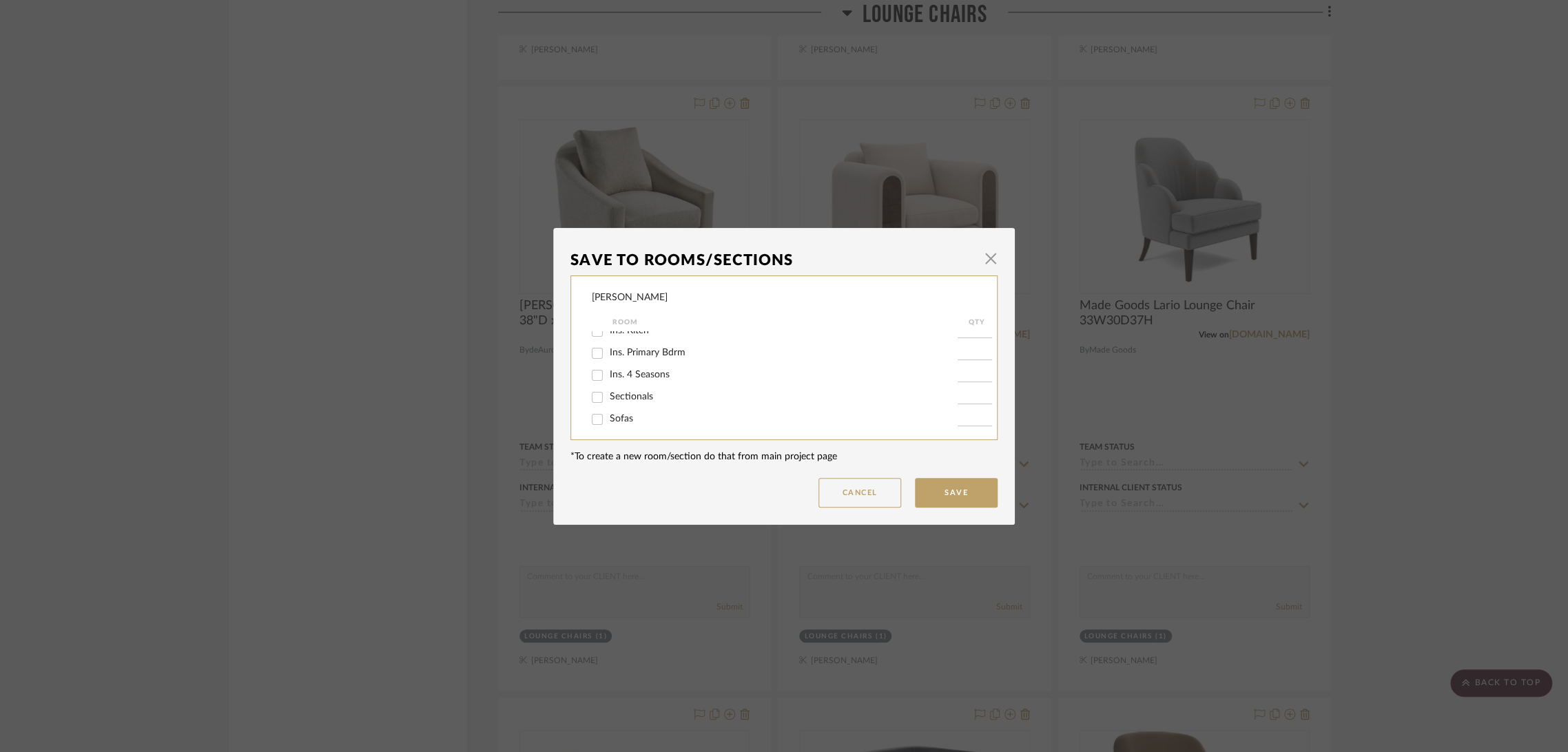
scroll to position [153, 0]
click at [629, 367] on span "Lounge Chairs" at bounding box center [639, 364] width 59 height 9
click at [608, 367] on input "Lounge Chairs" at bounding box center [597, 365] width 22 height 22
checkbox input "false"
click at [948, 495] on button "Save" at bounding box center [956, 493] width 83 height 30
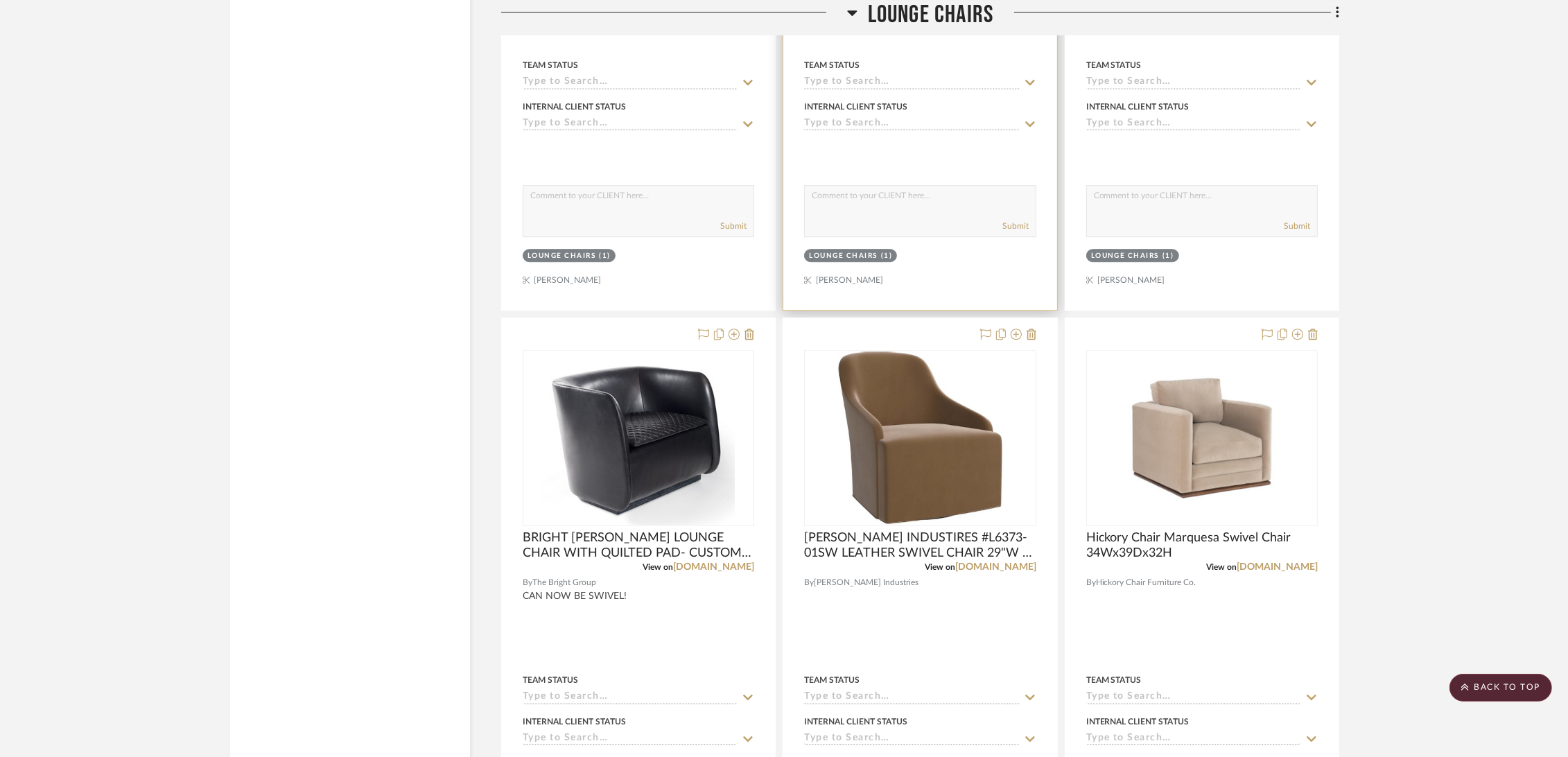
scroll to position [5548, 0]
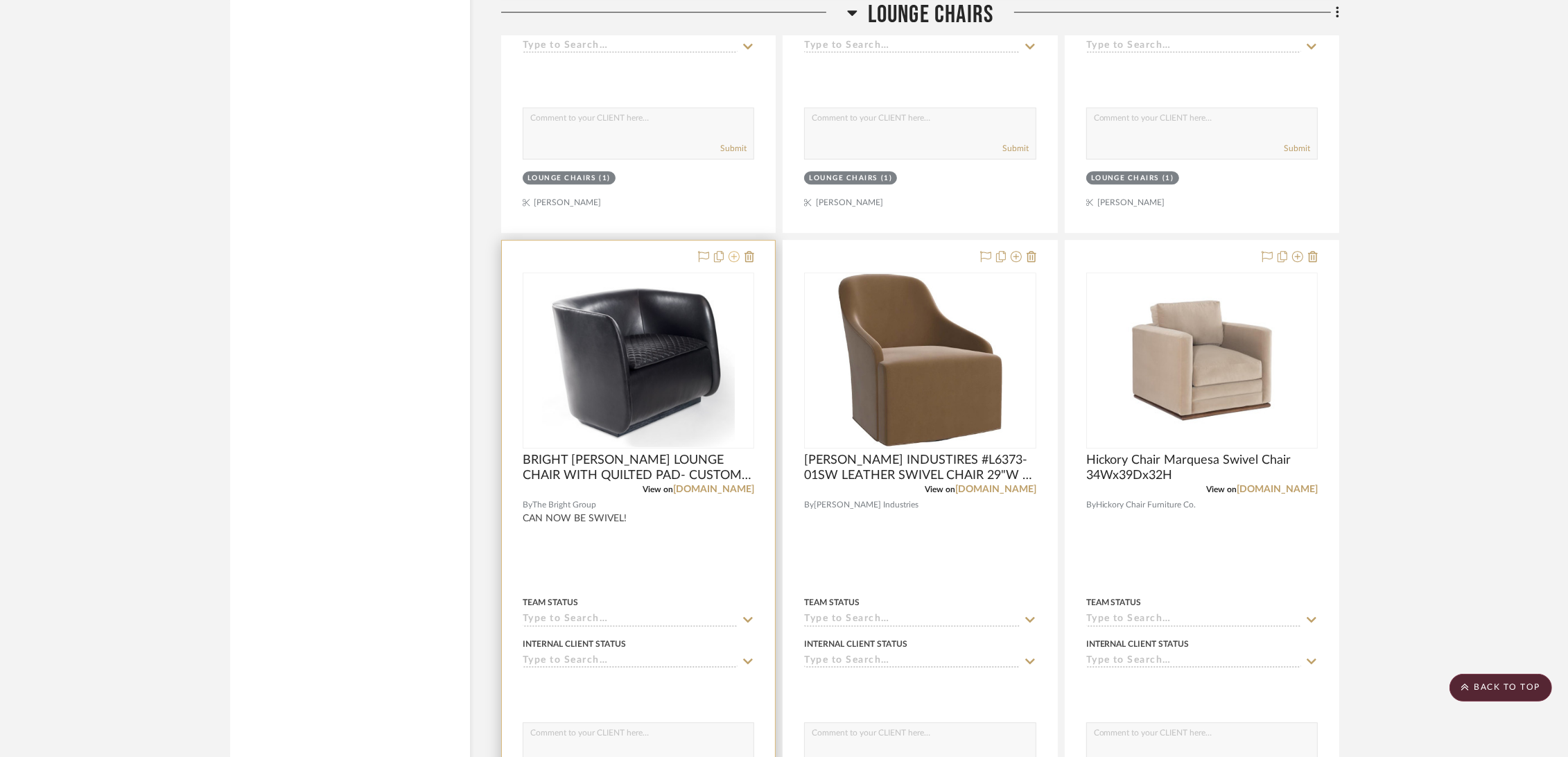
click at [734, 255] on icon at bounding box center [734, 257] width 11 height 11
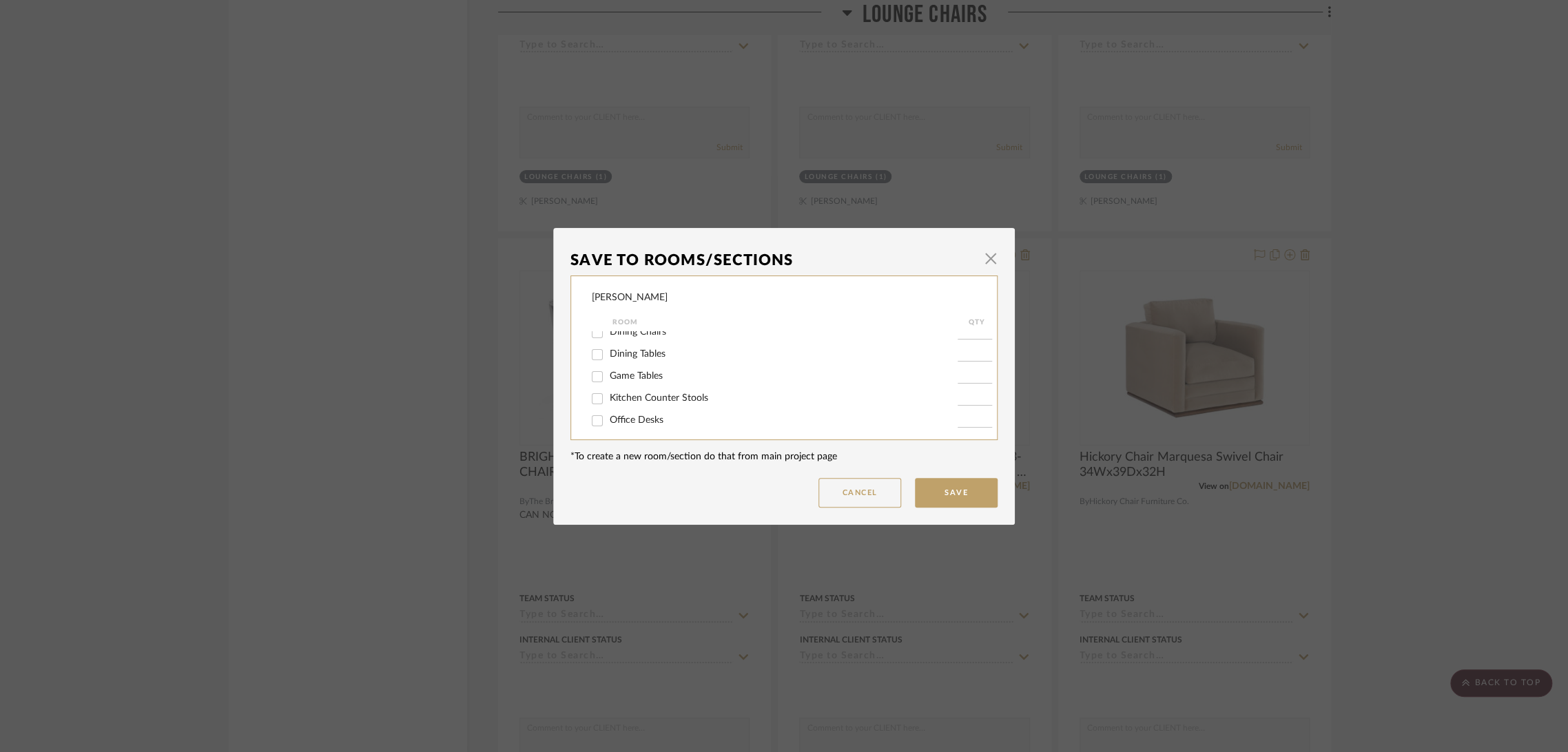
scroll to position [153, 0]
click at [636, 363] on span "Lounge Chairs" at bounding box center [639, 364] width 59 height 9
click at [608, 363] on input "Lounge Chairs" at bounding box center [597, 365] width 22 height 22
checkbox input "false"
click at [959, 486] on button "Save" at bounding box center [956, 493] width 83 height 30
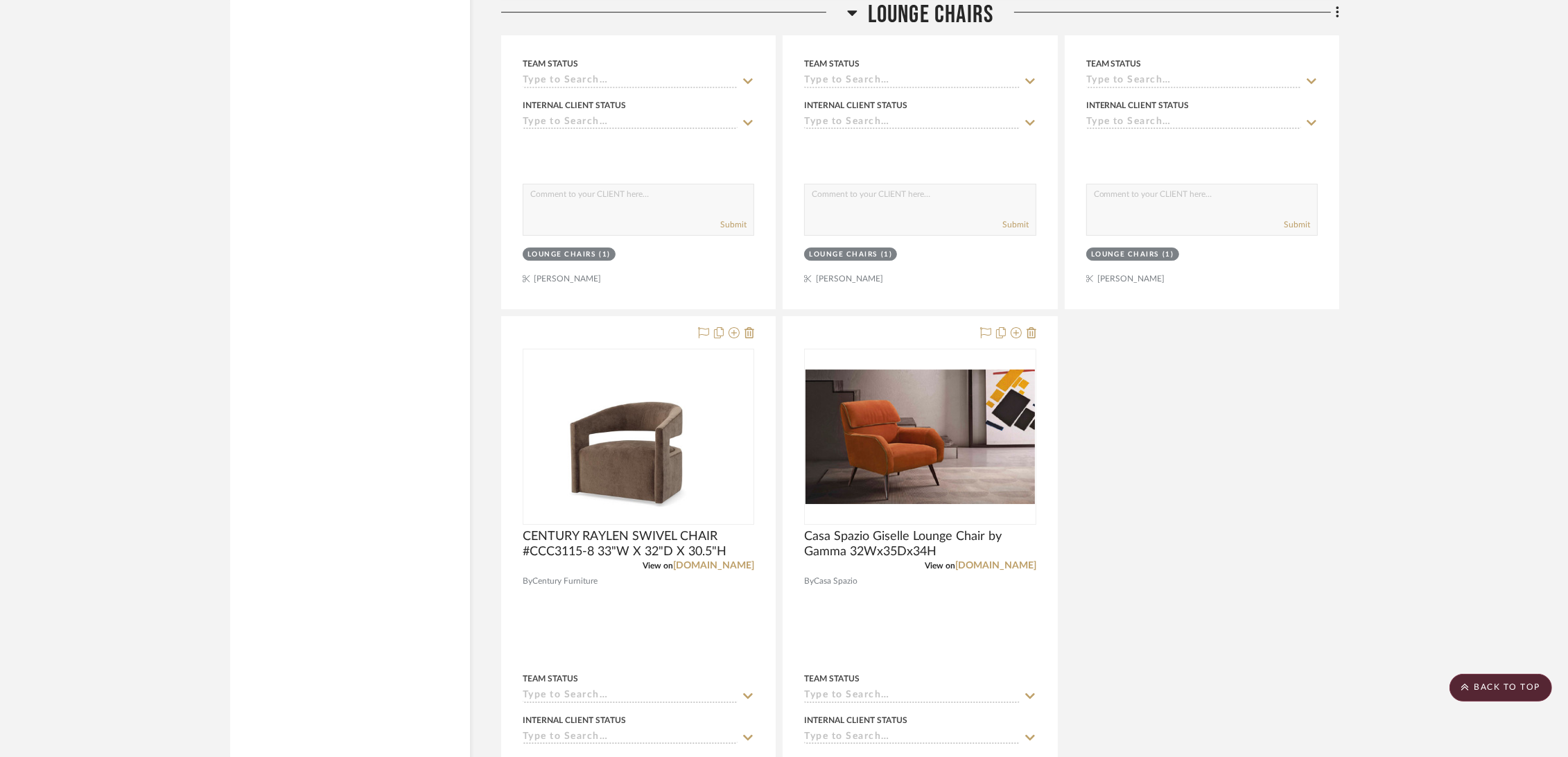
scroll to position [6163, 0]
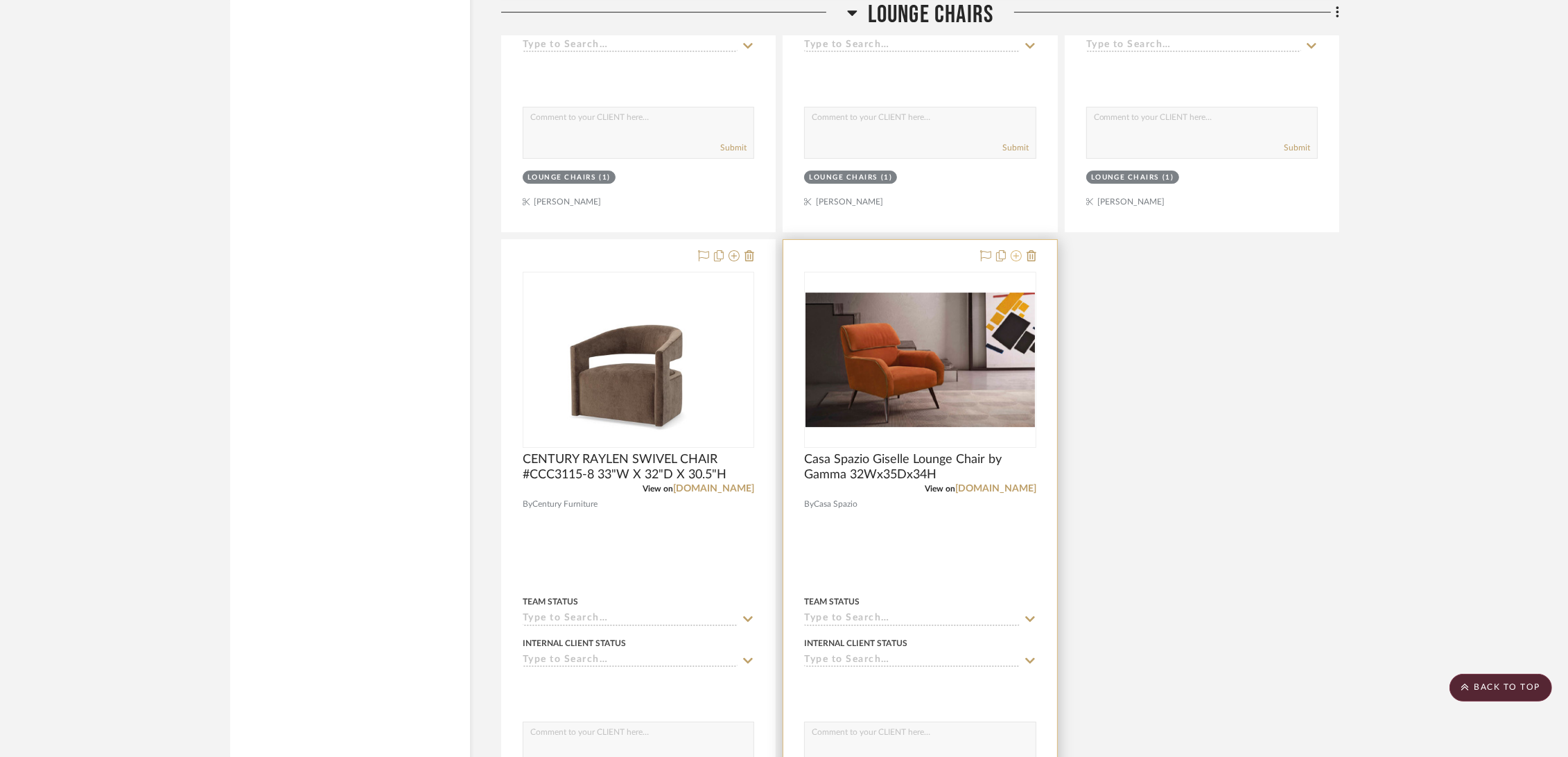
click at [1013, 258] on icon at bounding box center [1016, 256] width 11 height 11
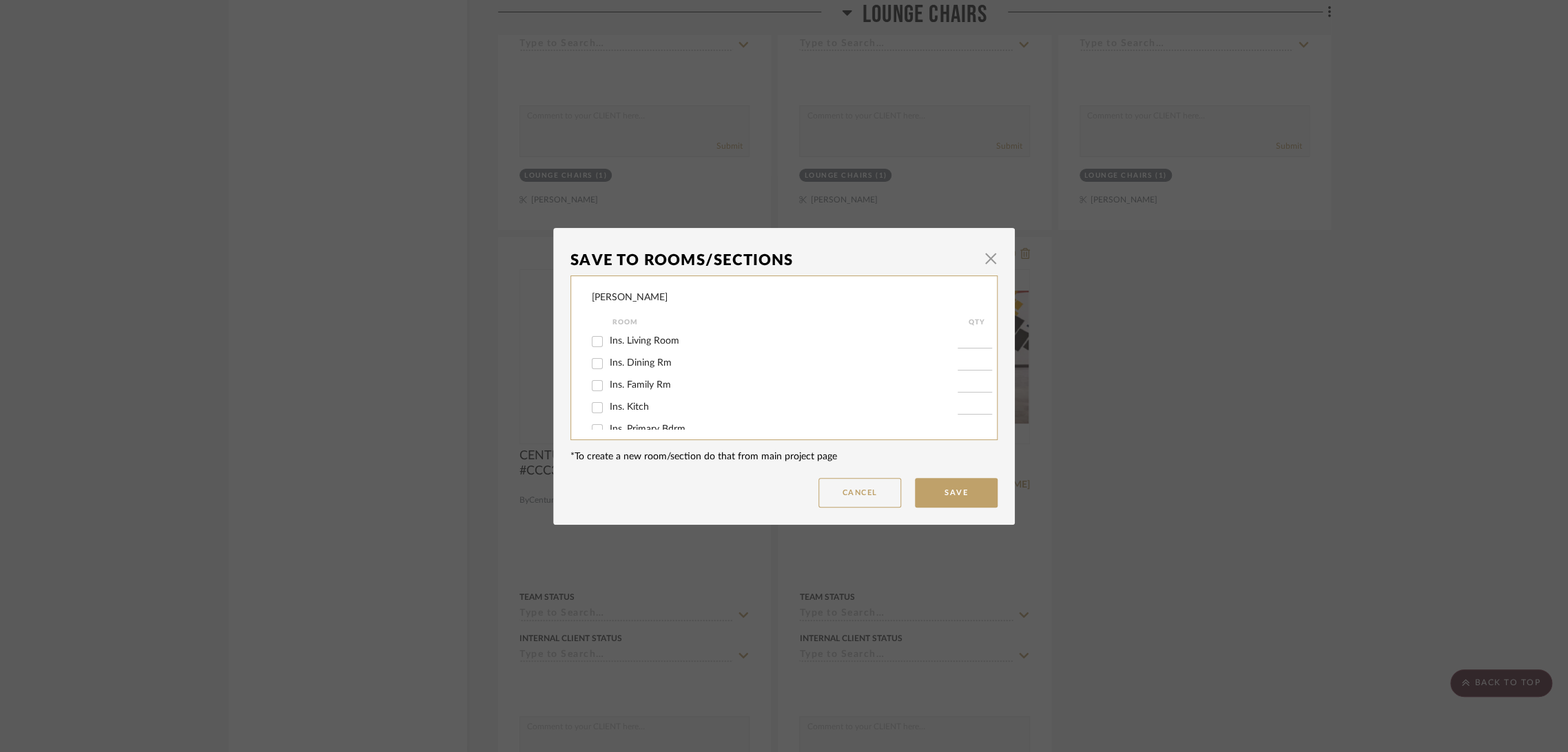
scroll to position [153, 0]
click at [632, 360] on span "Lounge Chairs" at bounding box center [639, 364] width 59 height 9
click at [608, 360] on input "Lounge Chairs" at bounding box center [597, 365] width 22 height 22
checkbox input "false"
click at [958, 495] on button "Save" at bounding box center [956, 493] width 83 height 30
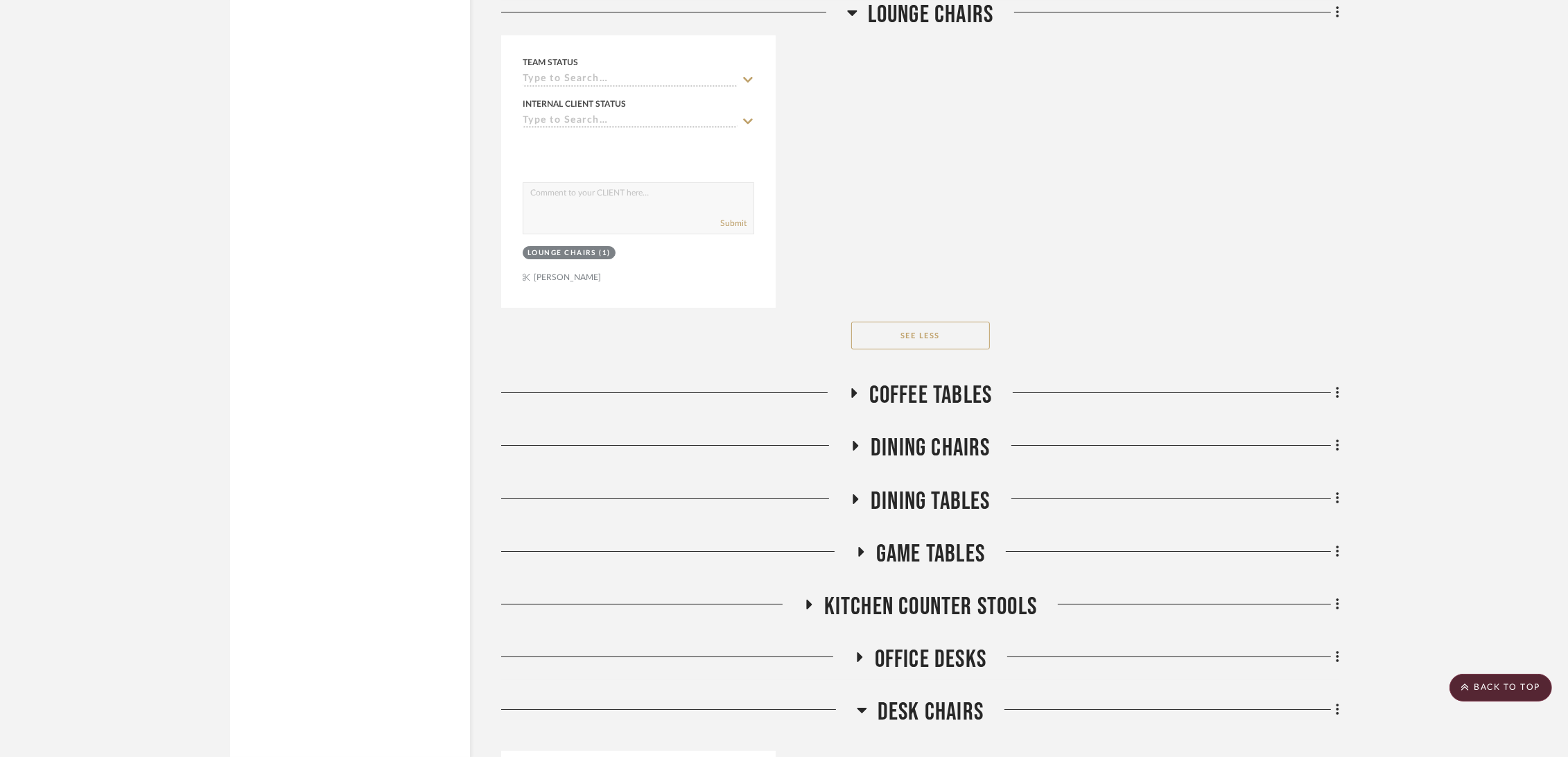
scroll to position [6779, 0]
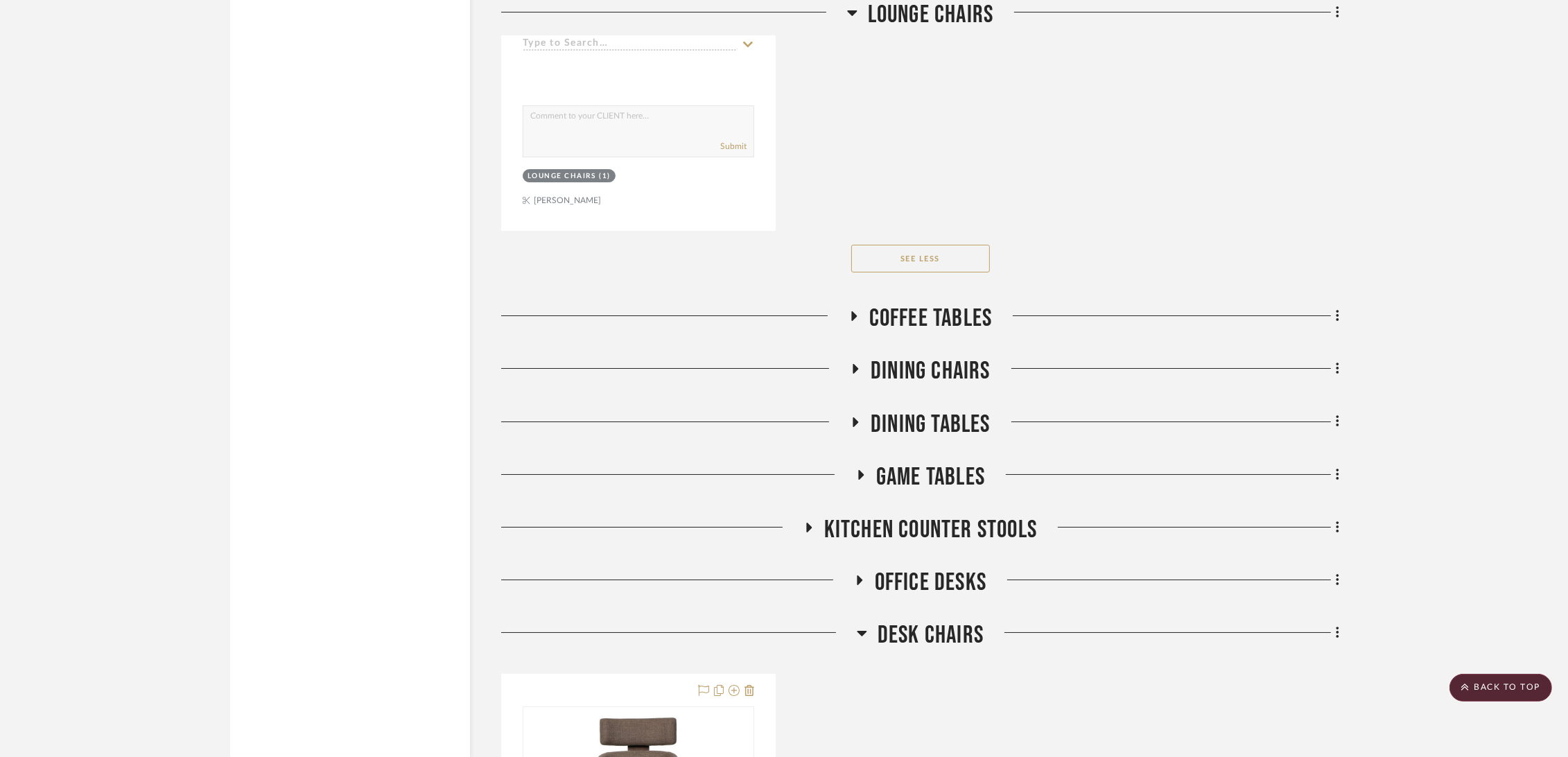
click at [952, 313] on span "Coffee Tables" at bounding box center [931, 319] width 124 height 30
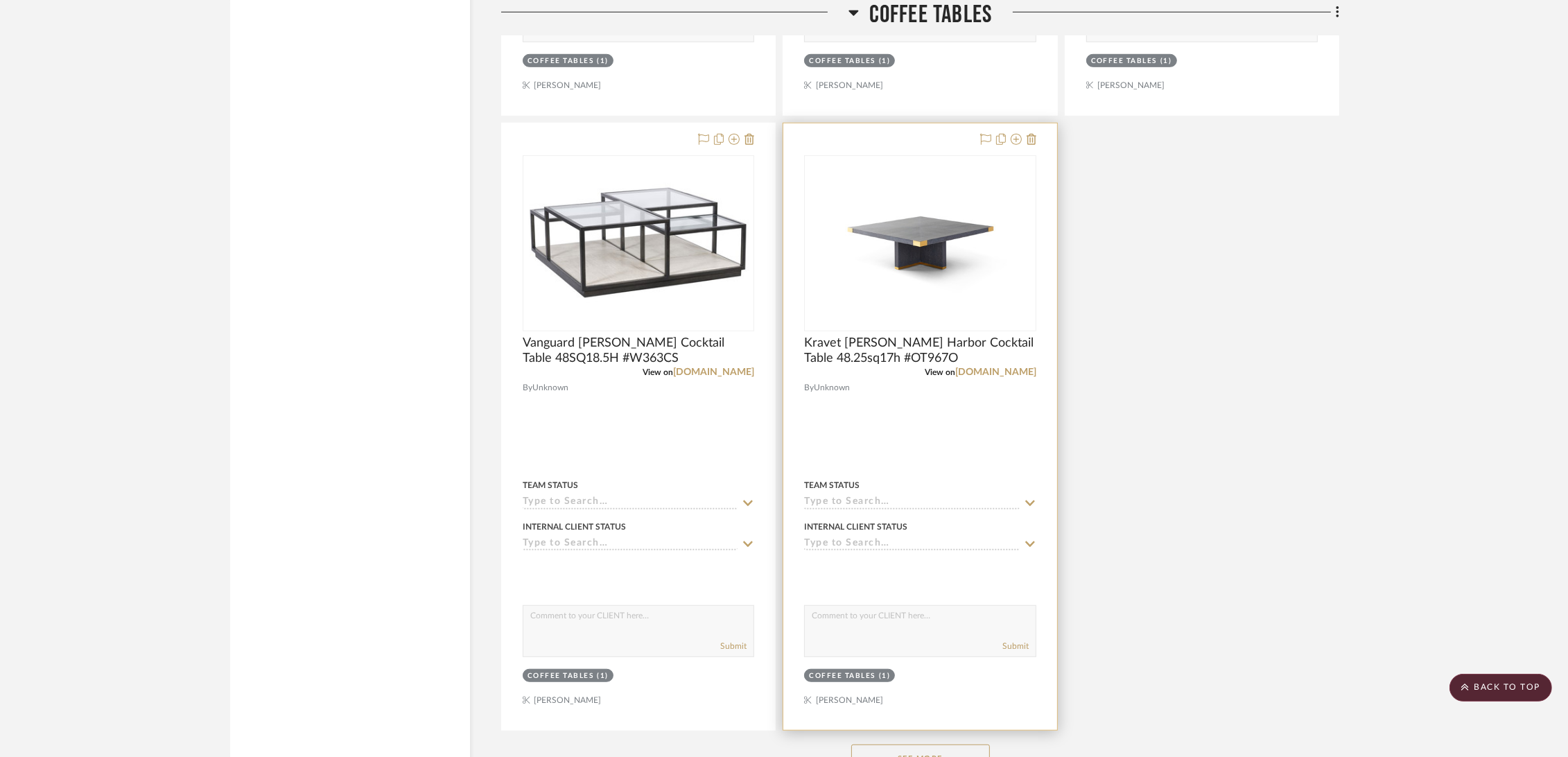
scroll to position [8398, 0]
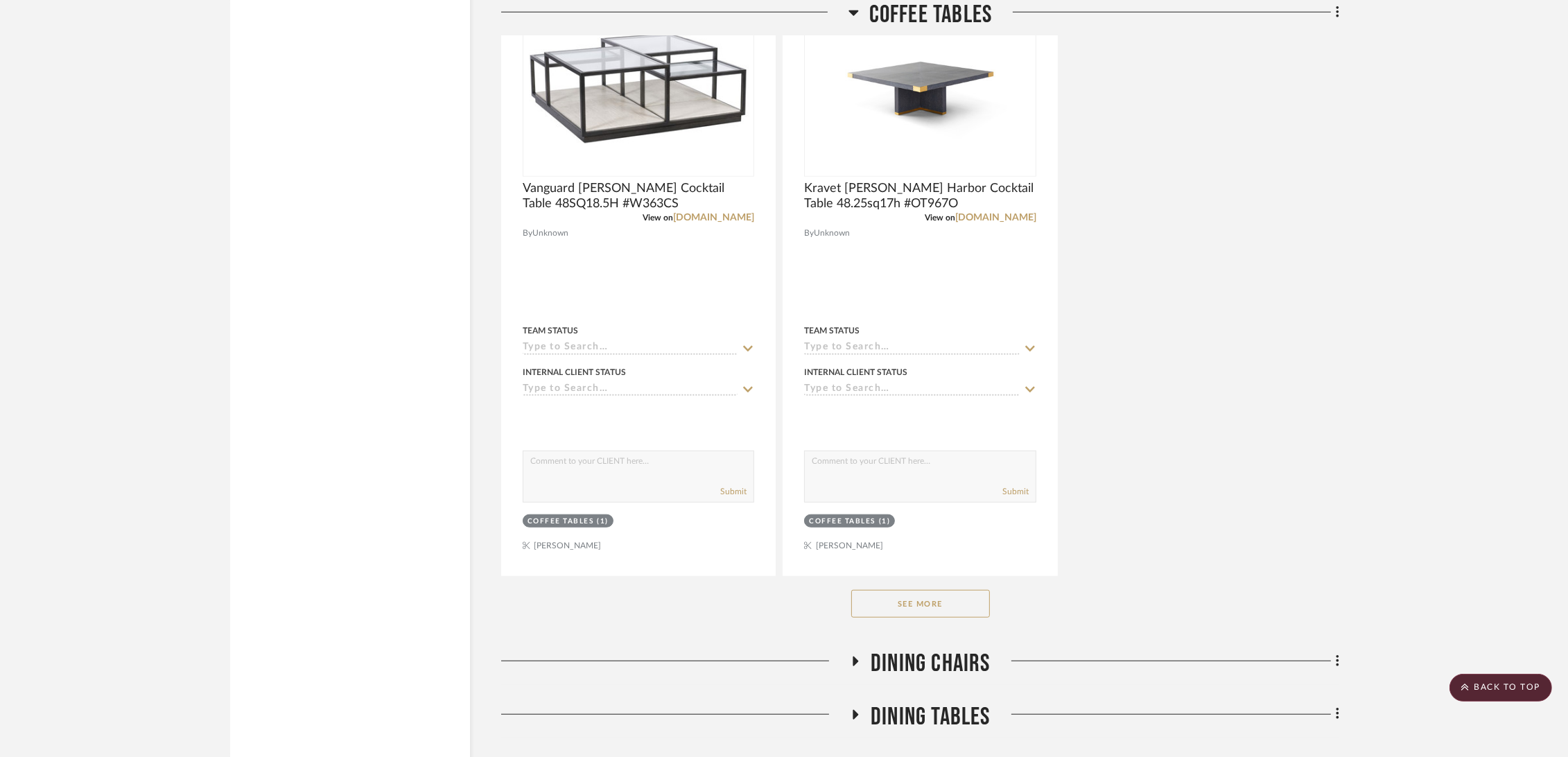
click at [946, 607] on button "See More" at bounding box center [921, 604] width 138 height 28
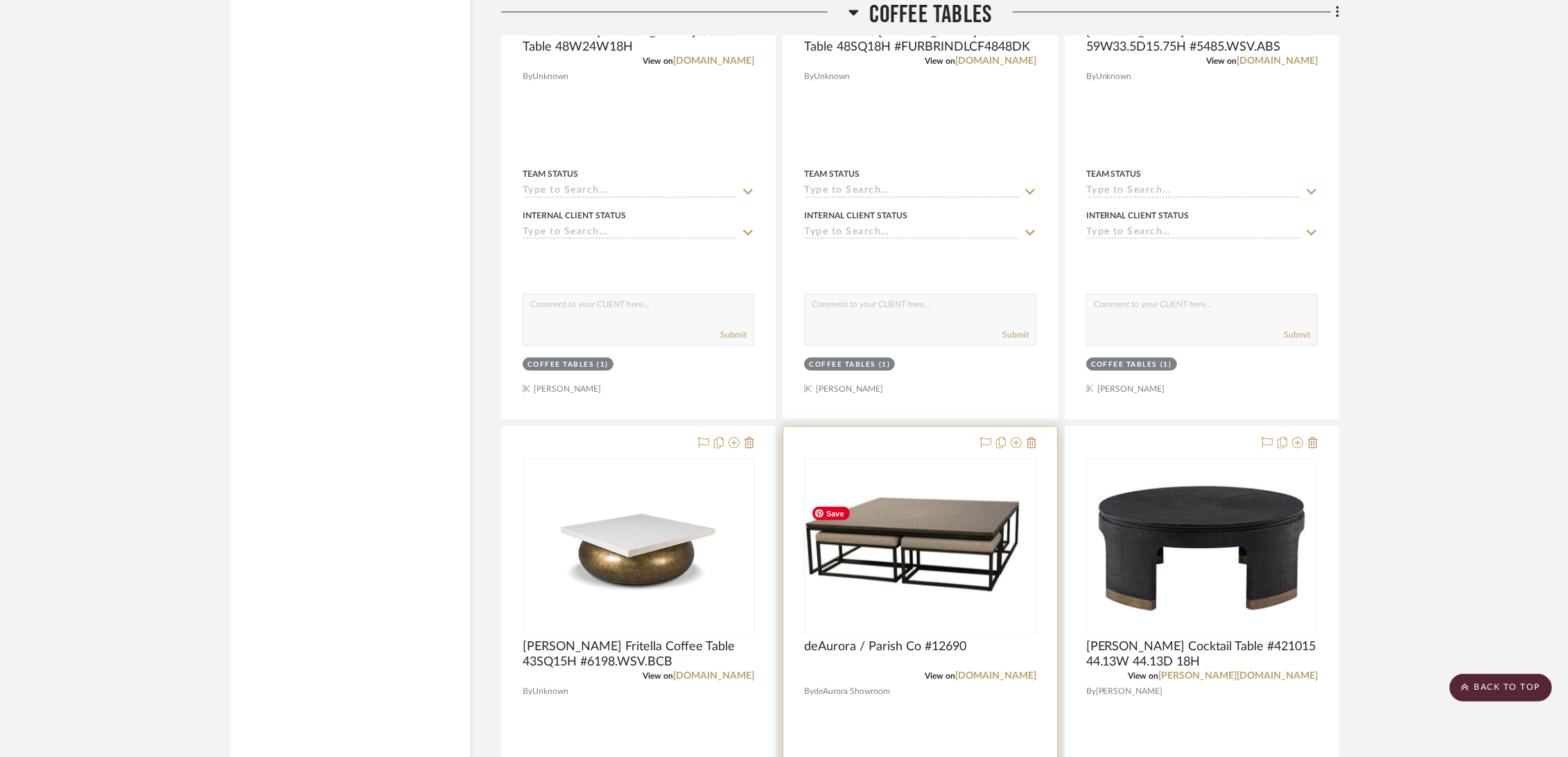
scroll to position [10016, 0]
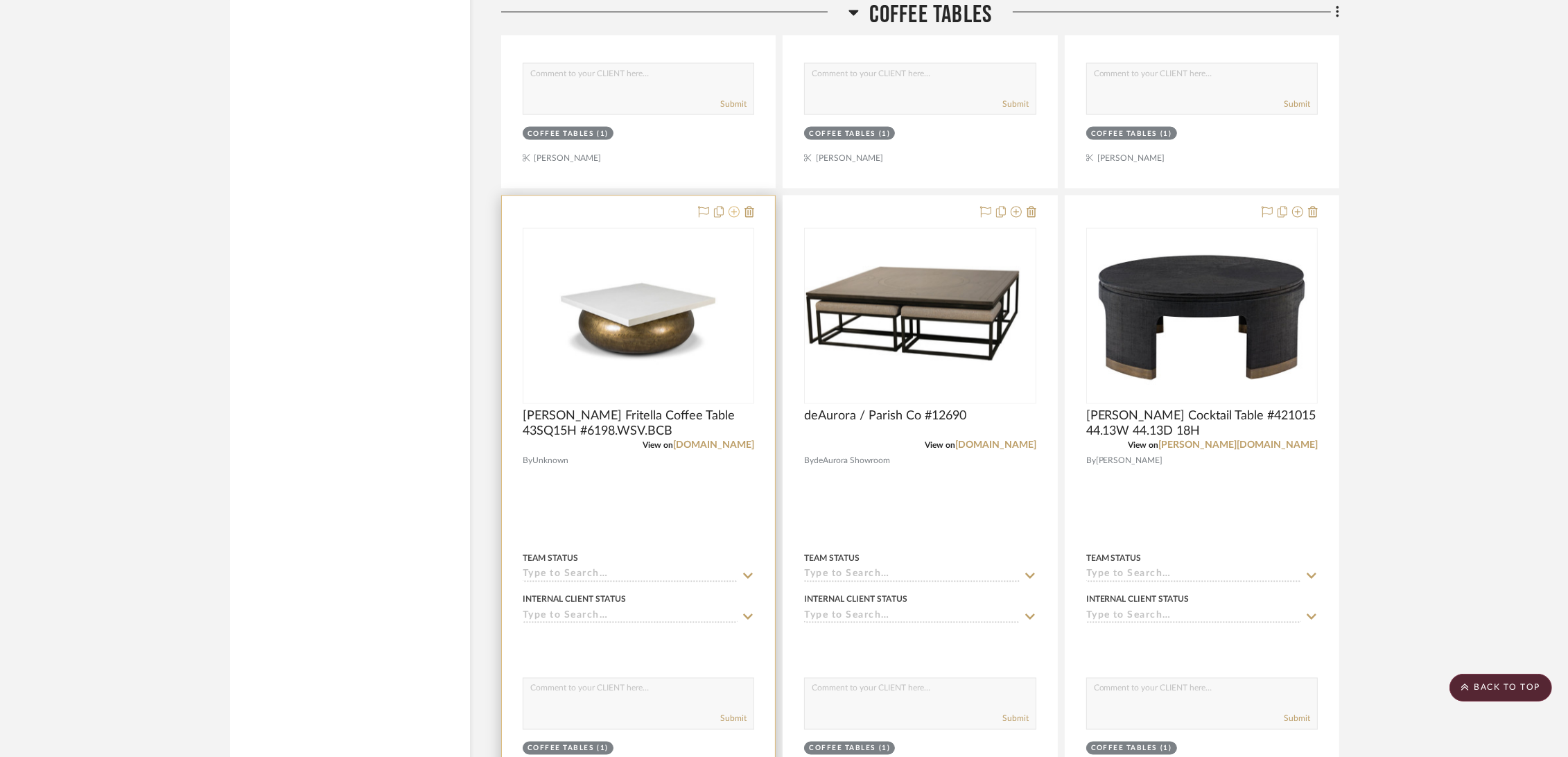
click at [734, 212] on icon at bounding box center [734, 212] width 11 height 11
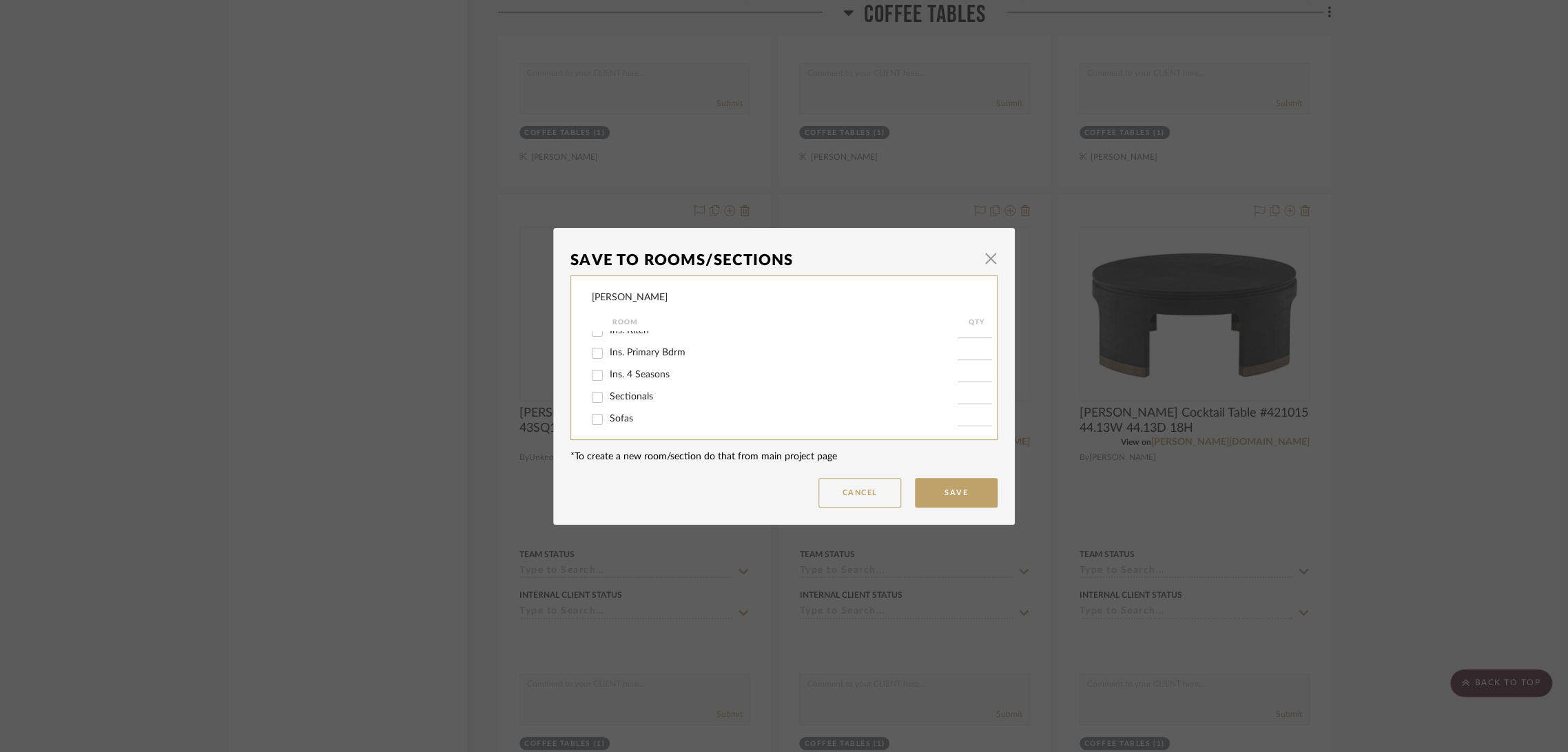
scroll to position [153, 0]
click at [642, 386] on span "Coffee Tables" at bounding box center [637, 386] width 55 height 9
click at [608, 386] on input "Coffee Tables" at bounding box center [597, 387] width 22 height 22
checkbox input "false"
click at [958, 498] on button "Save" at bounding box center [956, 493] width 83 height 30
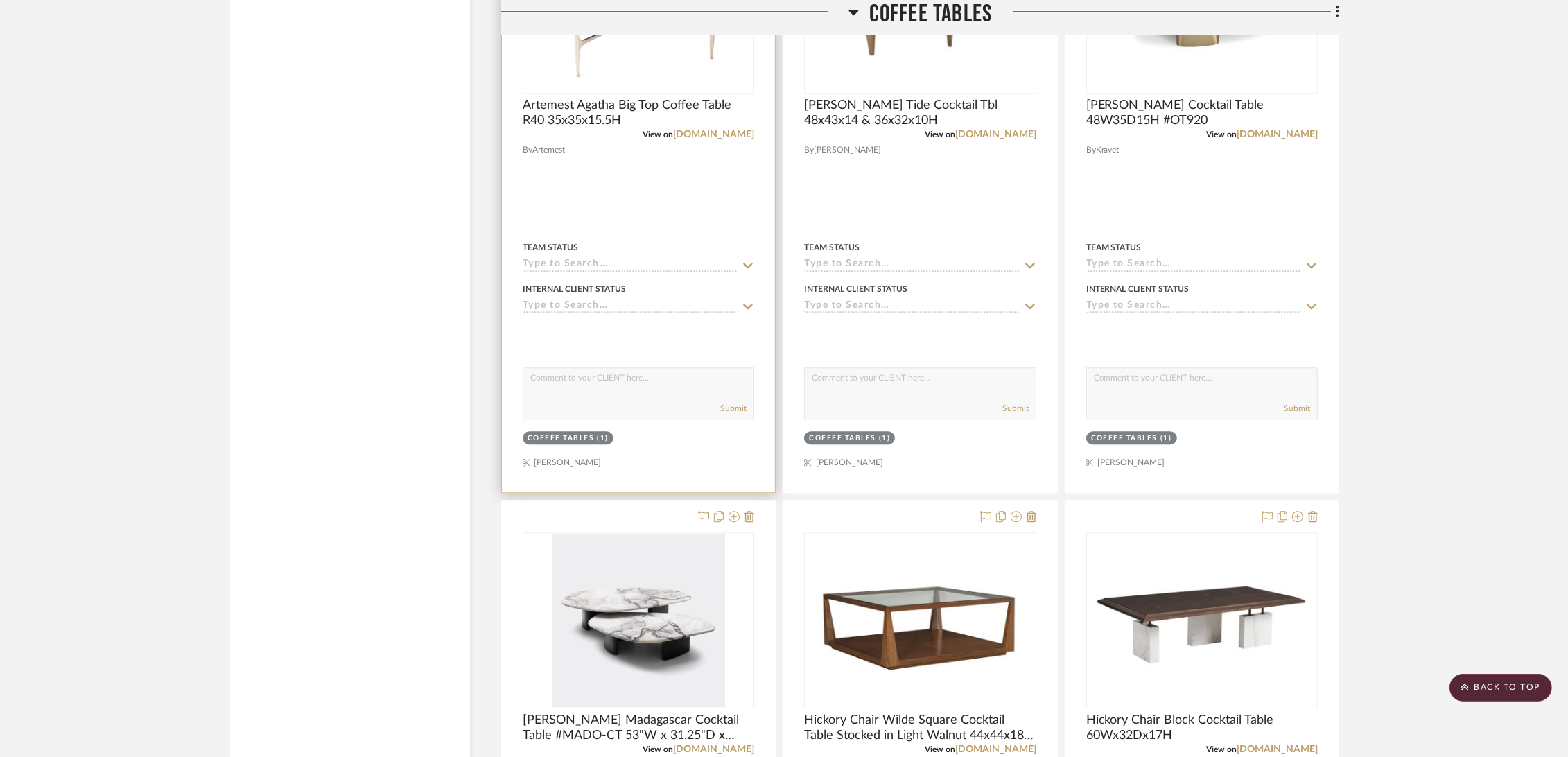
scroll to position [11865, 0]
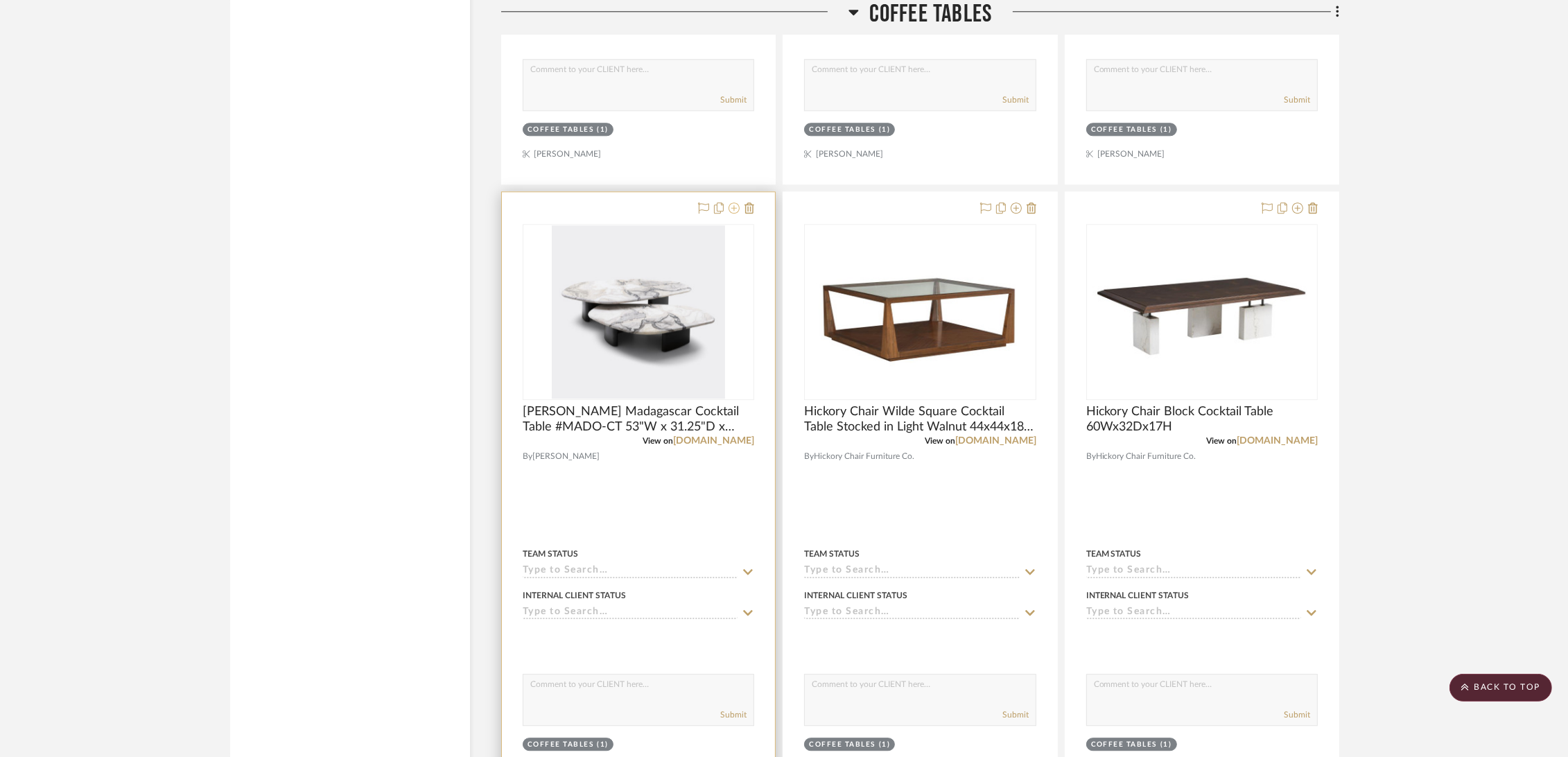
click at [733, 210] on icon at bounding box center [734, 208] width 11 height 11
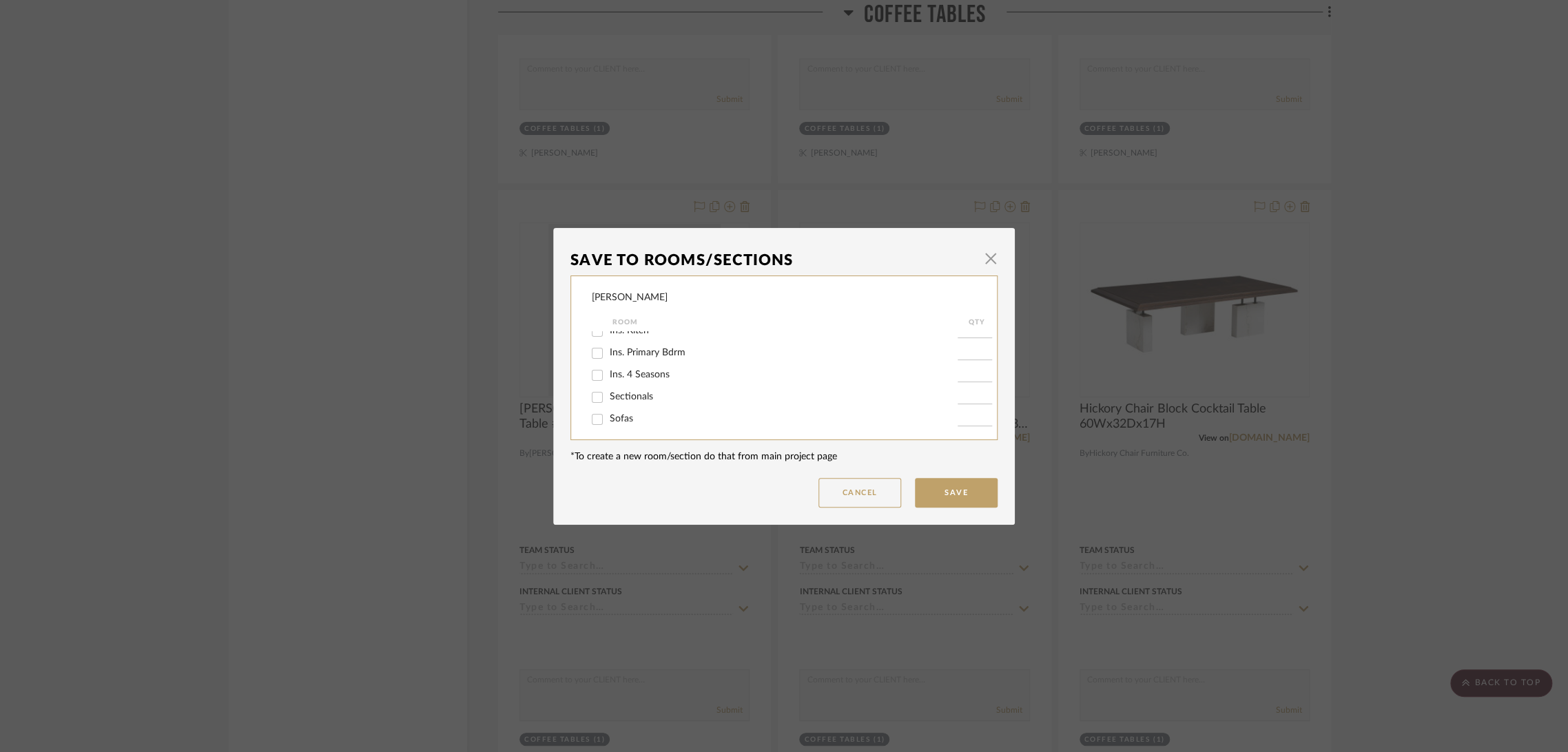
scroll to position [153, 0]
click at [632, 385] on span "Coffee Tables" at bounding box center [637, 386] width 55 height 9
click at [608, 385] on input "Coffee Tables" at bounding box center [597, 387] width 22 height 22
checkbox input "false"
click at [952, 489] on button "Save" at bounding box center [956, 493] width 83 height 30
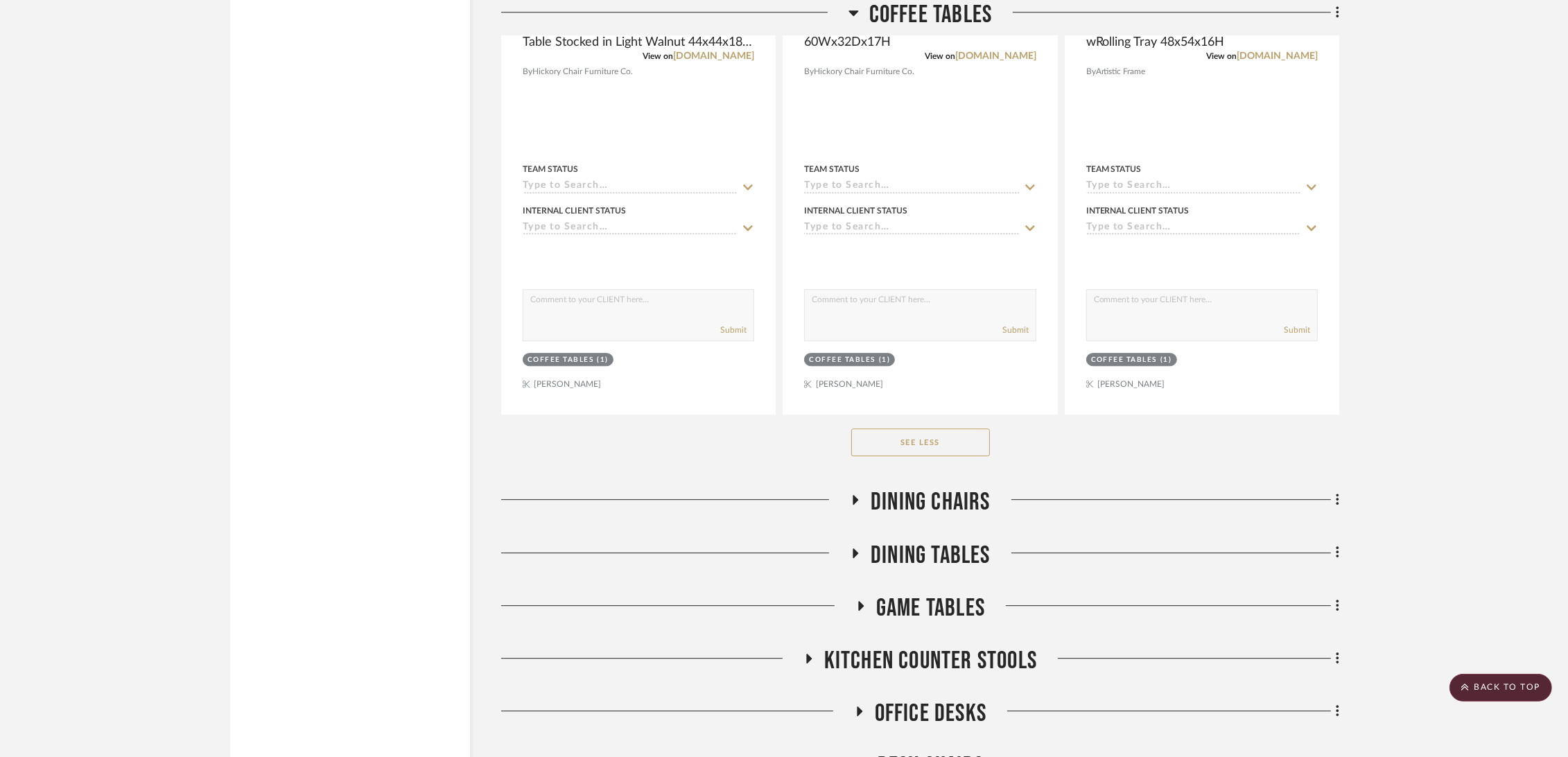
scroll to position [12558, 0]
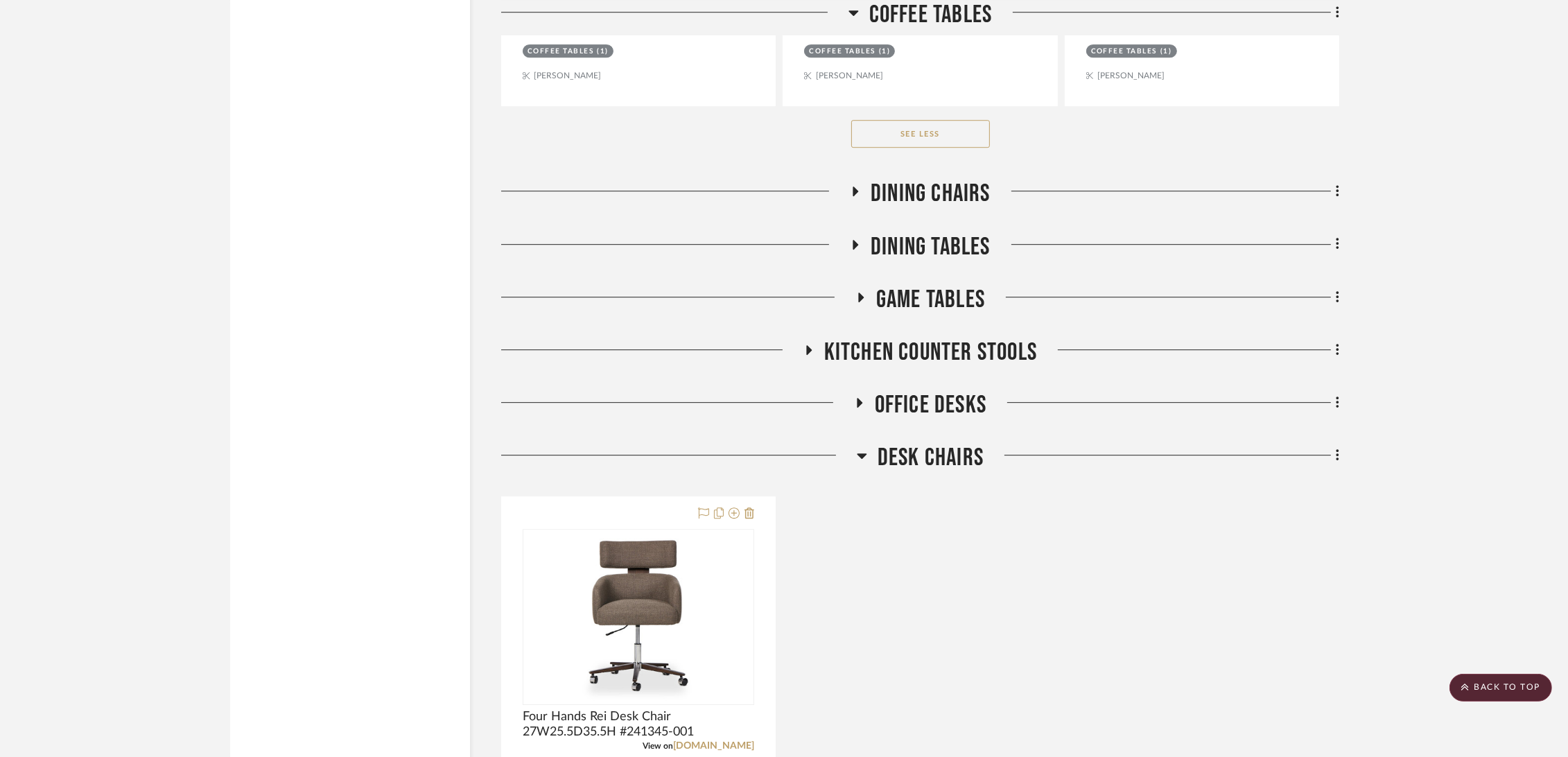
click at [902, 193] on span "Dining Chairs" at bounding box center [931, 194] width 120 height 30
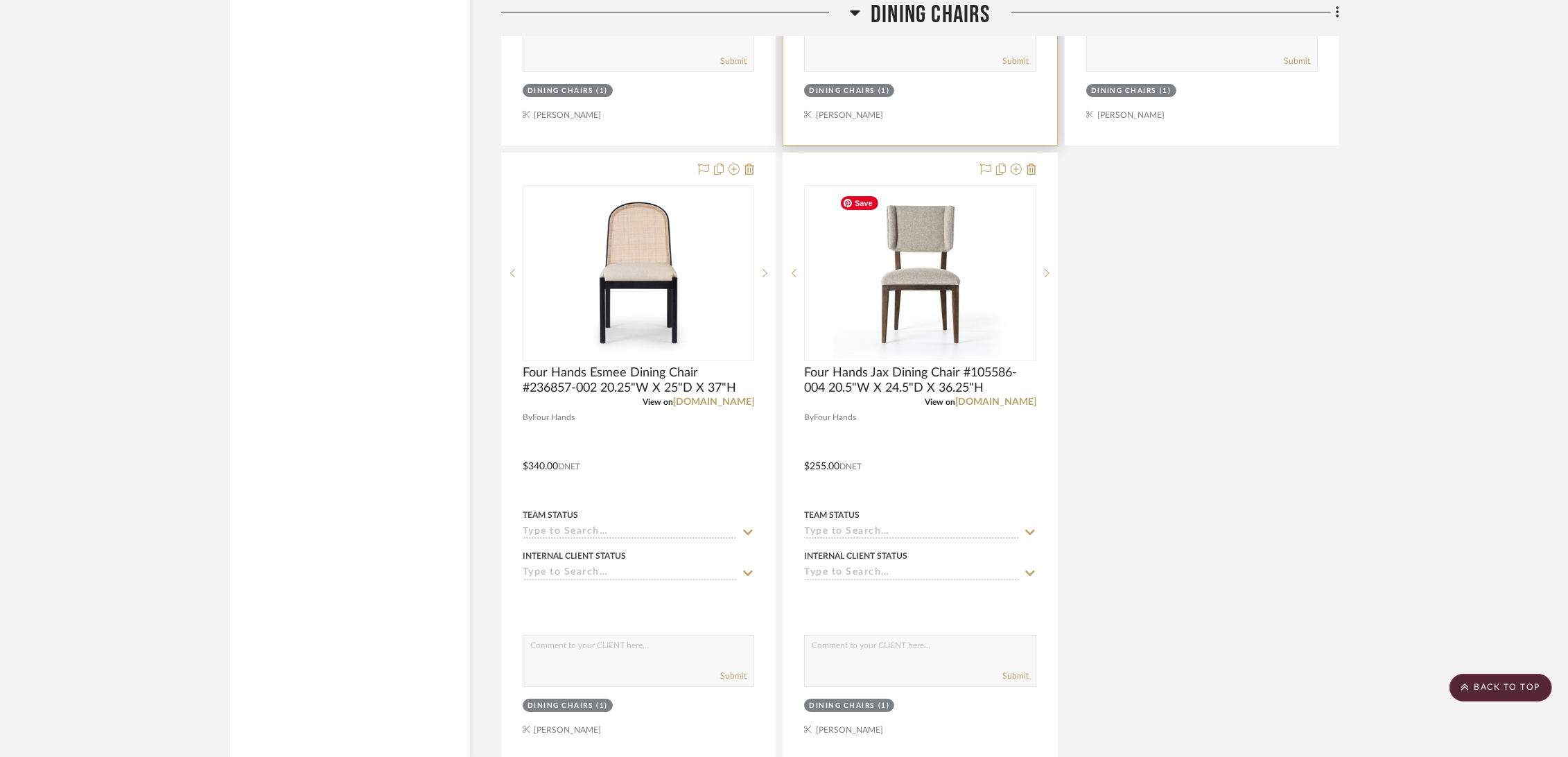
scroll to position [13945, 0]
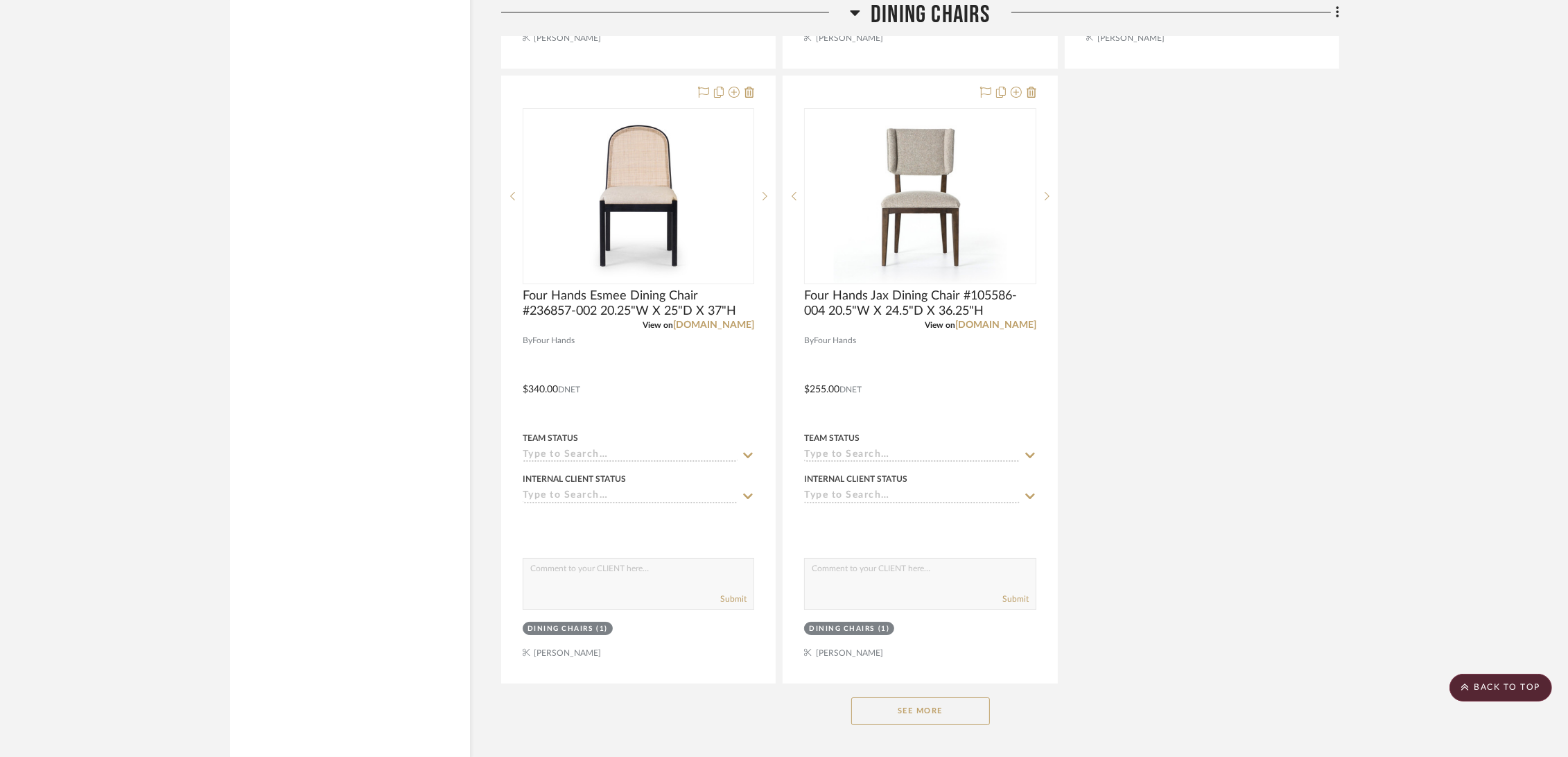
click at [939, 716] on button "See More" at bounding box center [921, 711] width 138 height 28
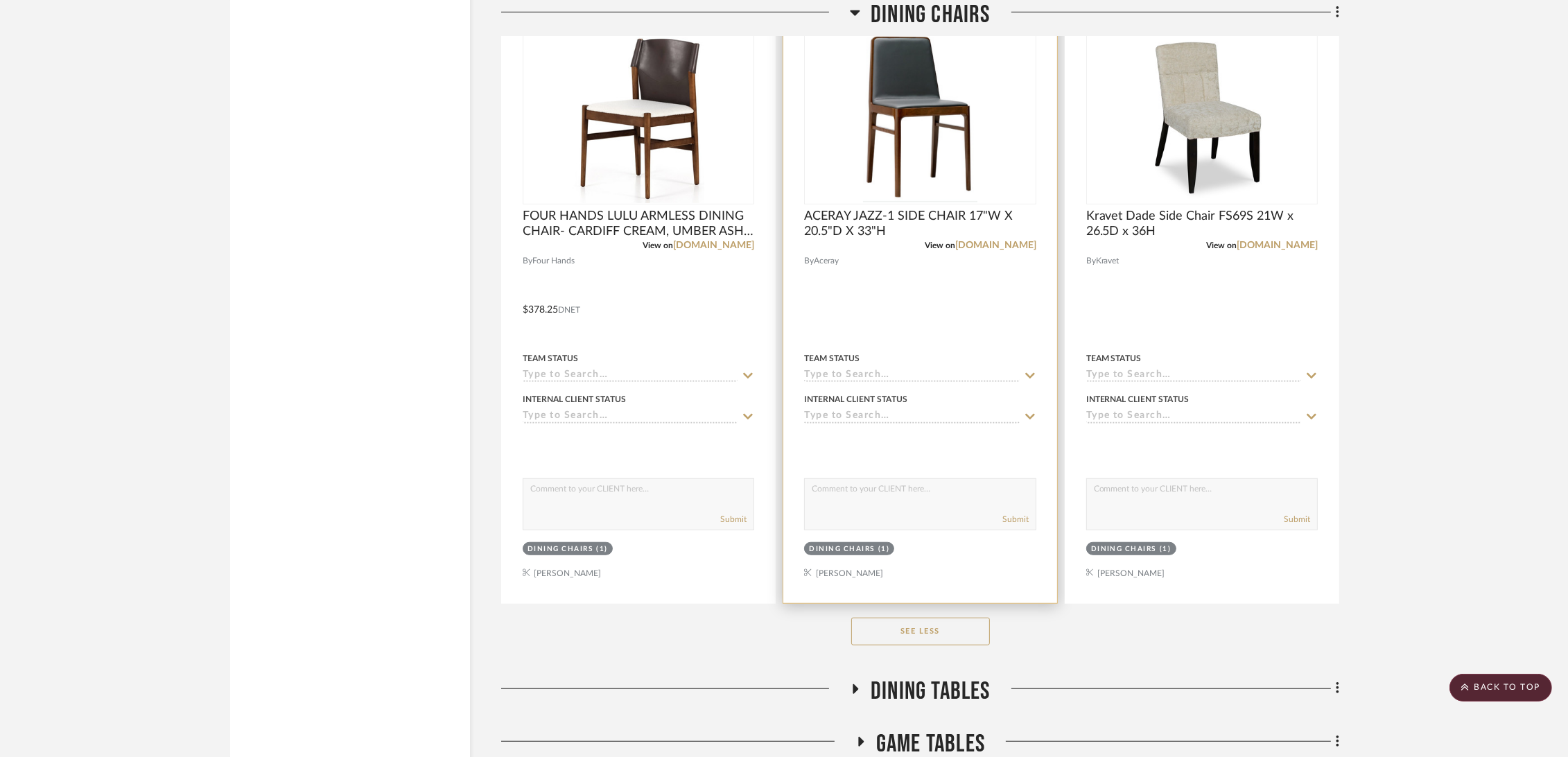
scroll to position [15563, 0]
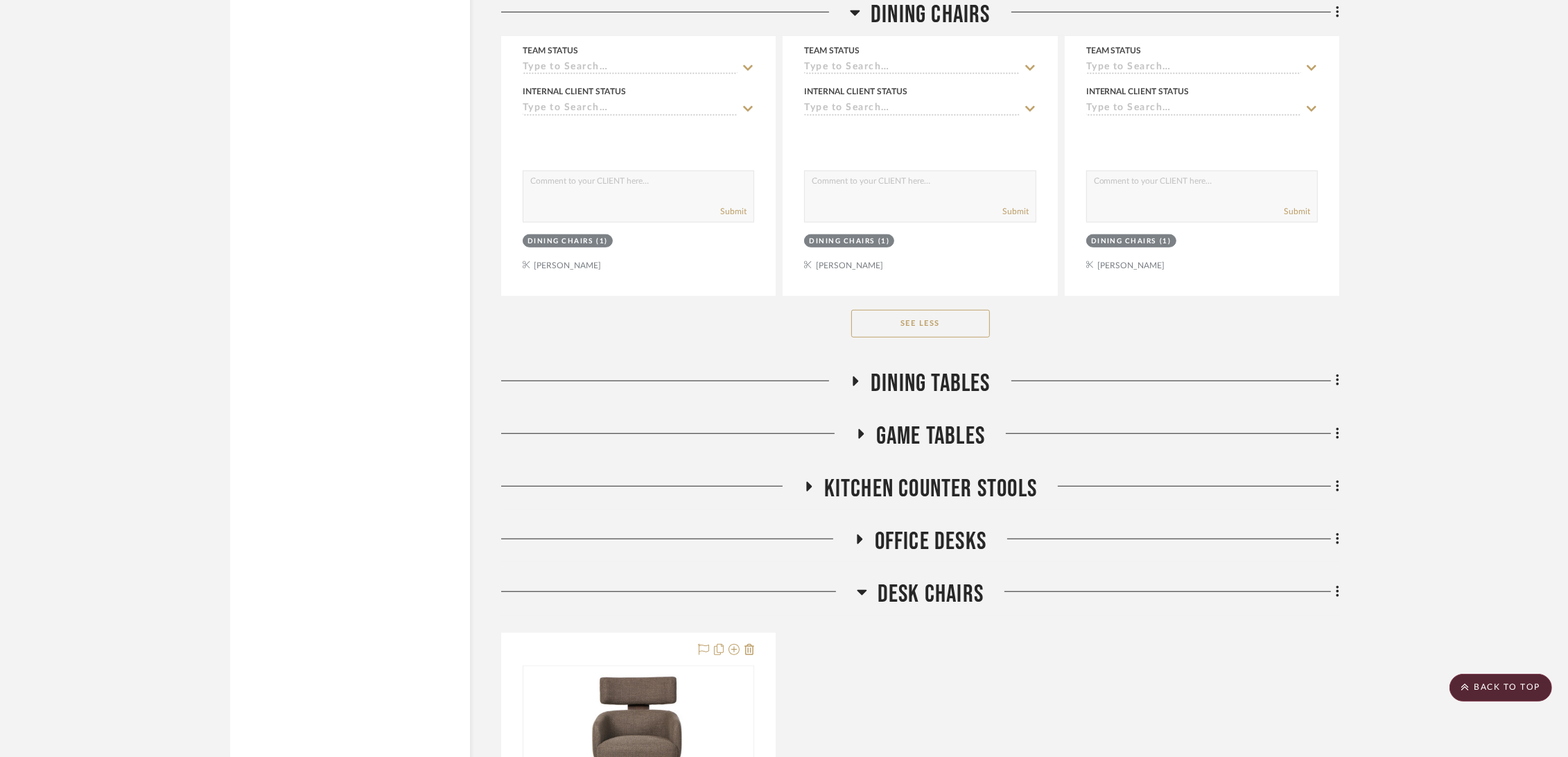
click at [944, 380] on span "Dining Tables" at bounding box center [931, 384] width 120 height 30
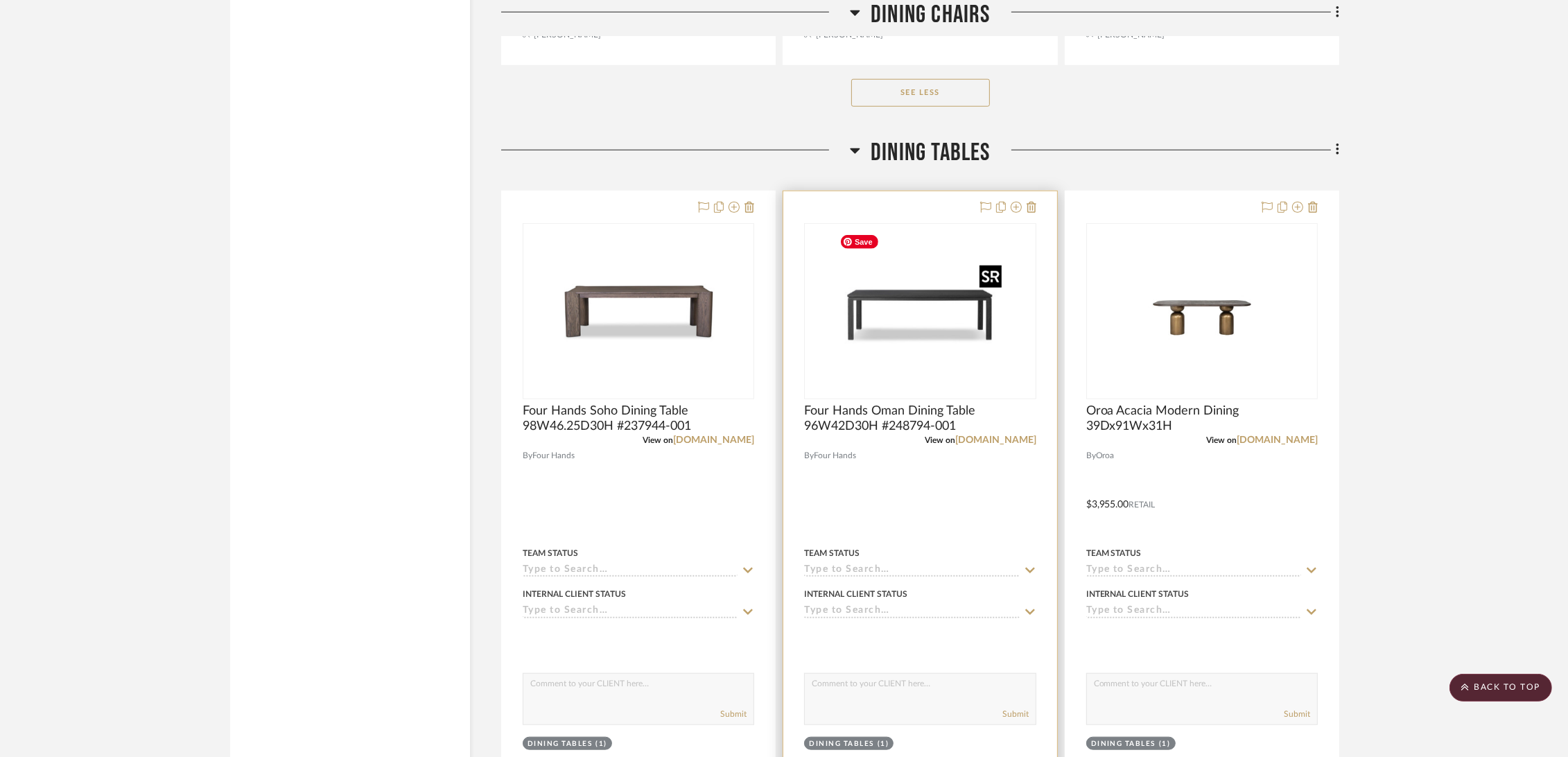
scroll to position [15871, 0]
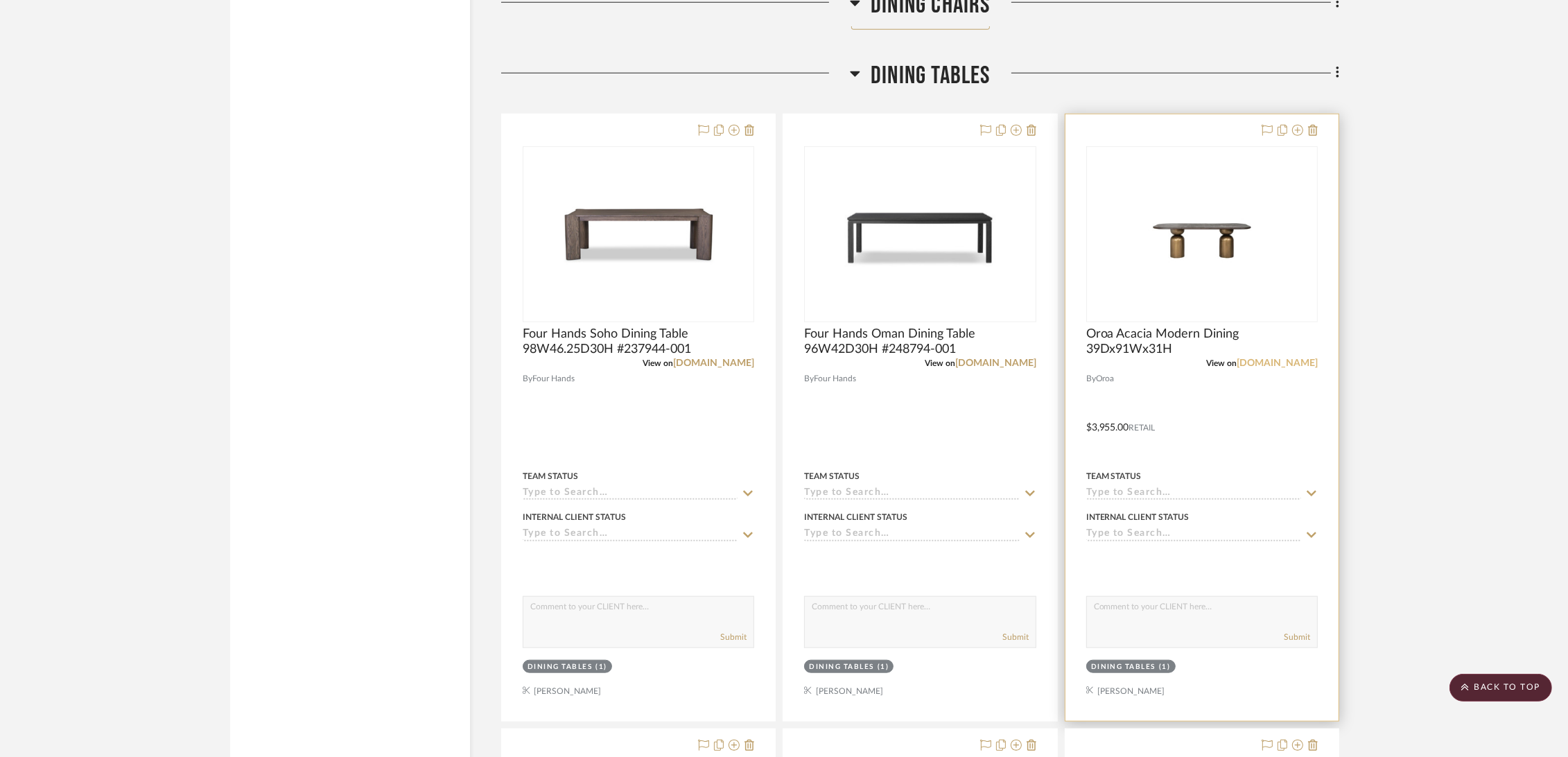
click at [1302, 362] on link "[DOMAIN_NAME]" at bounding box center [1277, 364] width 81 height 9
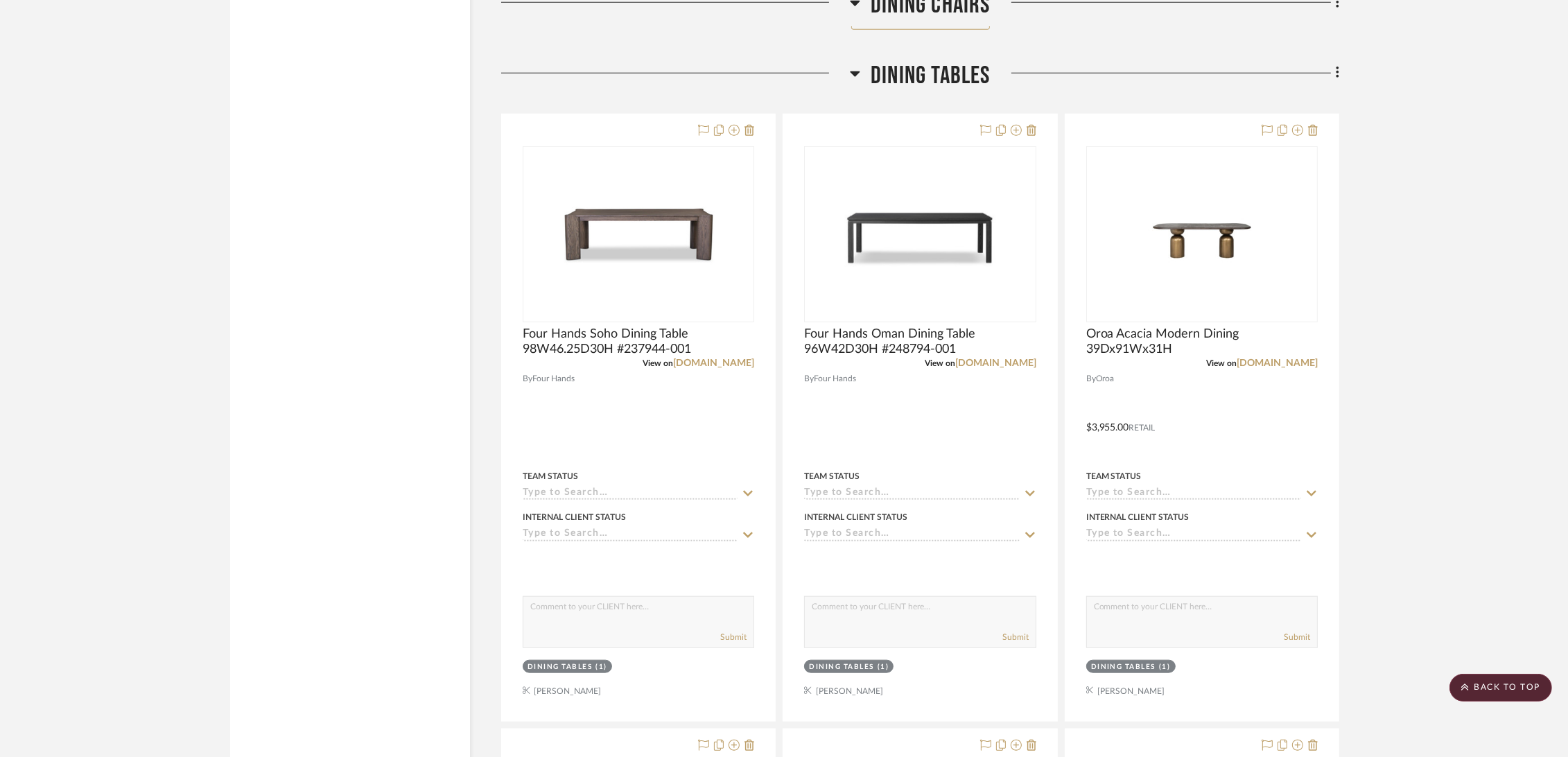
click at [940, 67] on span "Dining Tables" at bounding box center [931, 76] width 120 height 30
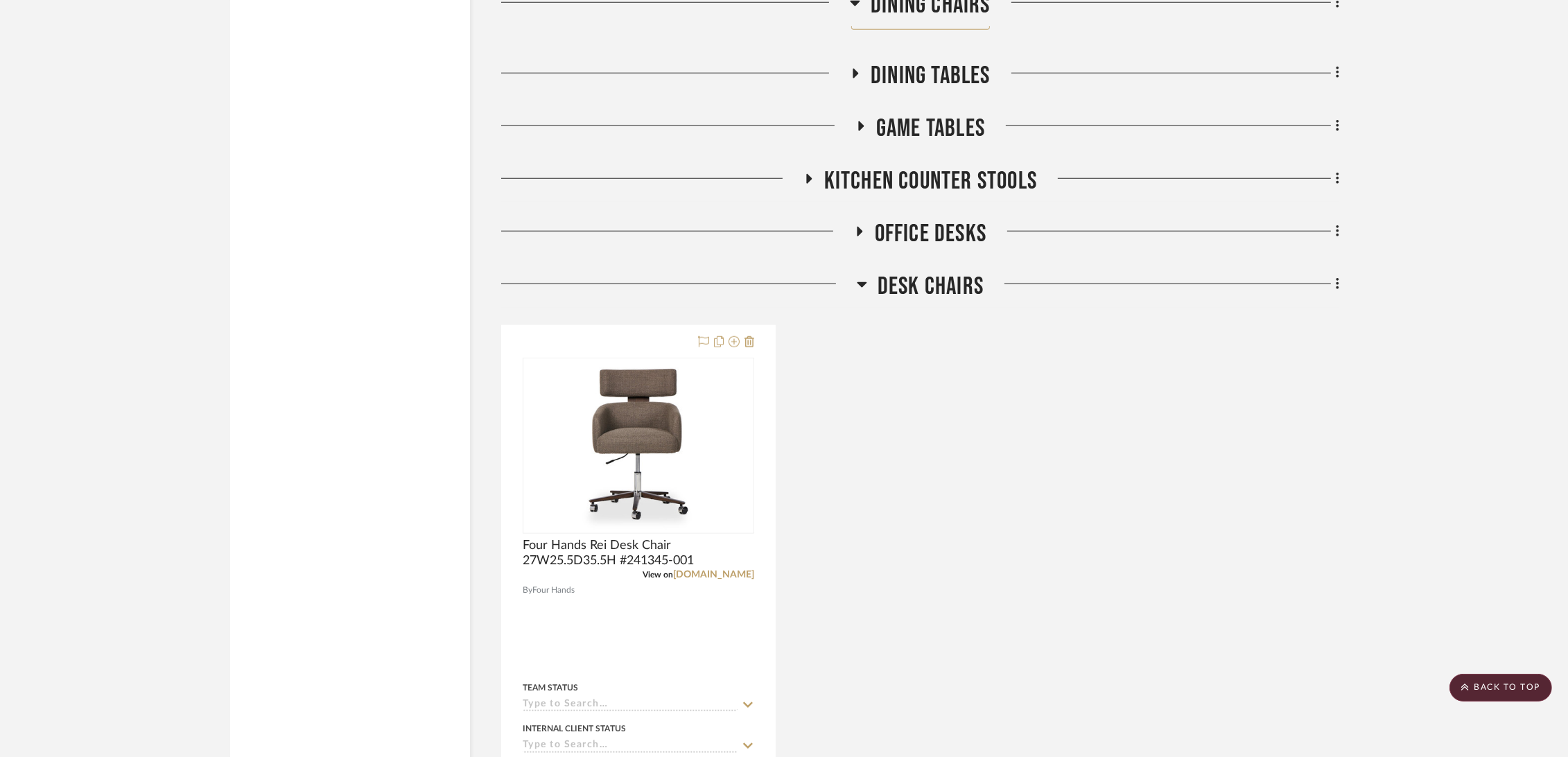
click at [943, 290] on span "Desk Chairs" at bounding box center [931, 286] width 106 height 30
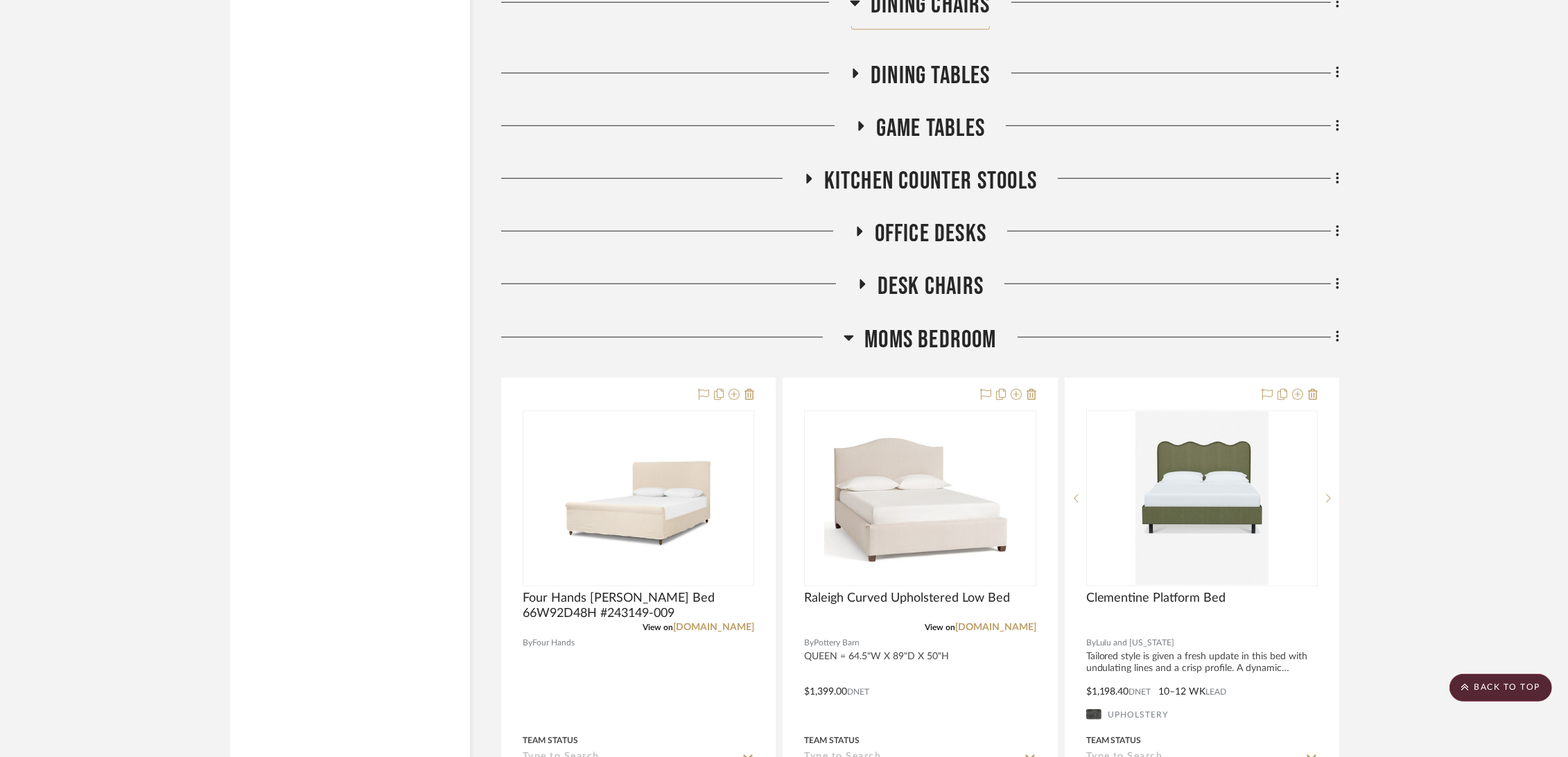
click at [932, 342] on span "Moms Bedroom" at bounding box center [930, 340] width 131 height 30
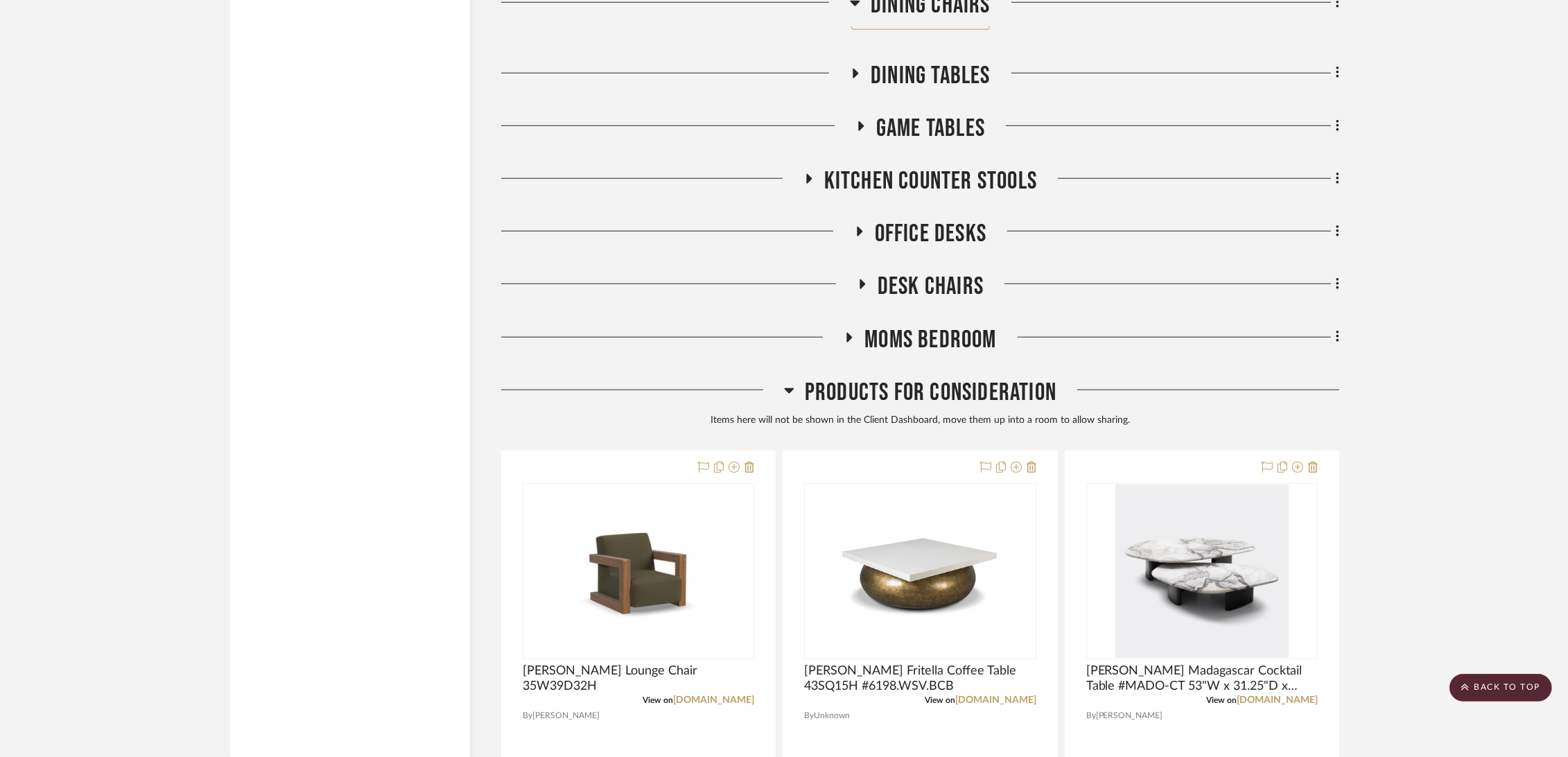
click at [916, 394] on span "Products For Consideration" at bounding box center [931, 393] width 252 height 30
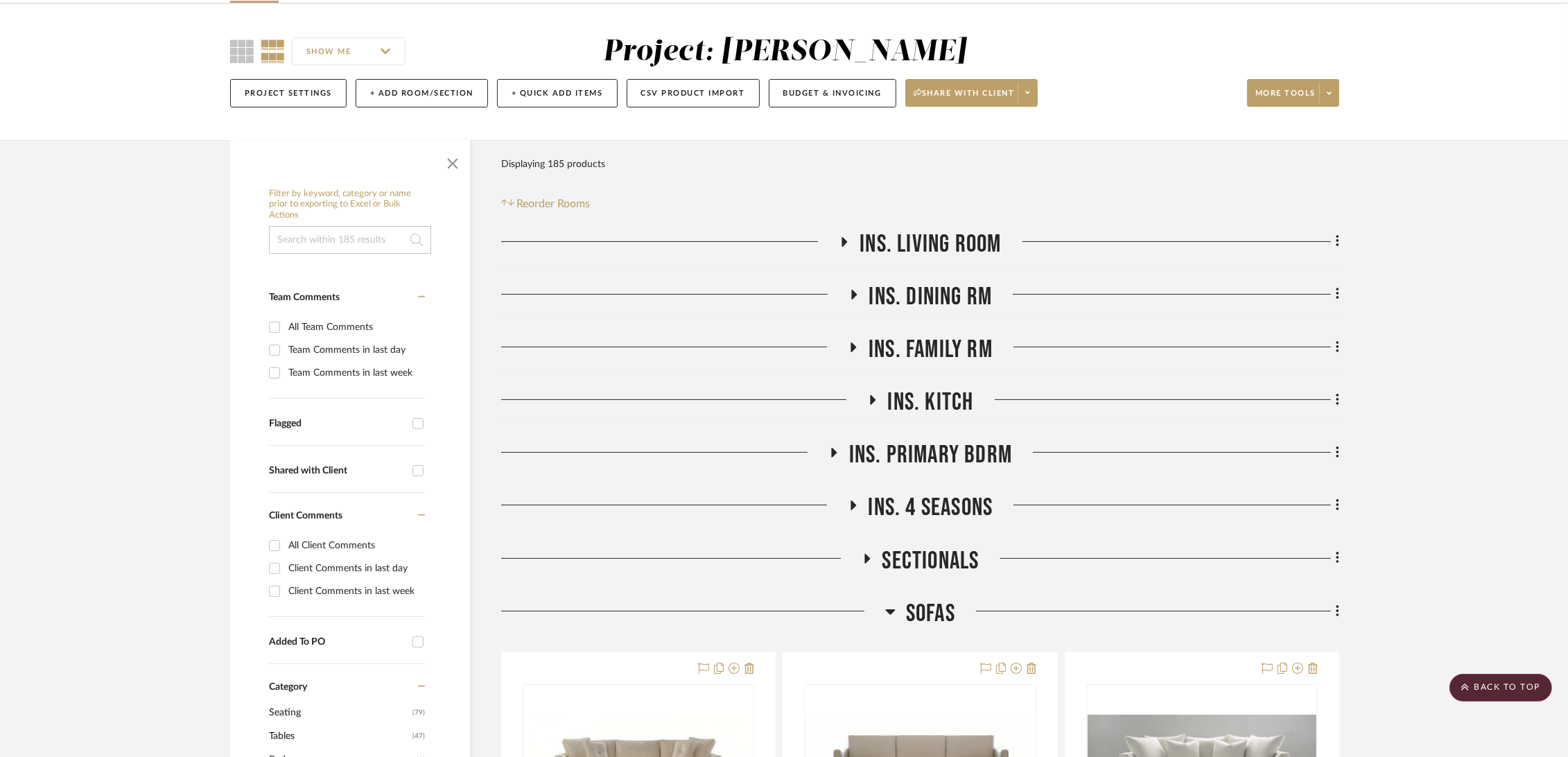
scroll to position [0, 0]
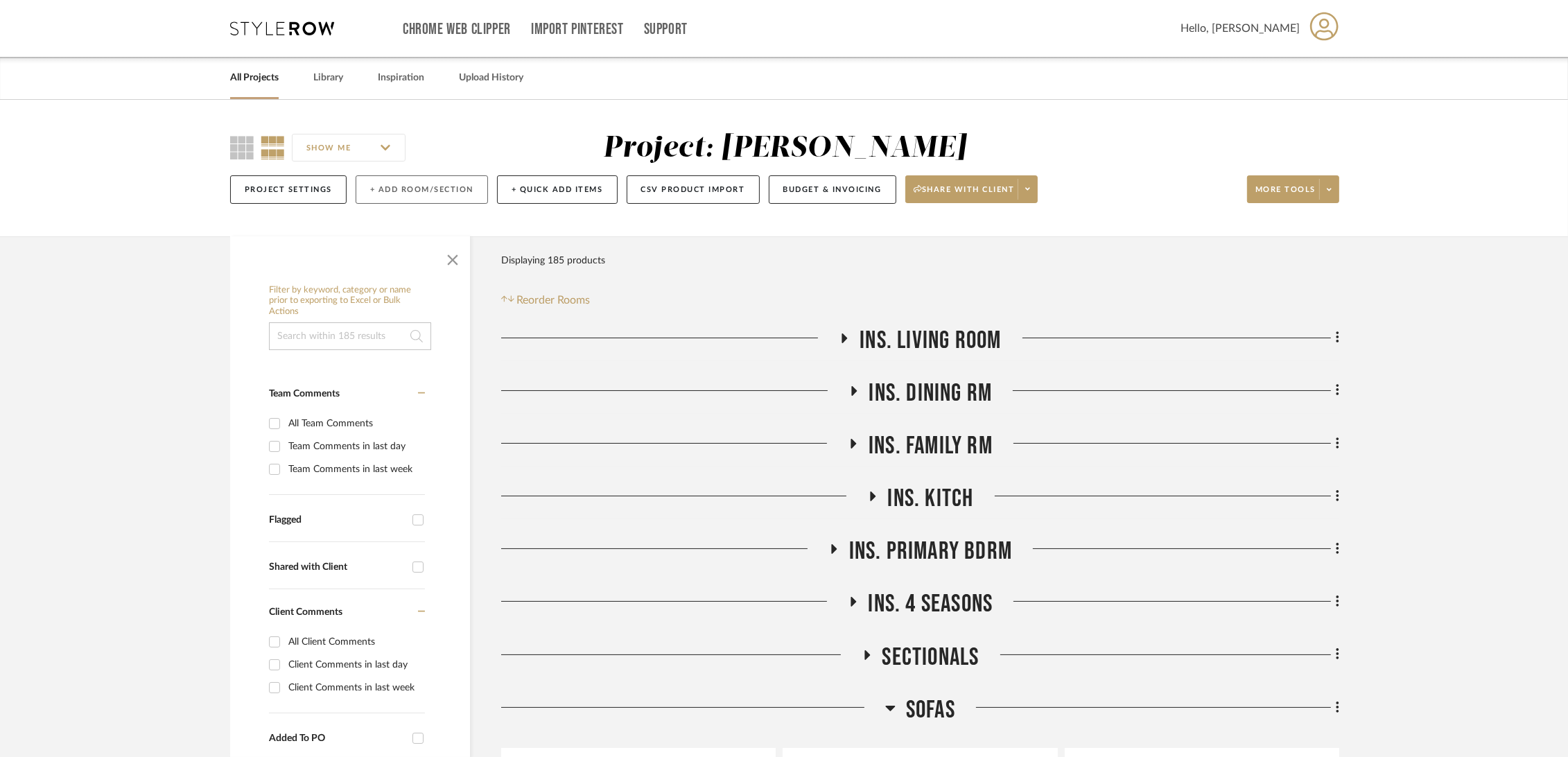
click at [427, 183] on button "+ Add Room/Section" at bounding box center [422, 190] width 132 height 28
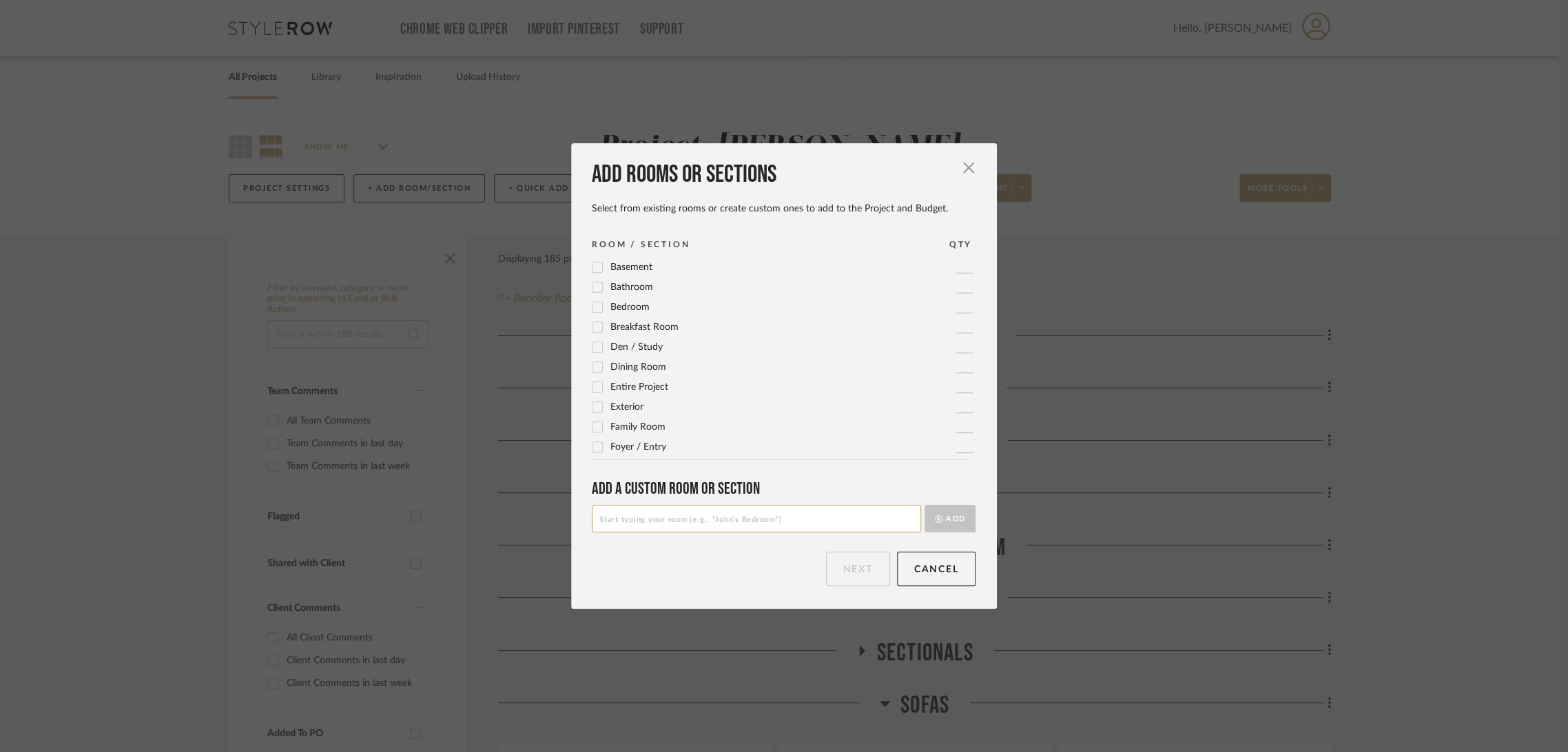
click at [675, 527] on input at bounding box center [756, 518] width 329 height 27
type input "Nightstands"
click at [936, 520] on button "Add" at bounding box center [950, 518] width 51 height 27
click at [855, 564] on button "Next" at bounding box center [858, 569] width 64 height 34
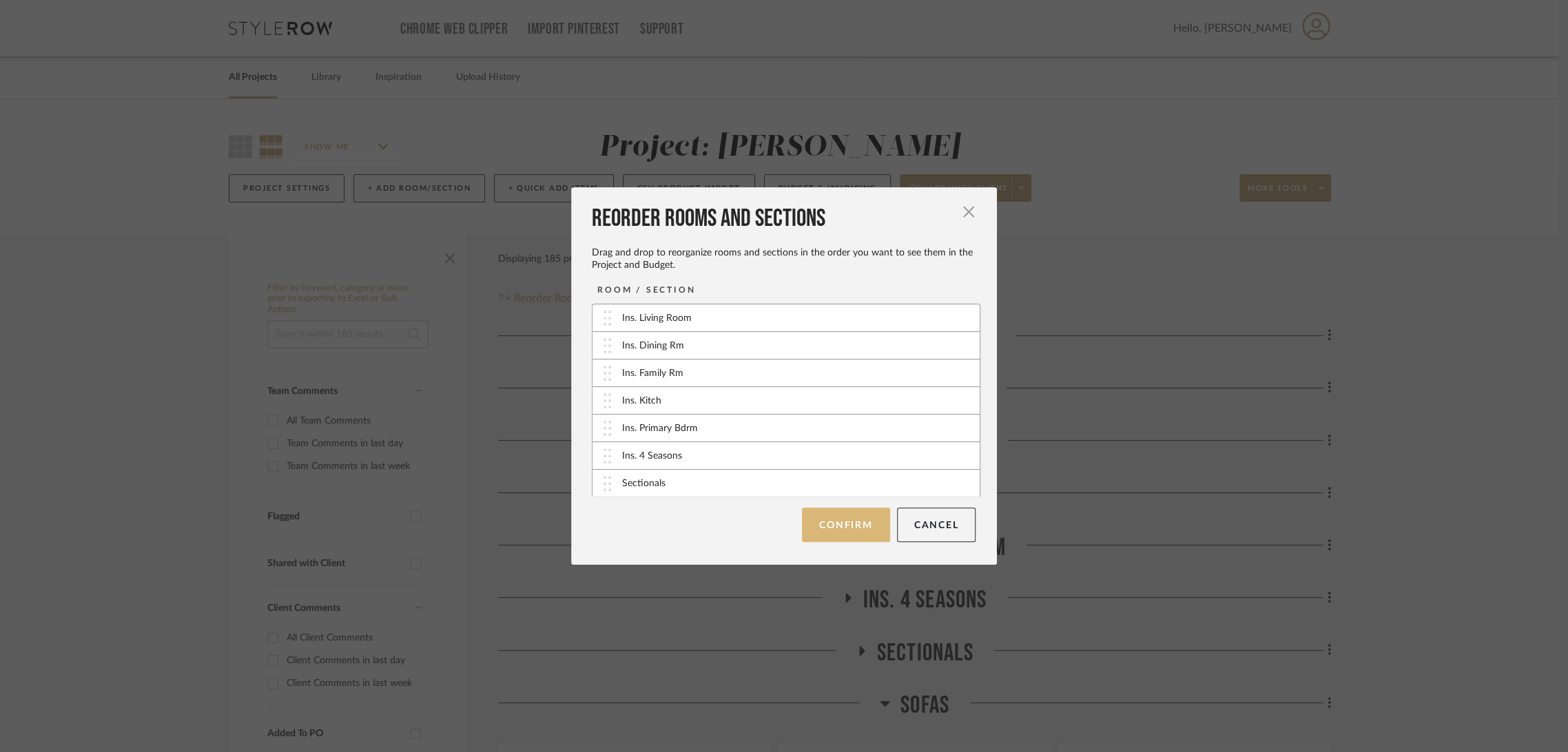
click at [850, 528] on button "Confirm" at bounding box center [846, 525] width 88 height 34
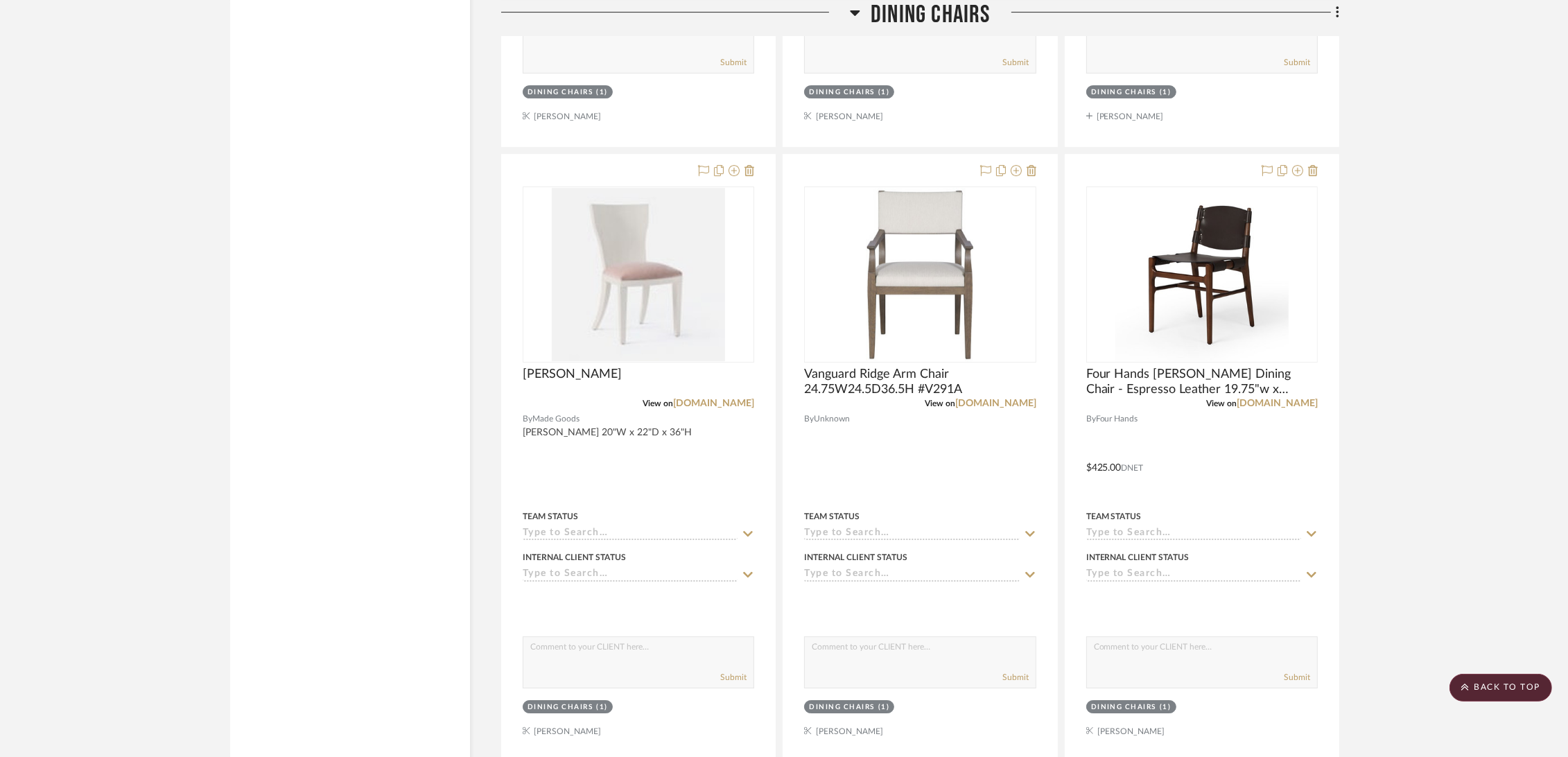
scroll to position [15799, 0]
